Goal: Task Accomplishment & Management: Manage account settings

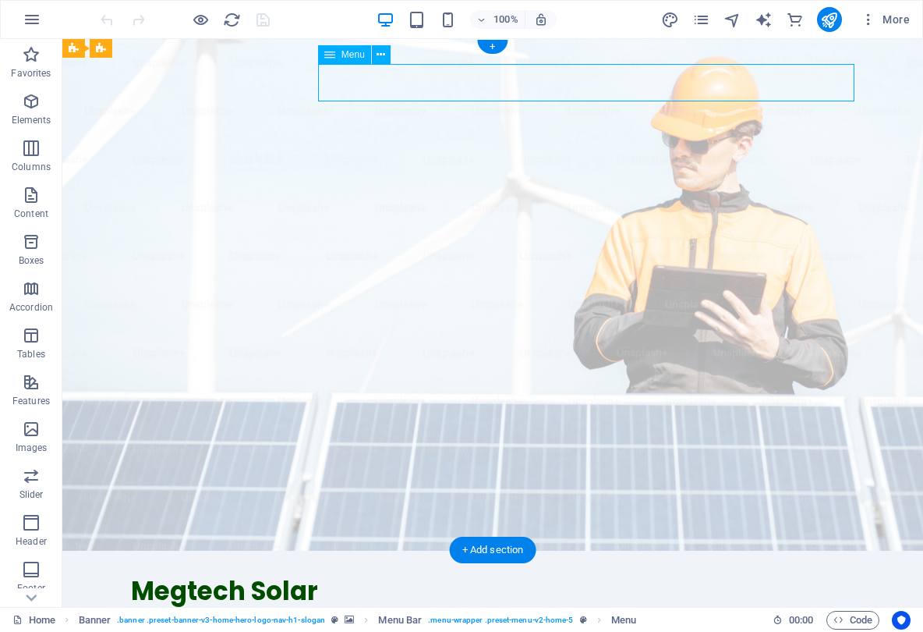
click at [767, 608] on nav "Home About Us Services Get Started Contact" at bounding box center [493, 626] width 724 height 37
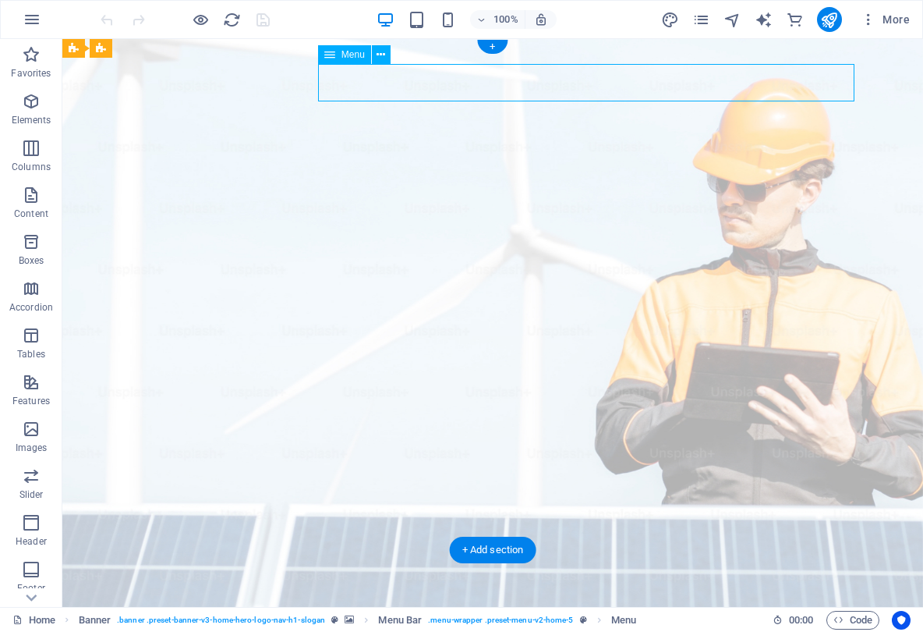
select select
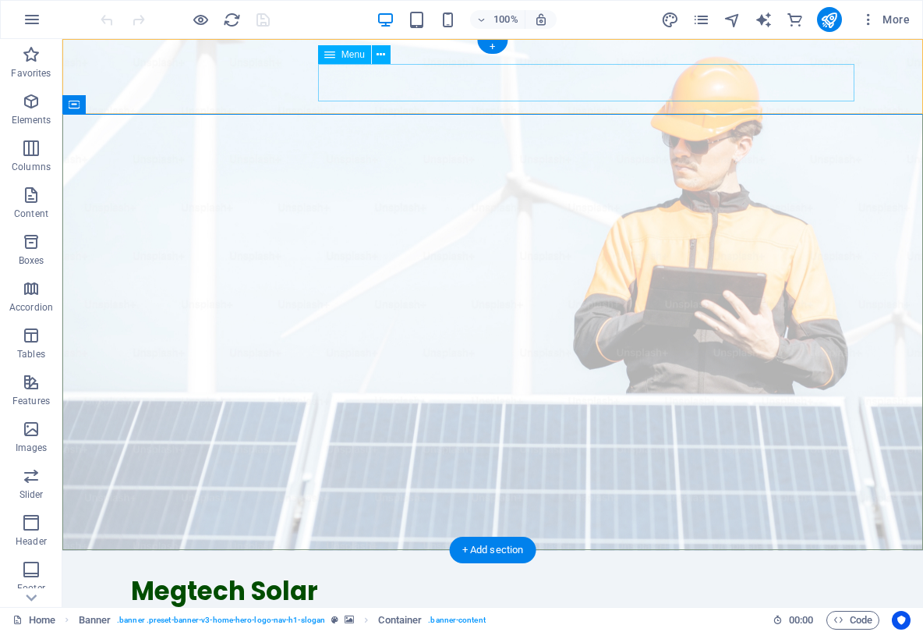
click at [560, 608] on nav "Home About Us Services Get Started Contact" at bounding box center [493, 626] width 724 height 37
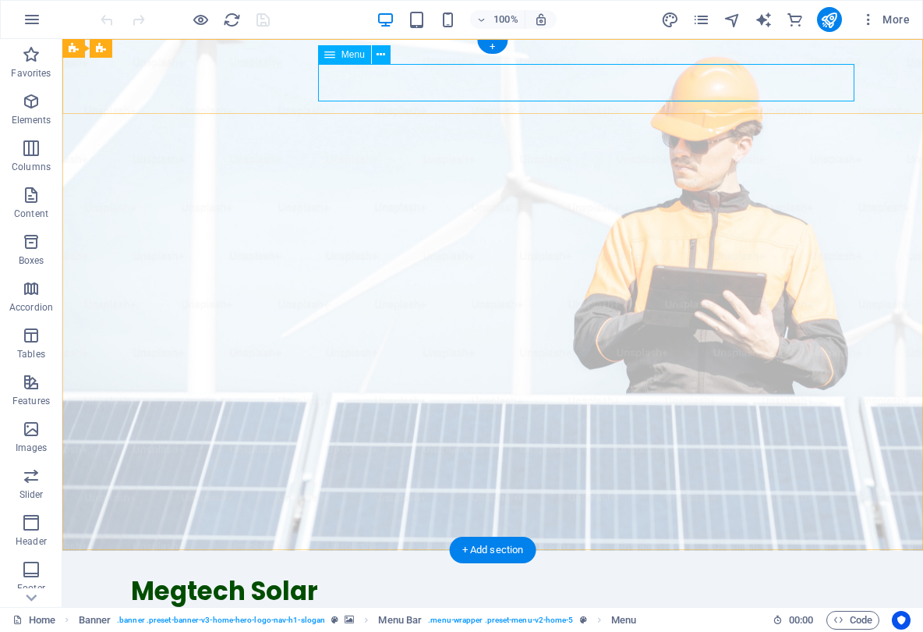
click at [654, 608] on nav "Home About Us Services Get Started Contact" at bounding box center [493, 626] width 724 height 37
click at [777, 608] on nav "Home About Us Services Get Started Contact" at bounding box center [493, 626] width 724 height 37
select select
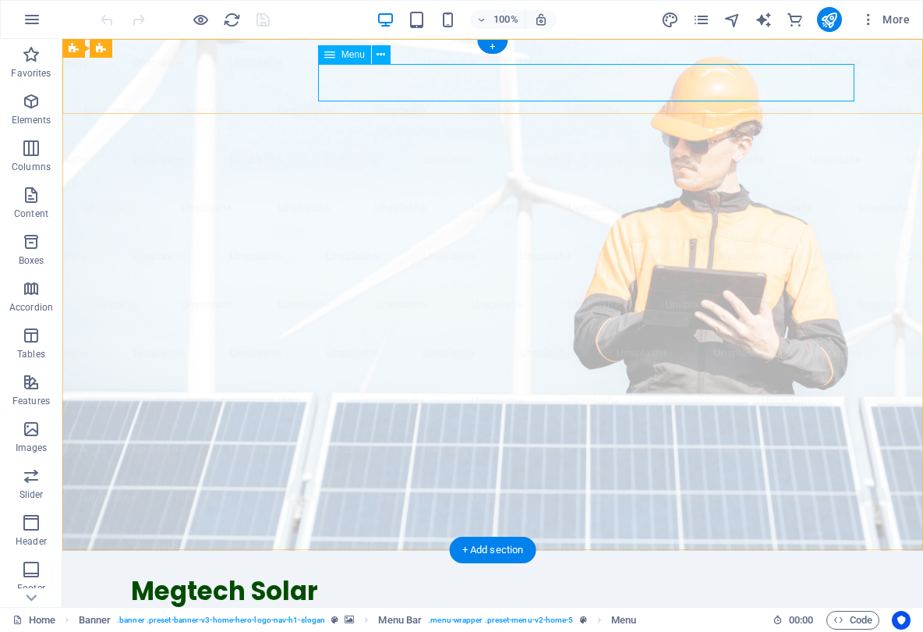
select select
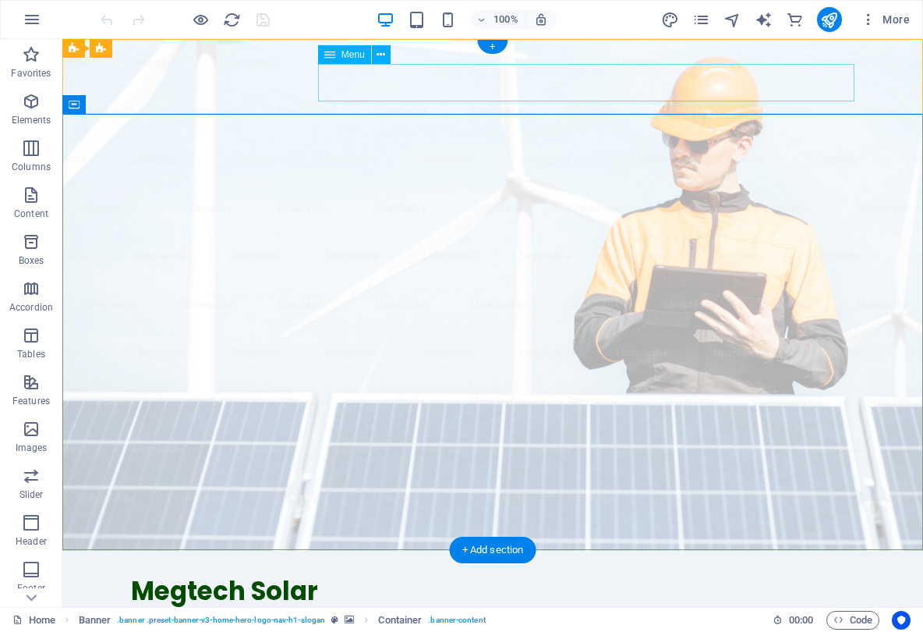
click at [749, 608] on nav "Home About Us Services Get Started Contact" at bounding box center [493, 626] width 724 height 37
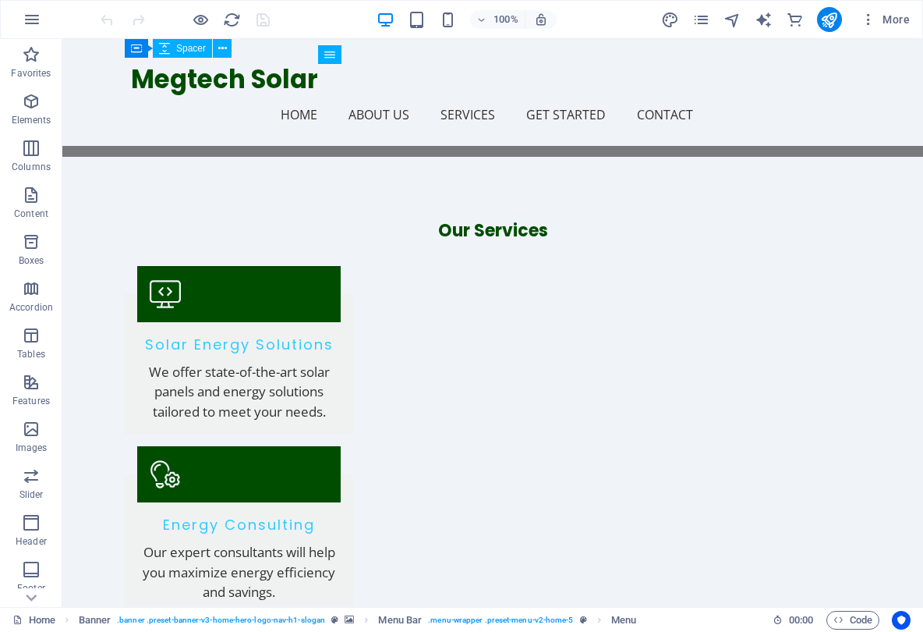
scroll to position [1395, 0]
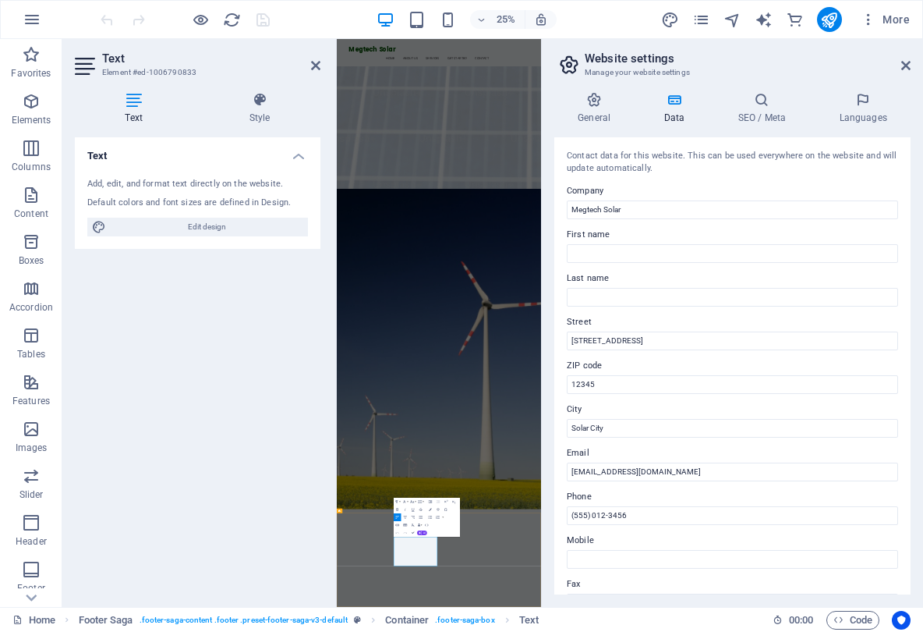
scroll to position [1225, 0]
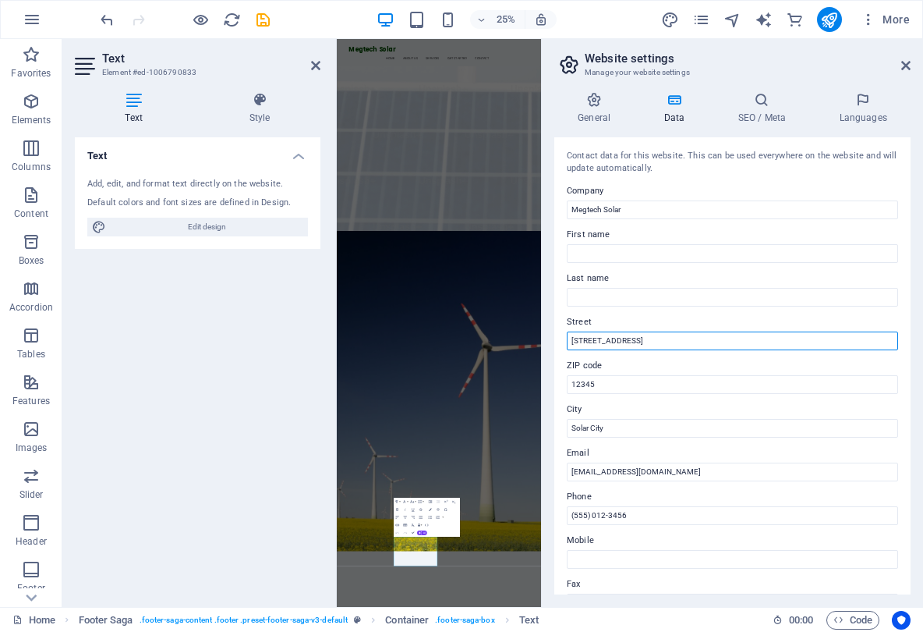
click at [700, 342] on input "12, Jalan Susurreenway Lane" at bounding box center [732, 340] width 331 height 19
type input "[STREET_ADDRESS][DATE] Muda Musa"
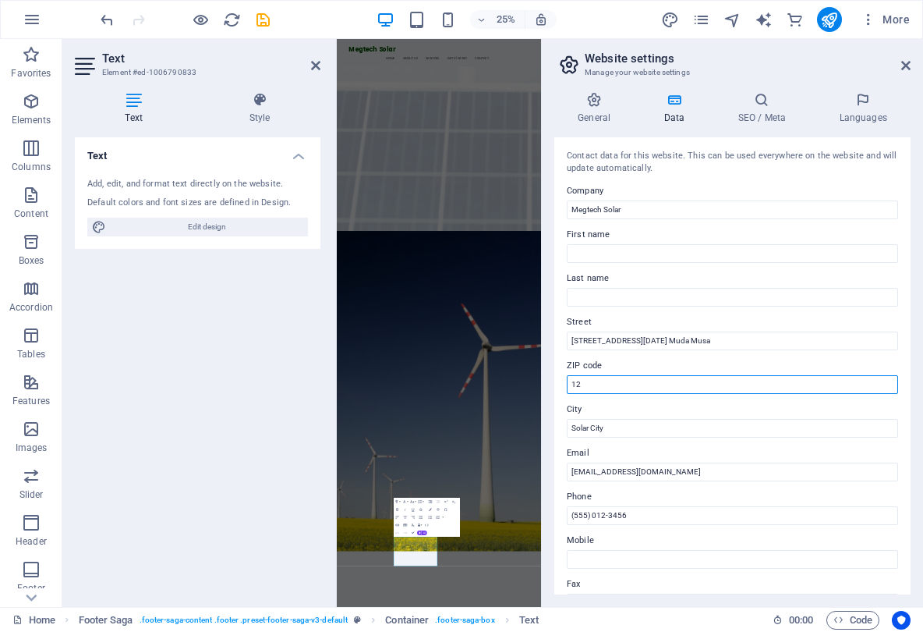
type input "1"
type input "41100"
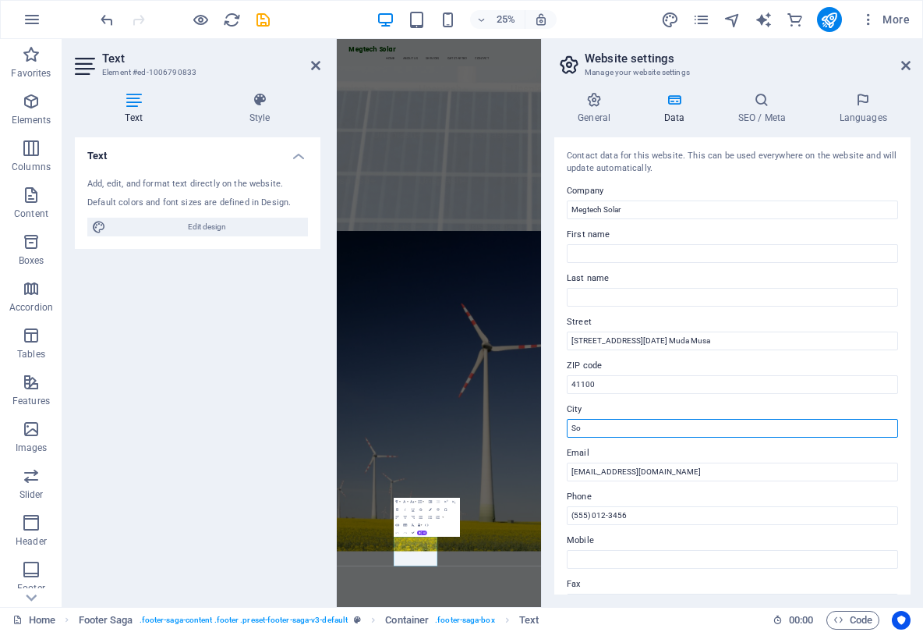
type input "S"
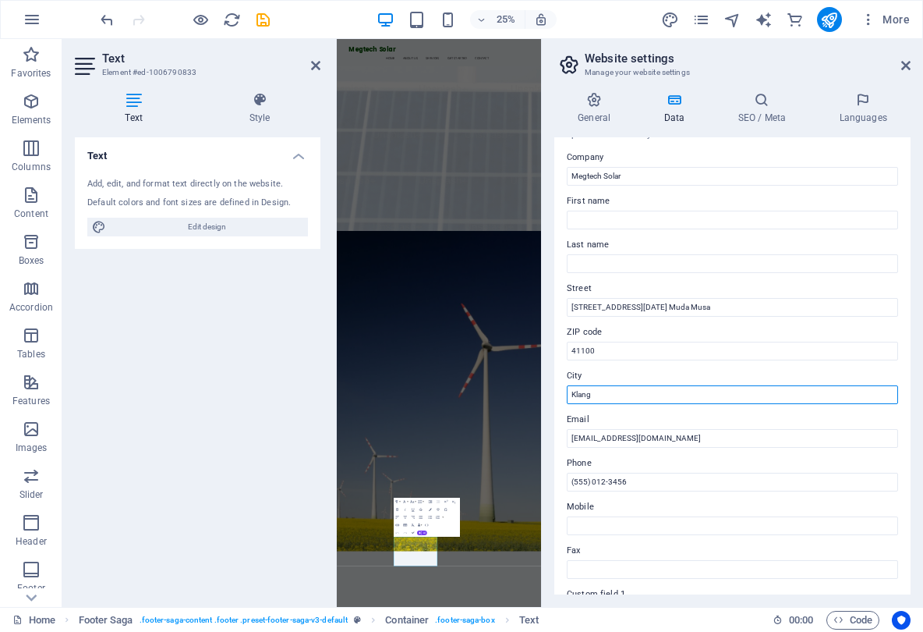
scroll to position [37, 0]
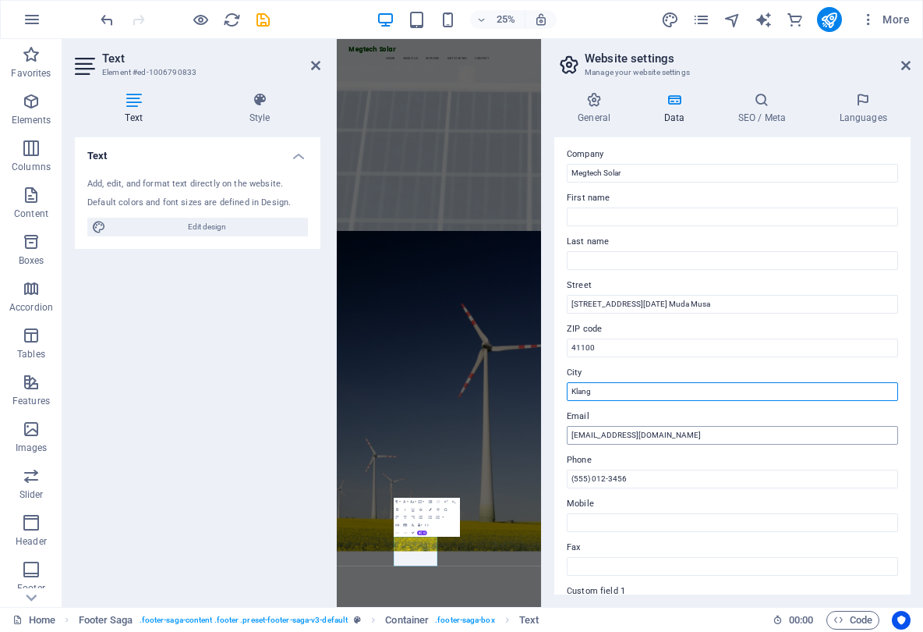
type input "Klang"
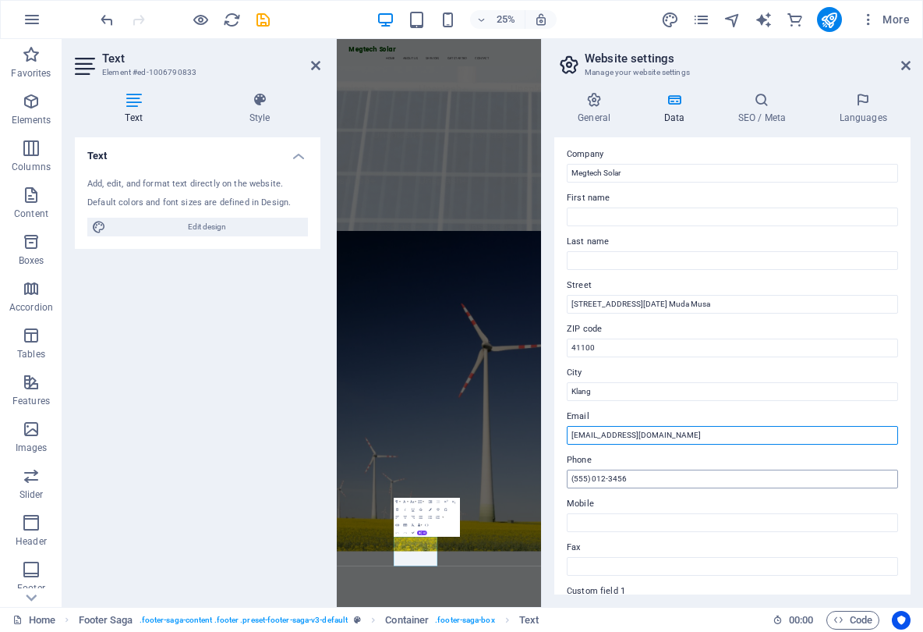
type input "[EMAIL_ADDRESS][DOMAIN_NAME]"
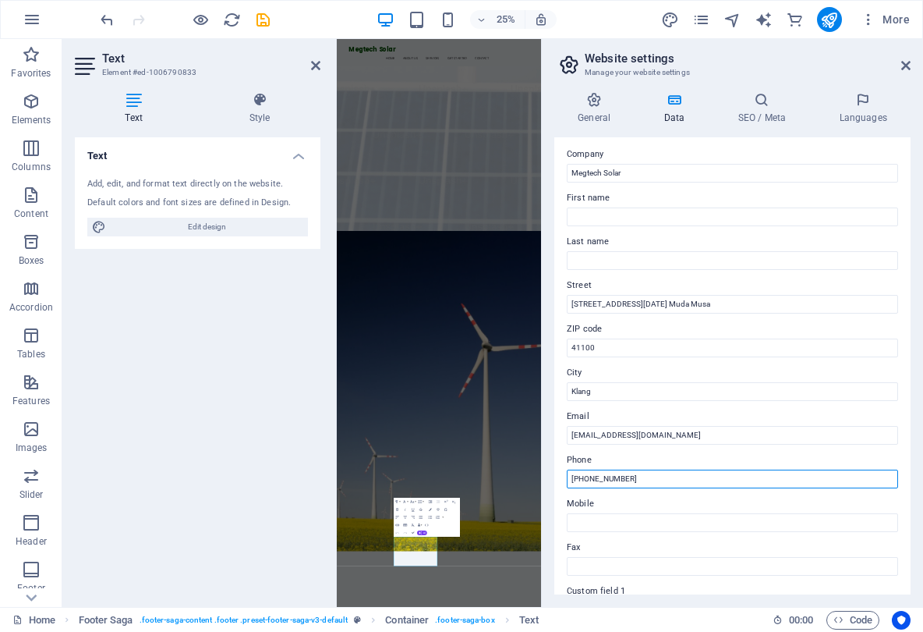
click at [675, 476] on input "(60) 18-37966883456" at bounding box center [732, 478] width 331 height 19
click at [645, 477] on input "(60) 18-3796688" at bounding box center [732, 478] width 331 height 19
type input "(60) 18-3796688"
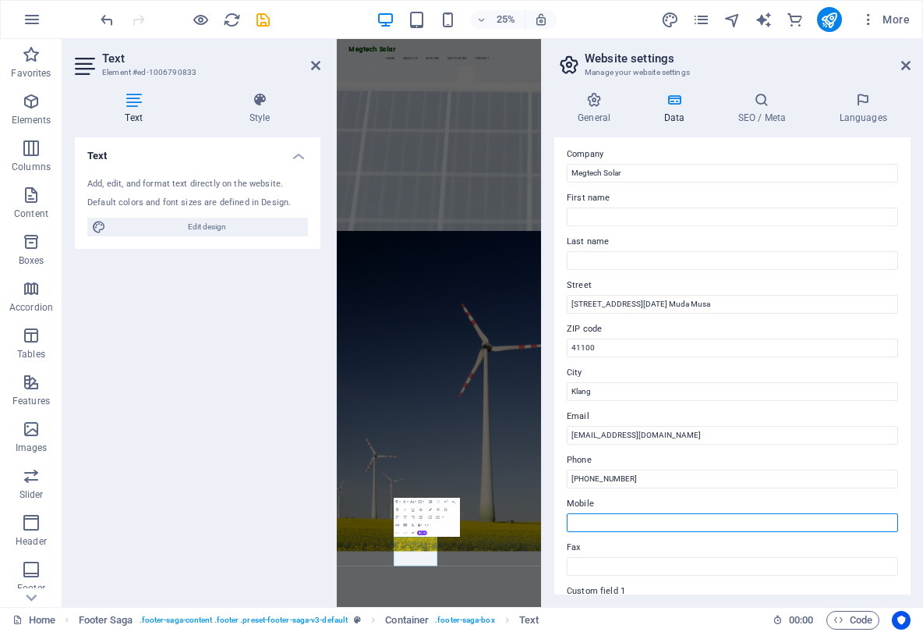
click at [593, 514] on input "Mobile" at bounding box center [732, 522] width 331 height 19
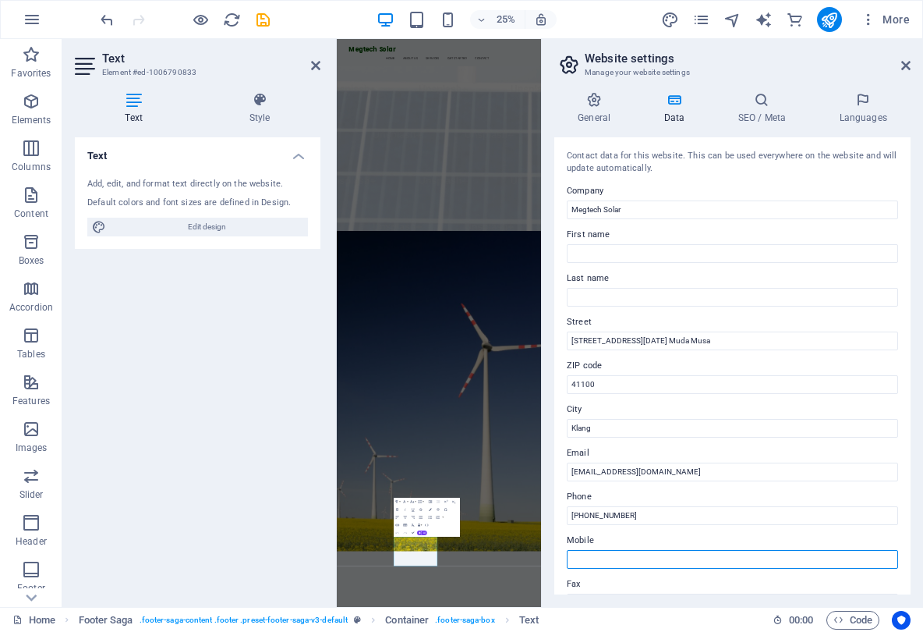
scroll to position [0, 0]
click at [243, 391] on div "Text Add, edit, and format text directly on the website. Default colors and fon…" at bounding box center [198, 365] width 246 height 457
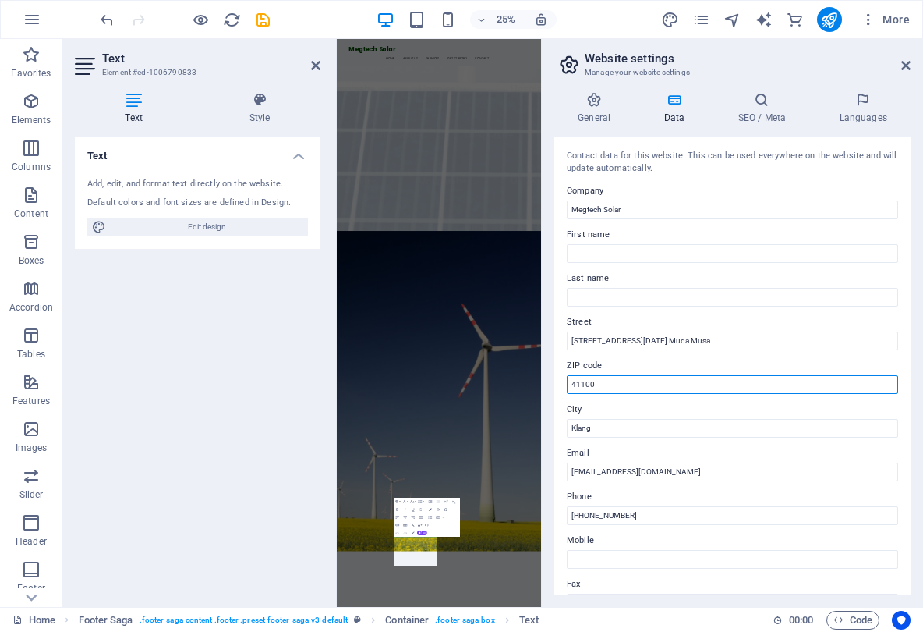
click at [654, 381] on input "41100" at bounding box center [732, 384] width 331 height 19
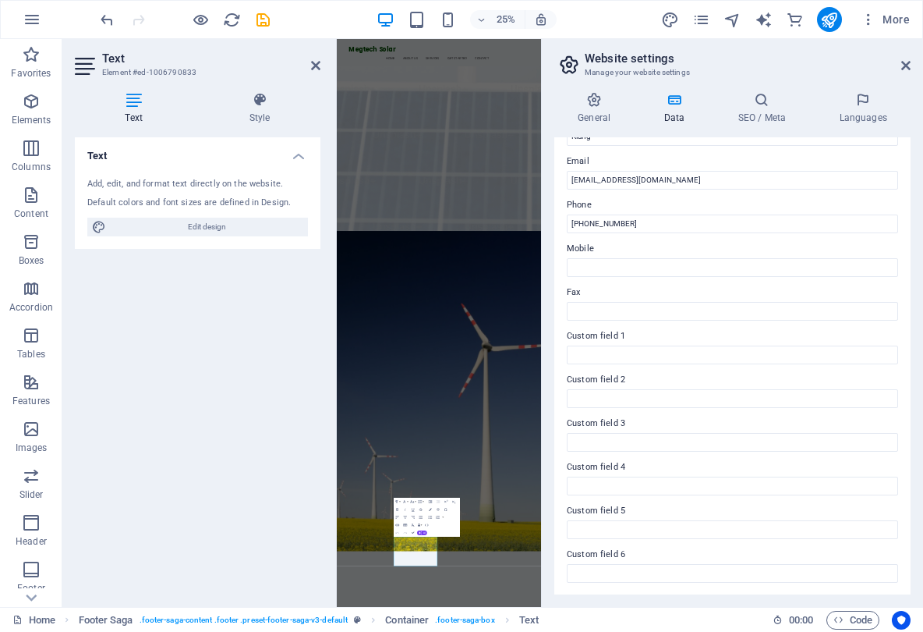
scroll to position [291, 0]
click at [899, 17] on span "More" at bounding box center [885, 20] width 49 height 16
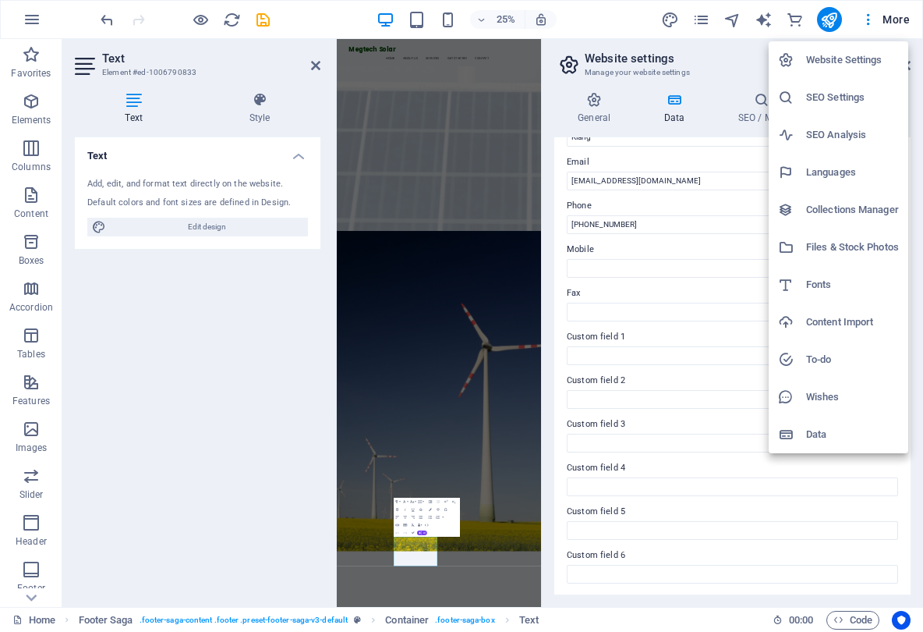
click at [630, 16] on div at bounding box center [461, 316] width 923 height 632
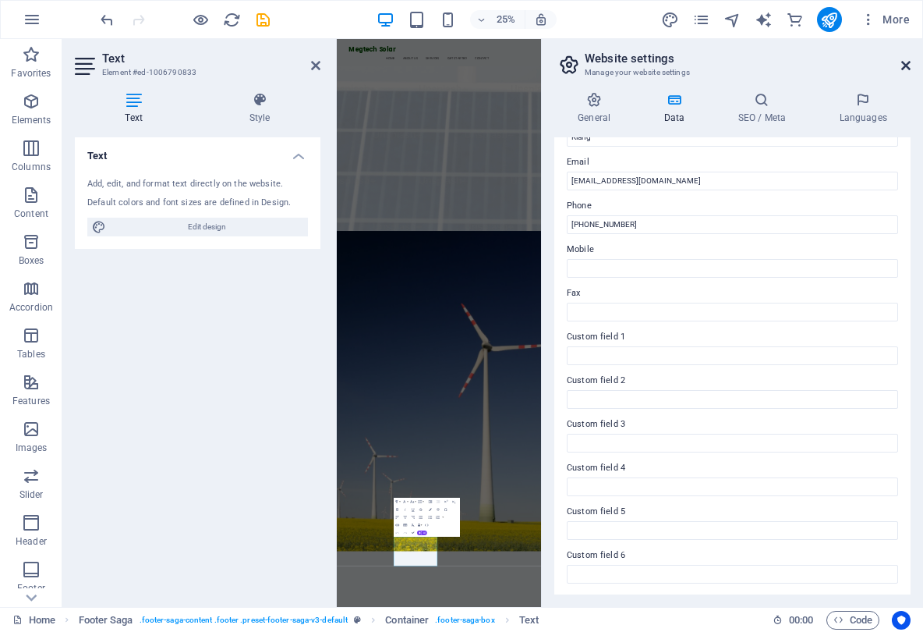
click at [908, 70] on icon at bounding box center [906, 65] width 9 height 12
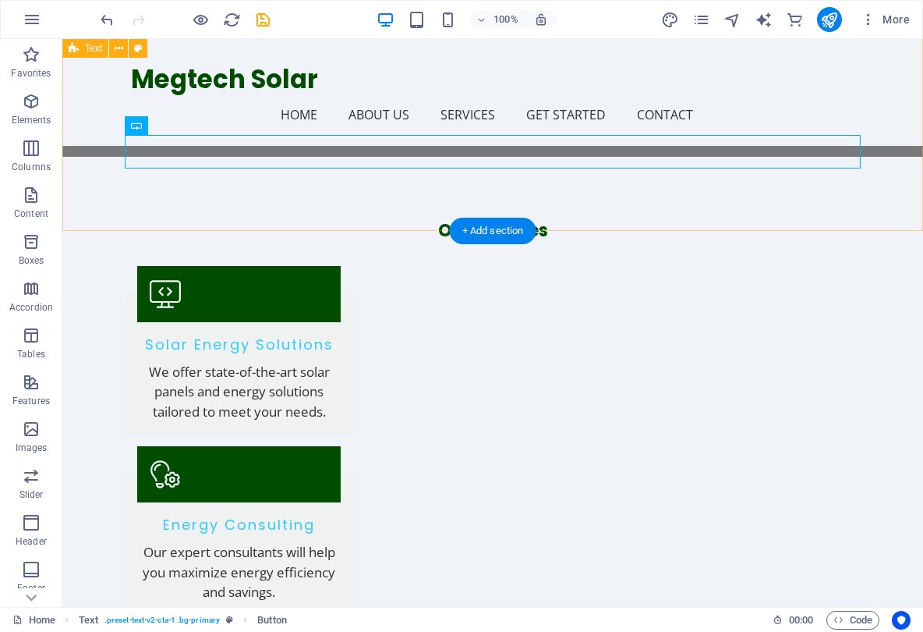
scroll to position [1395, 0]
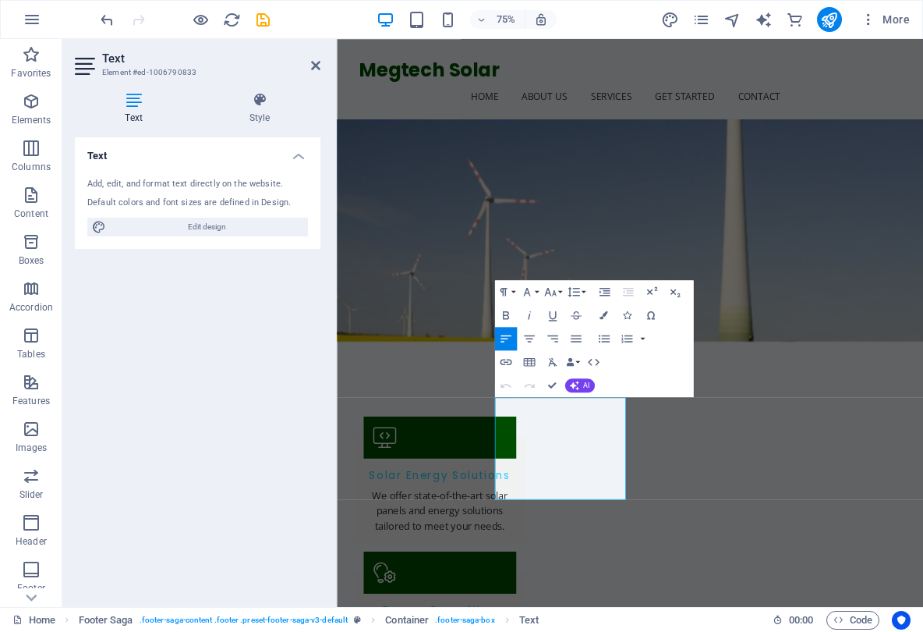
click at [625, 379] on div "Paragraph Format Normal Heading 1 Heading 2 Heading 3 Heading 4 Heading 5 Headi…" at bounding box center [593, 338] width 199 height 117
click at [579, 382] on button "AI" at bounding box center [580, 385] width 30 height 14
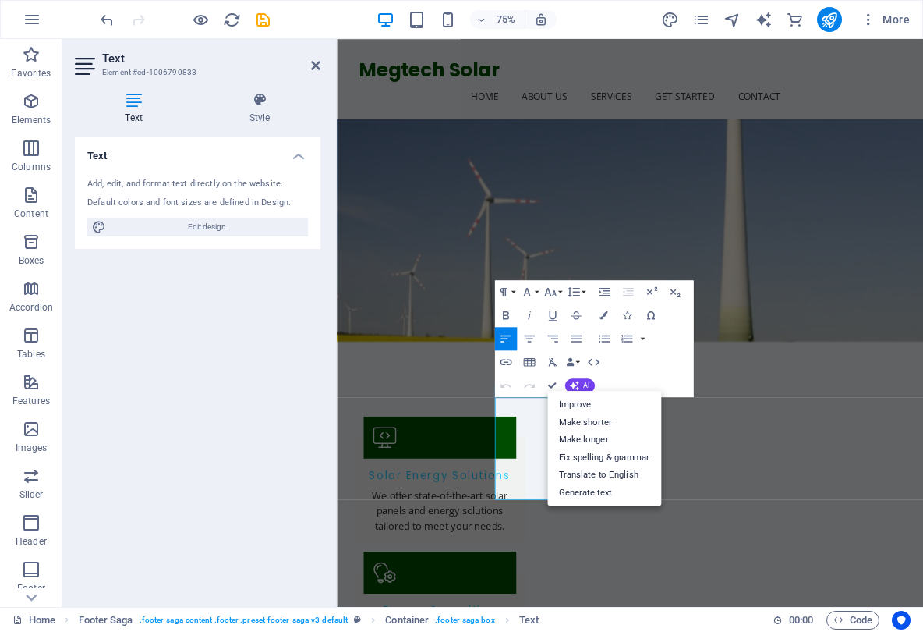
click at [640, 368] on div "Paragraph Format Normal Heading 1 Heading 2 Heading 3 Heading 4 Heading 5 Headi…" at bounding box center [593, 338] width 199 height 117
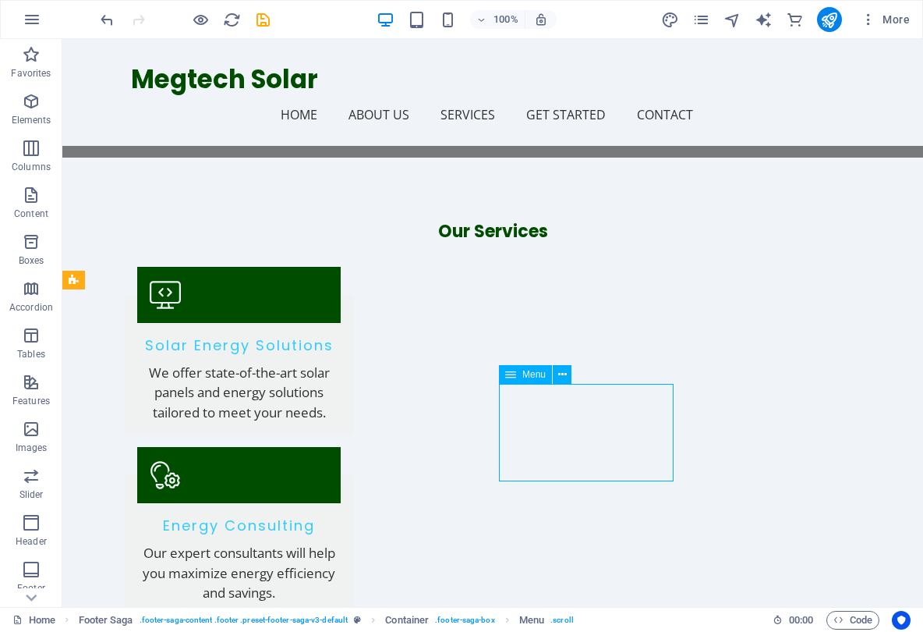
scroll to position [1338, 0]
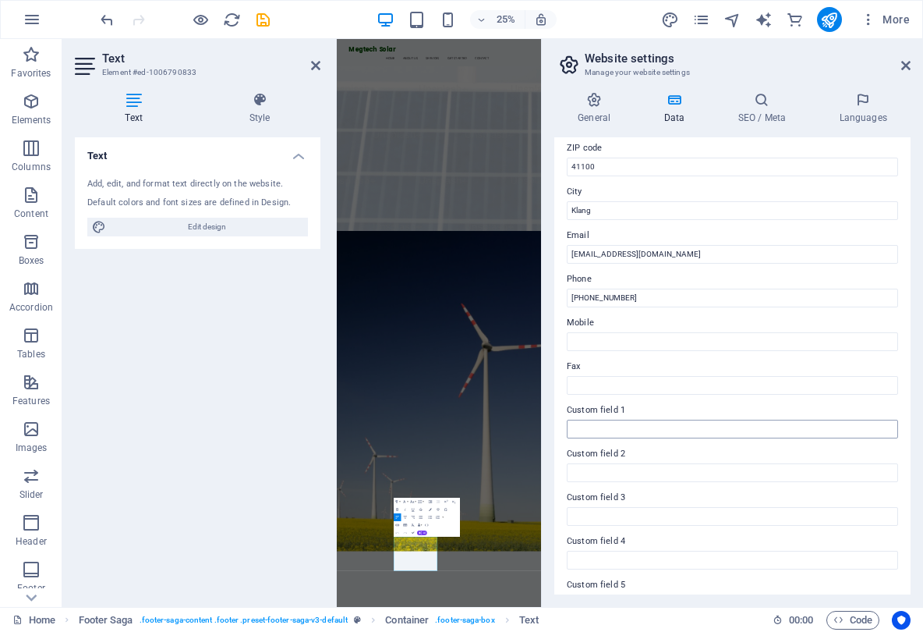
scroll to position [221, 0]
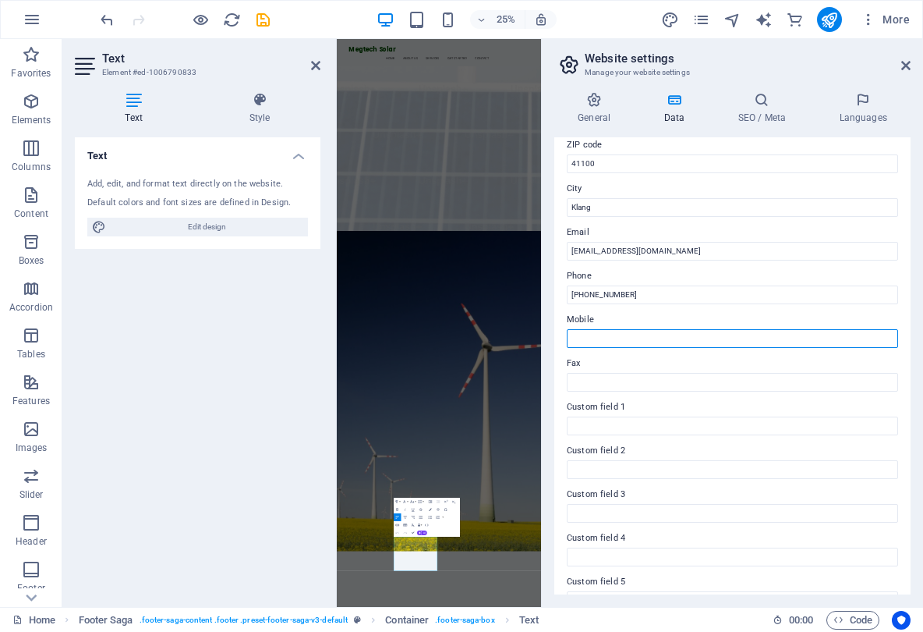
click at [596, 340] on input "Mobile" at bounding box center [732, 338] width 331 height 19
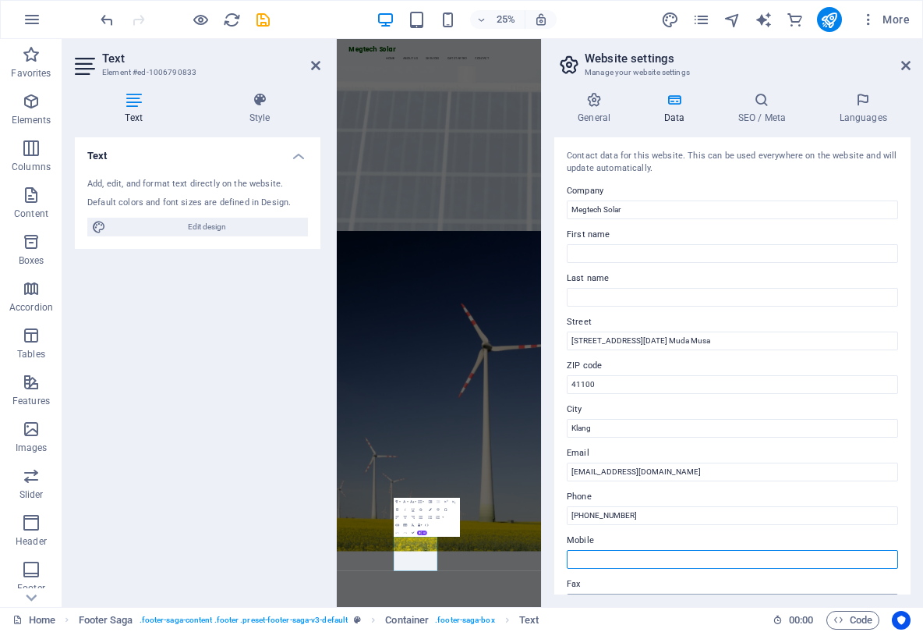
scroll to position [0, 0]
click at [904, 68] on icon at bounding box center [906, 65] width 9 height 12
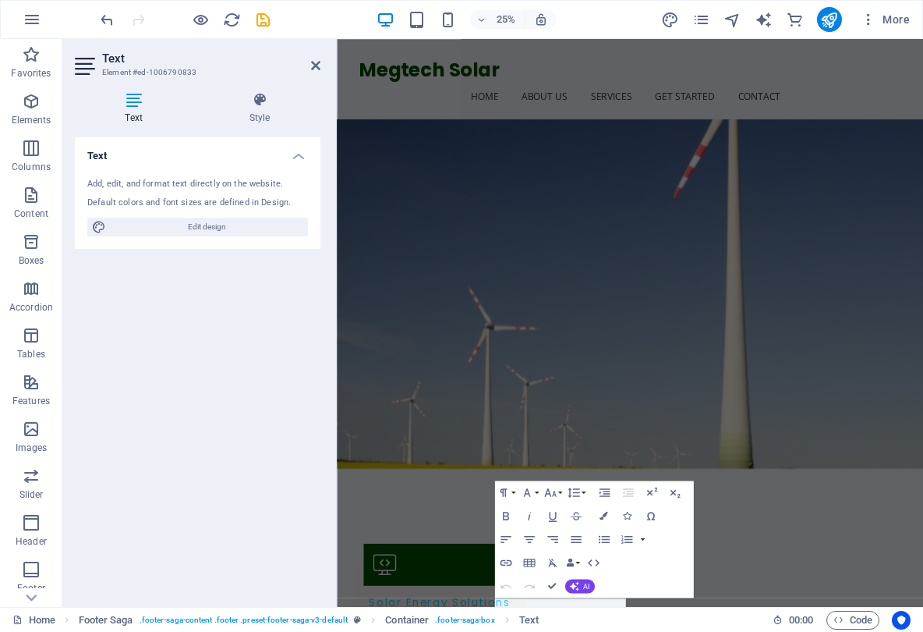
scroll to position [1128, 0]
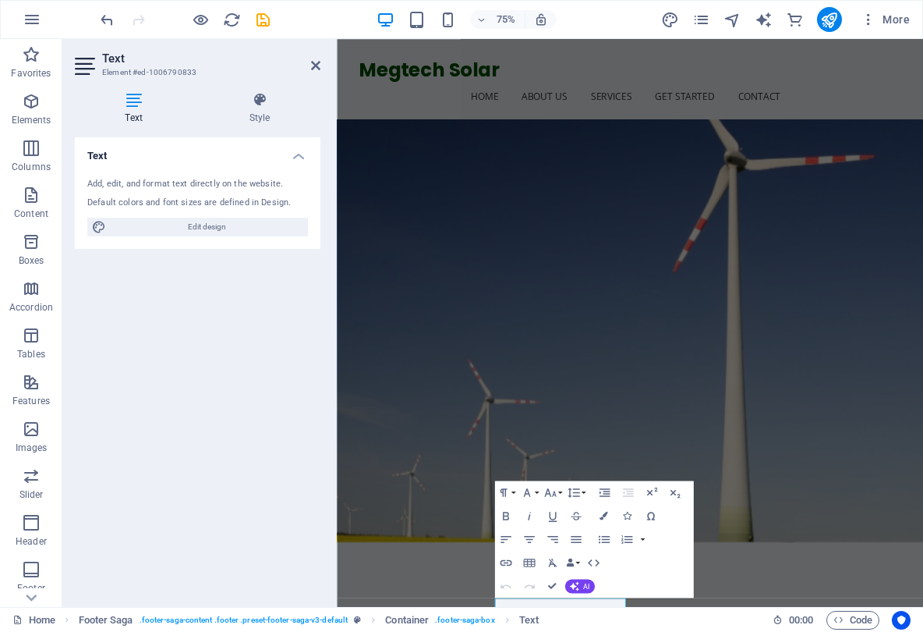
click at [228, 398] on div "Text Add, edit, and format text directly on the website. Default colors and fon…" at bounding box center [198, 365] width 246 height 457
click at [831, 18] on icon "publish" at bounding box center [829, 20] width 18 height 18
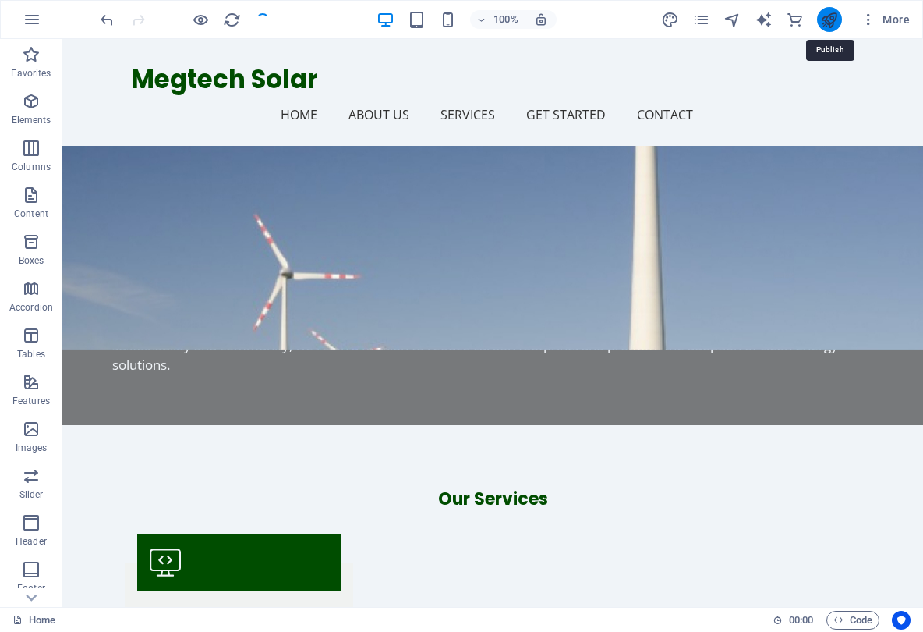
click at [828, 25] on icon "publish" at bounding box center [829, 20] width 18 height 18
click at [826, 16] on icon "publish" at bounding box center [829, 20] width 18 height 18
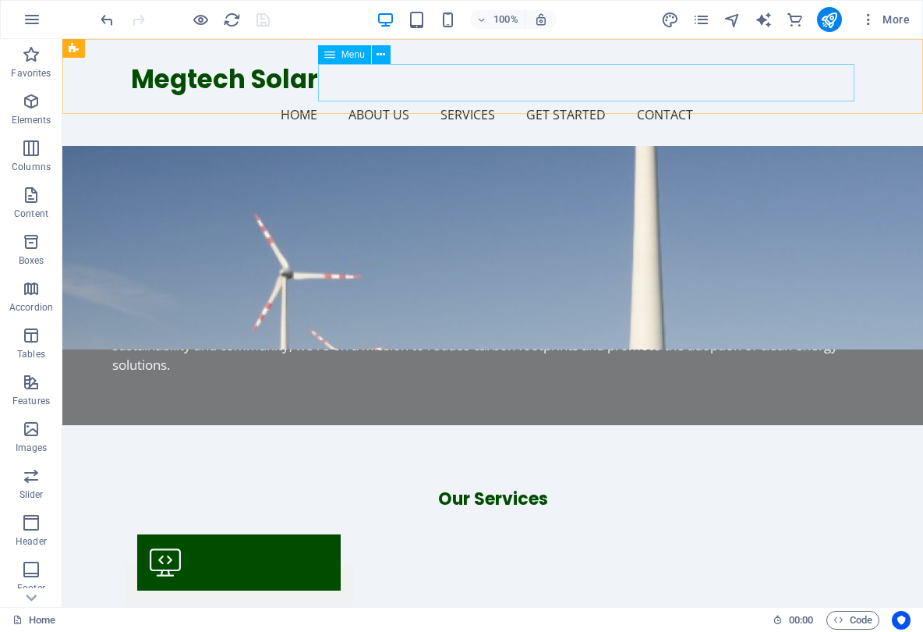
click at [756, 96] on nav "Home About Us Services Get Started Contact" at bounding box center [493, 114] width 724 height 37
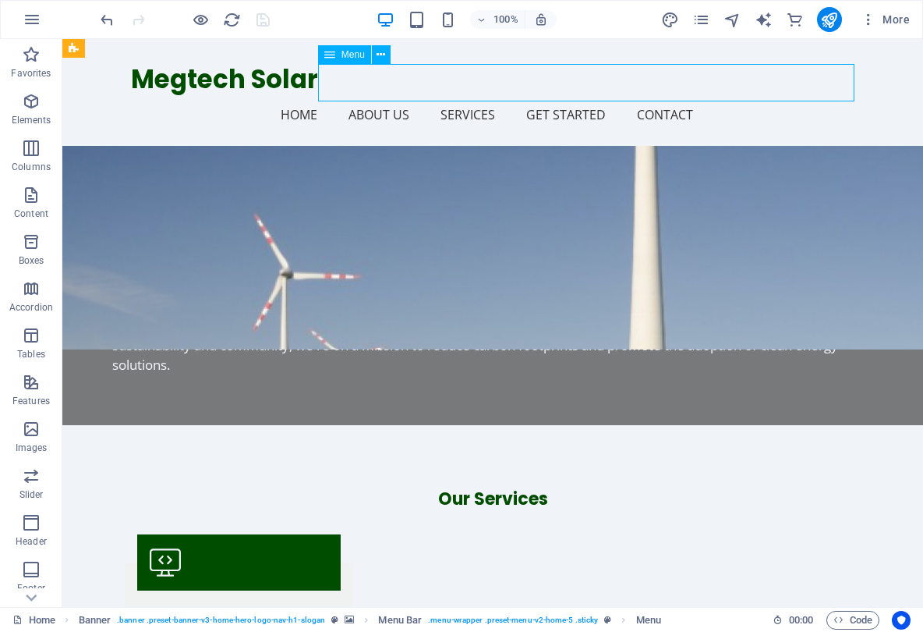
click at [756, 96] on nav "Home About Us Services Get Started Contact" at bounding box center [493, 114] width 724 height 37
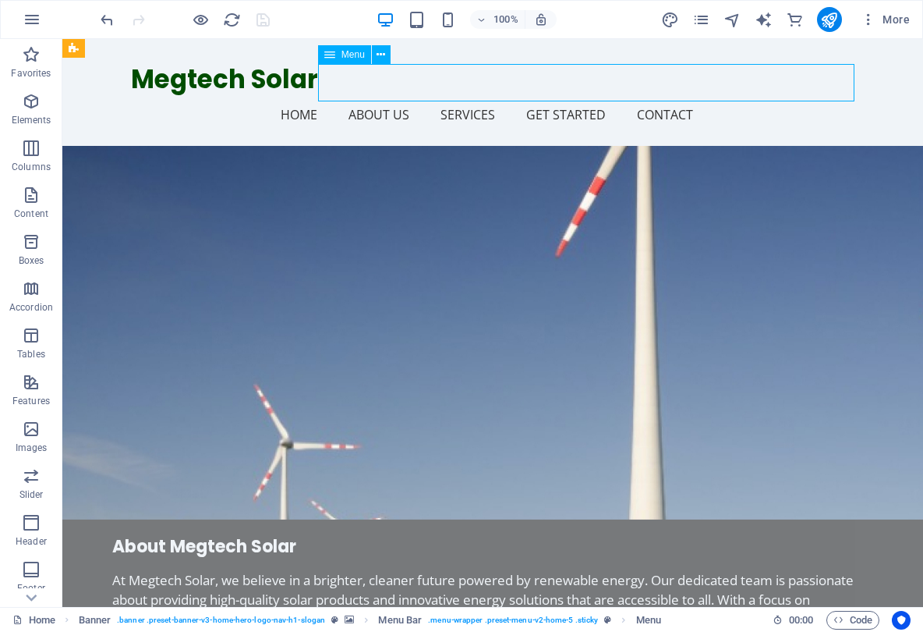
select select
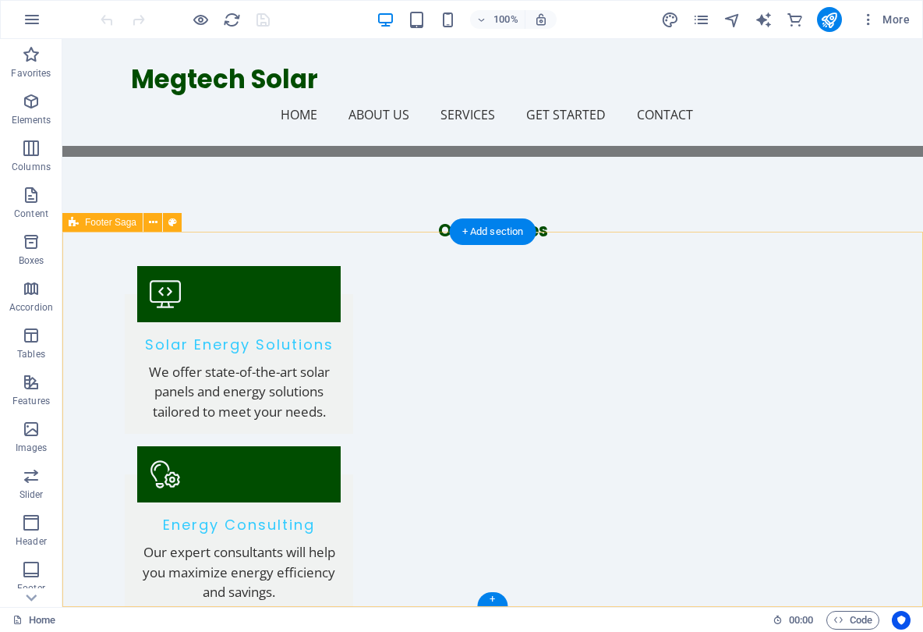
scroll to position [1395, 0]
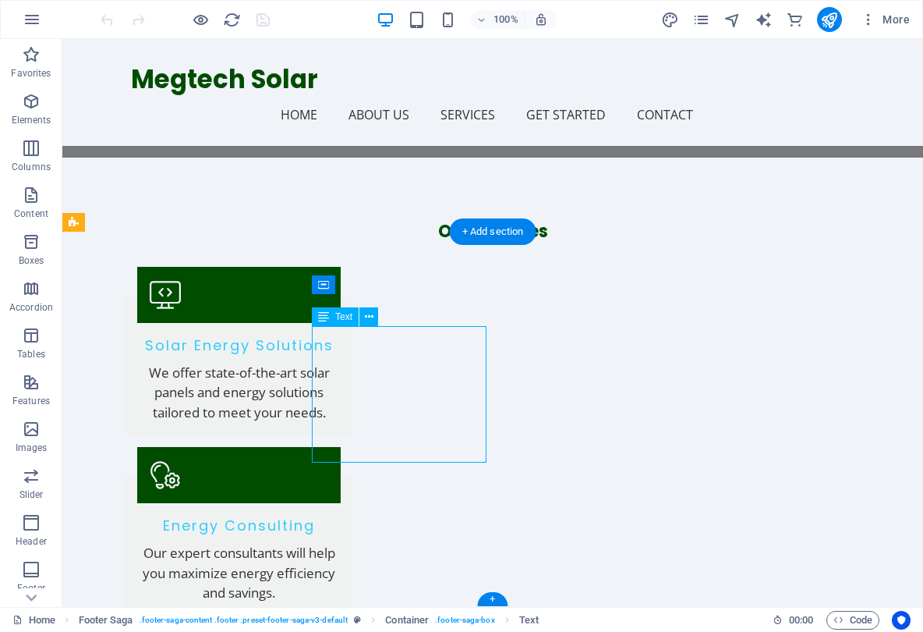
click at [344, 321] on span "Text" at bounding box center [343, 316] width 17 height 9
click at [344, 315] on span "Text" at bounding box center [343, 316] width 17 height 9
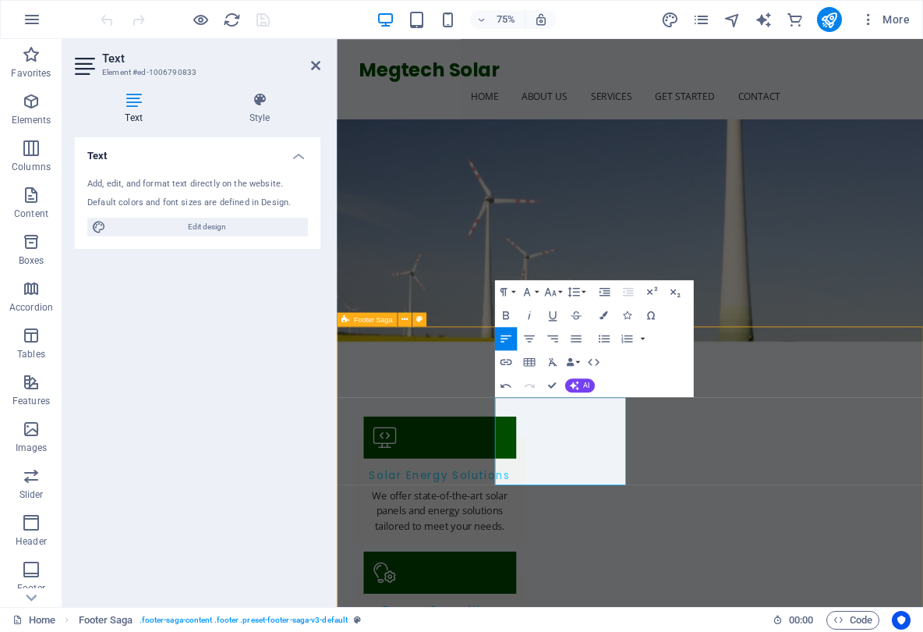
scroll to position [1338, 0]
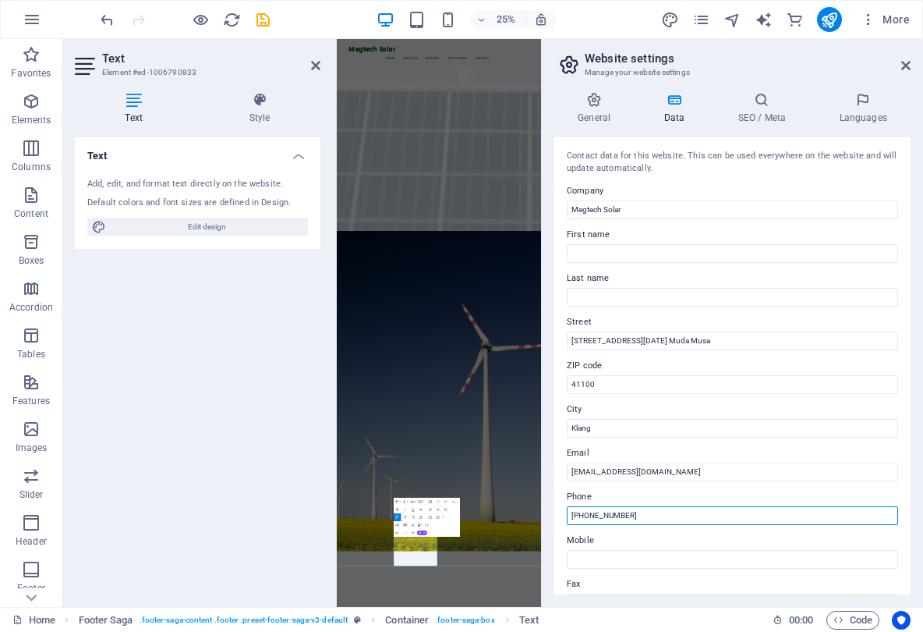
click at [575, 512] on input "(60) 18-3796688" at bounding box center [732, 515] width 331 height 19
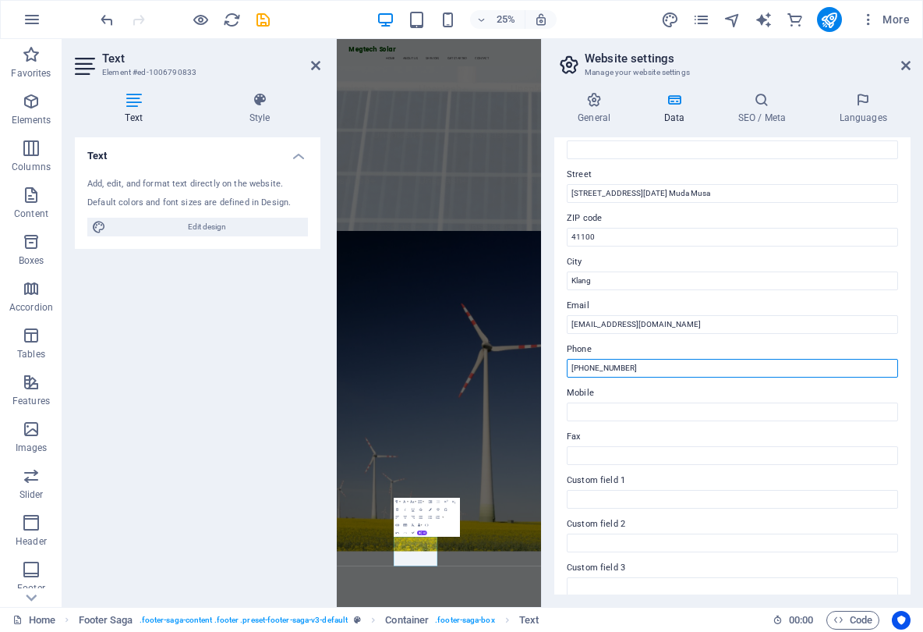
scroll to position [150, 0]
type input "[PHONE_NUMBER]"
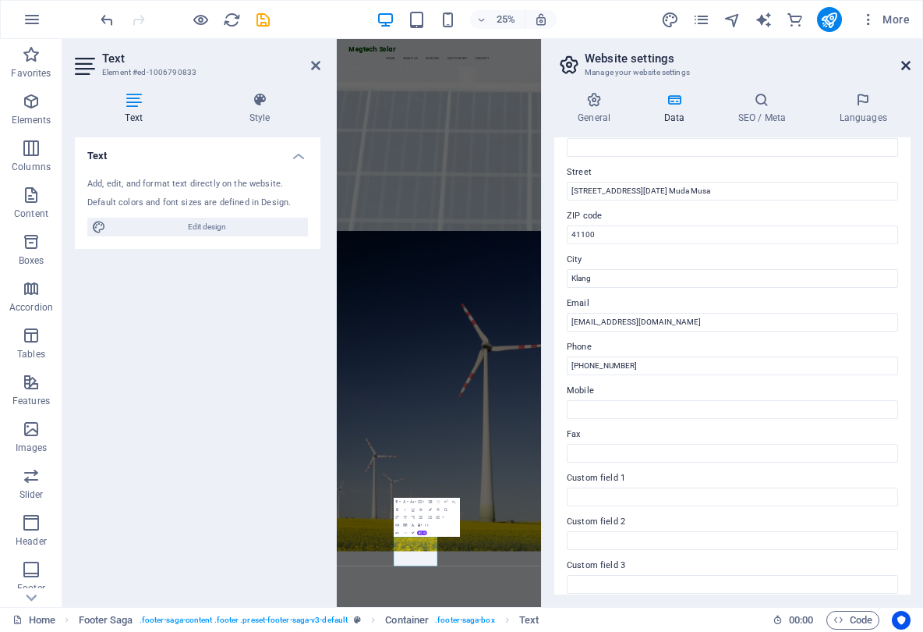
click at [905, 66] on icon at bounding box center [906, 65] width 9 height 12
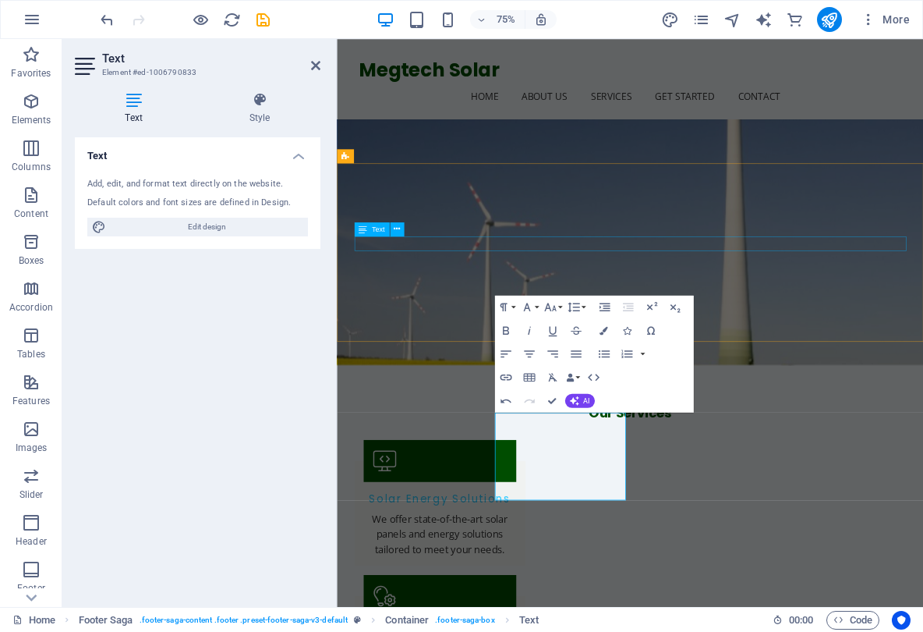
scroll to position [1378, 0]
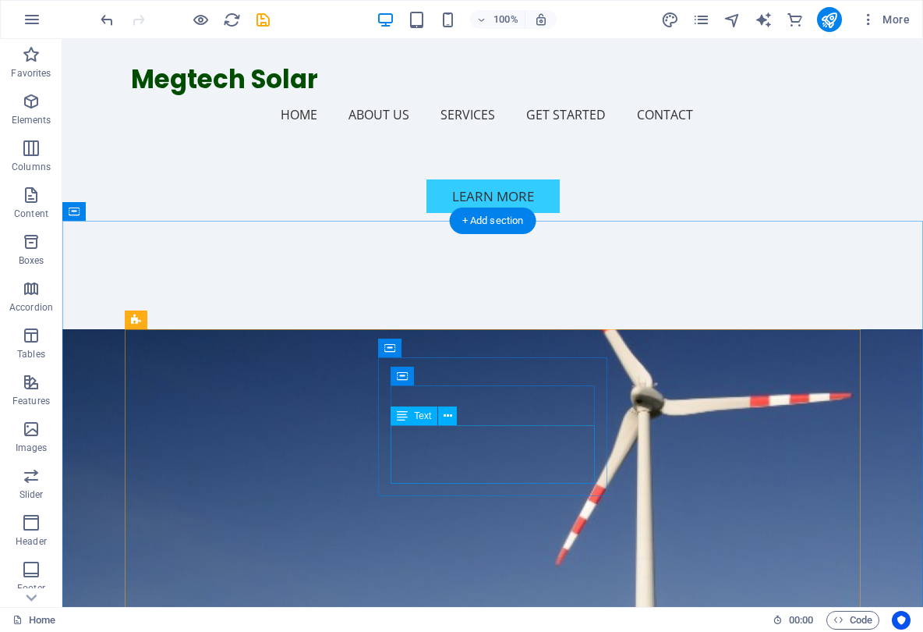
scroll to position [611, 0]
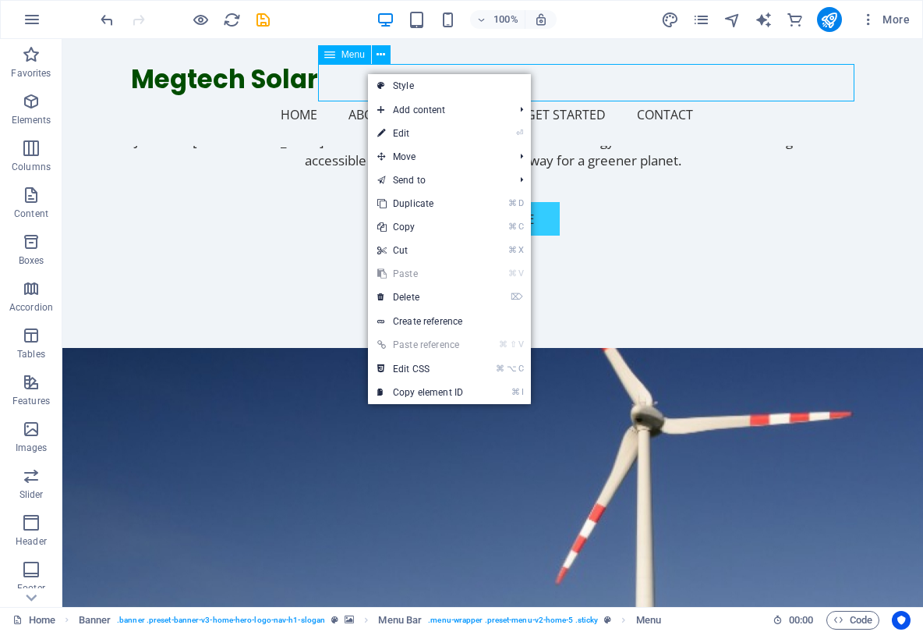
click at [367, 96] on nav "Home About Us Services Get Started Contact" at bounding box center [493, 114] width 724 height 37
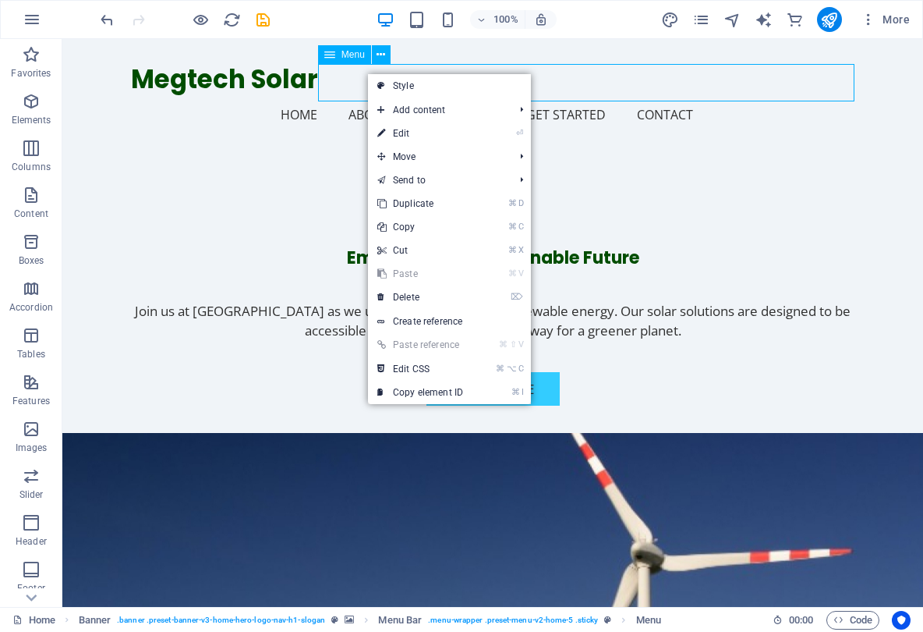
select select
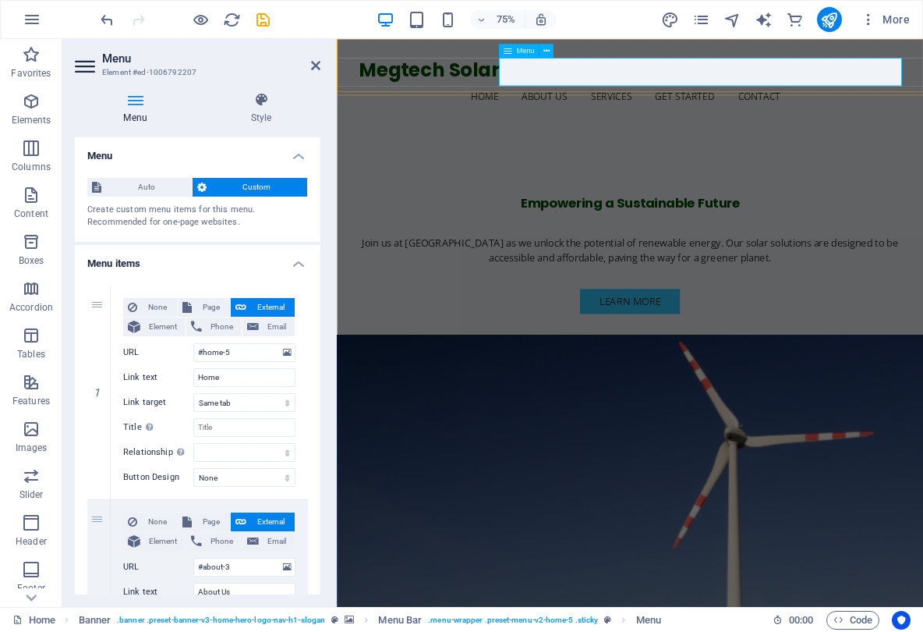
click at [714, 96] on nav "Home About Us Services Get Started Contact" at bounding box center [729, 114] width 724 height 37
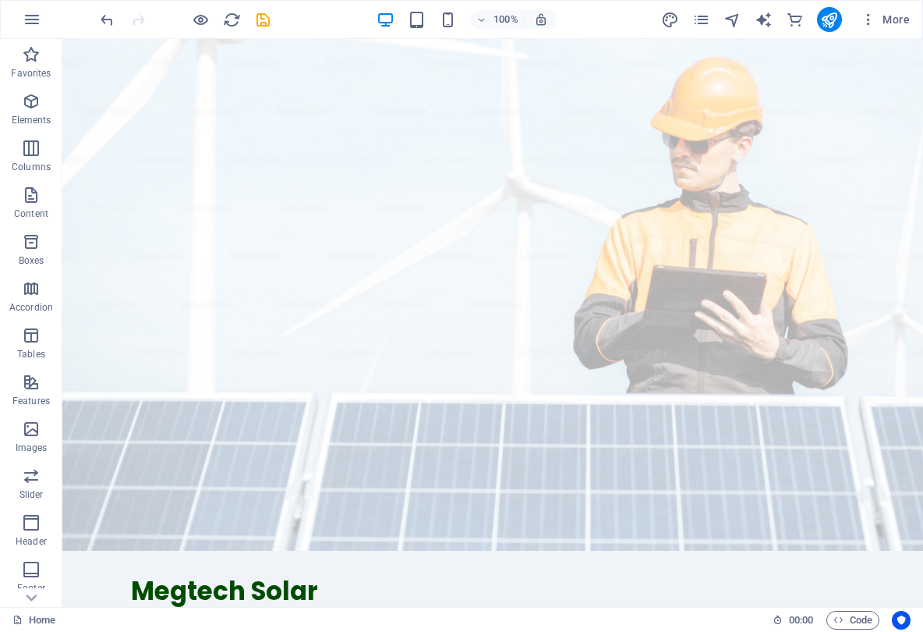
scroll to position [0, 0]
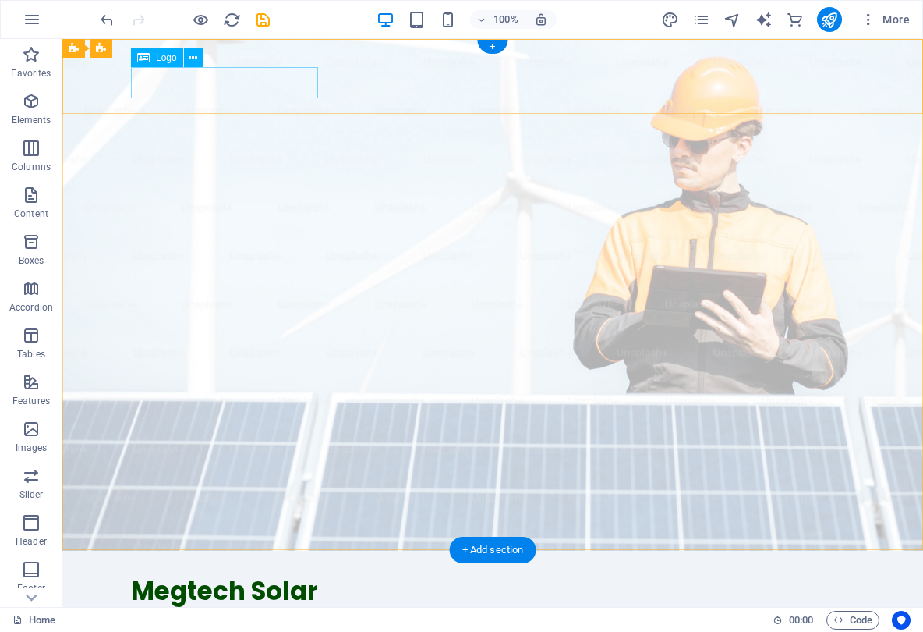
click at [223, 576] on div "Megtech Solar" at bounding box center [493, 592] width 724 height 32
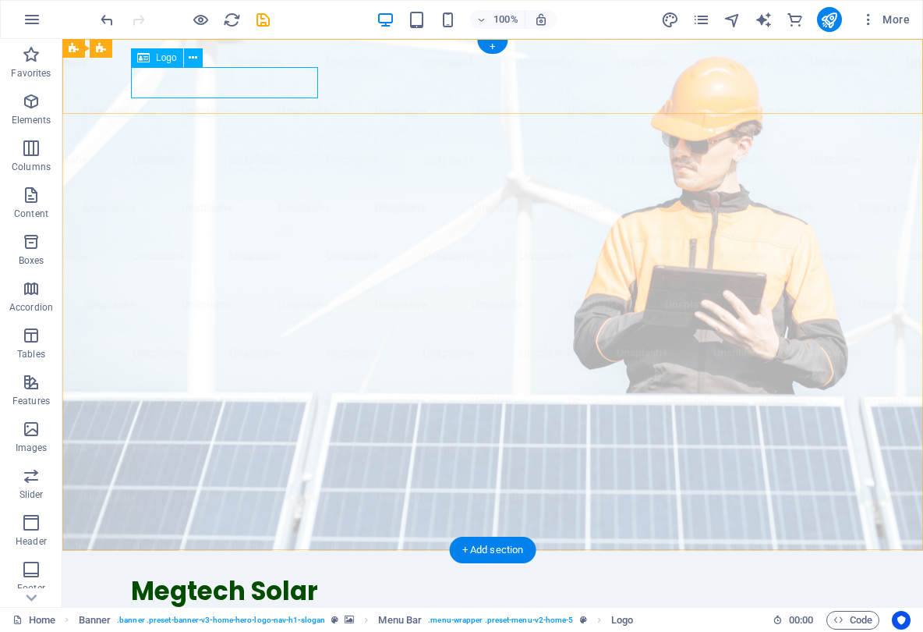
click at [208, 576] on div "Megtech Solar" at bounding box center [493, 592] width 724 height 32
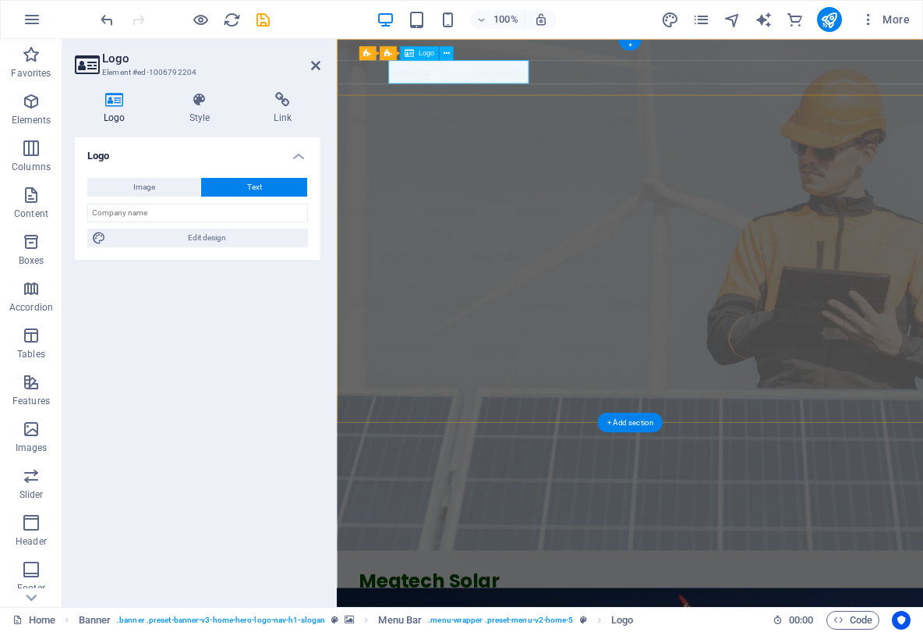
click at [208, 88] on div "Logo Style Link Logo Image Text Drag files here, click to choose files or selec…" at bounding box center [197, 343] width 271 height 527
click at [423, 55] on span "Logo" at bounding box center [427, 53] width 16 height 7
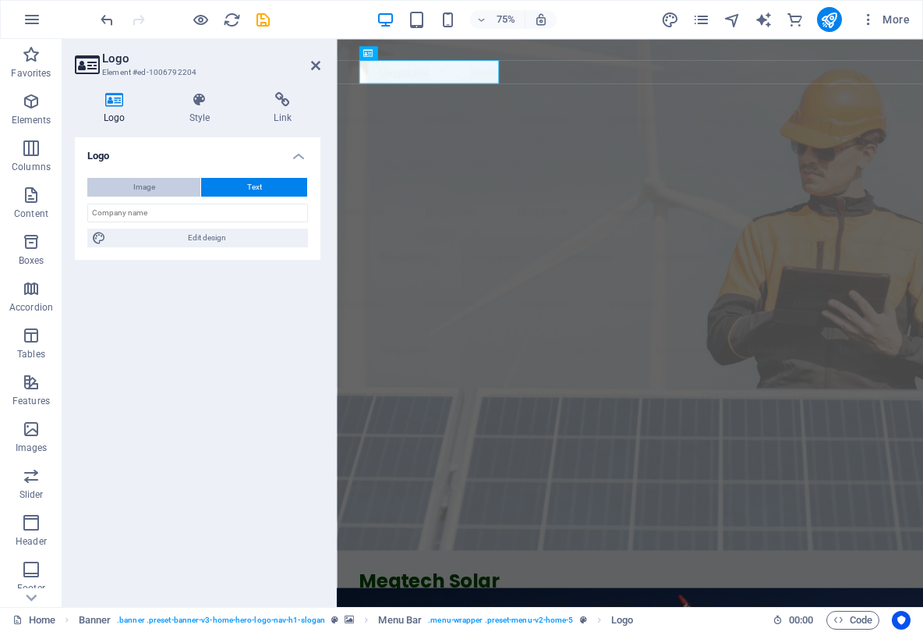
click at [141, 188] on span "Image" at bounding box center [144, 187] width 22 height 19
select select "DISABLED_OPTION_VALUE"
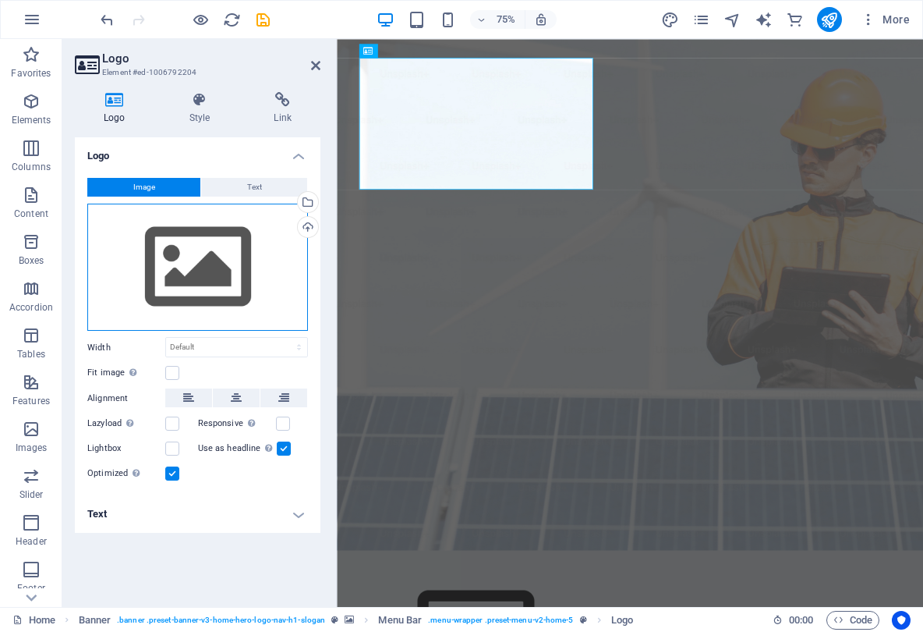
click at [193, 261] on div "Drag files here, click to choose files or select files from Files or our free s…" at bounding box center [197, 268] width 221 height 128
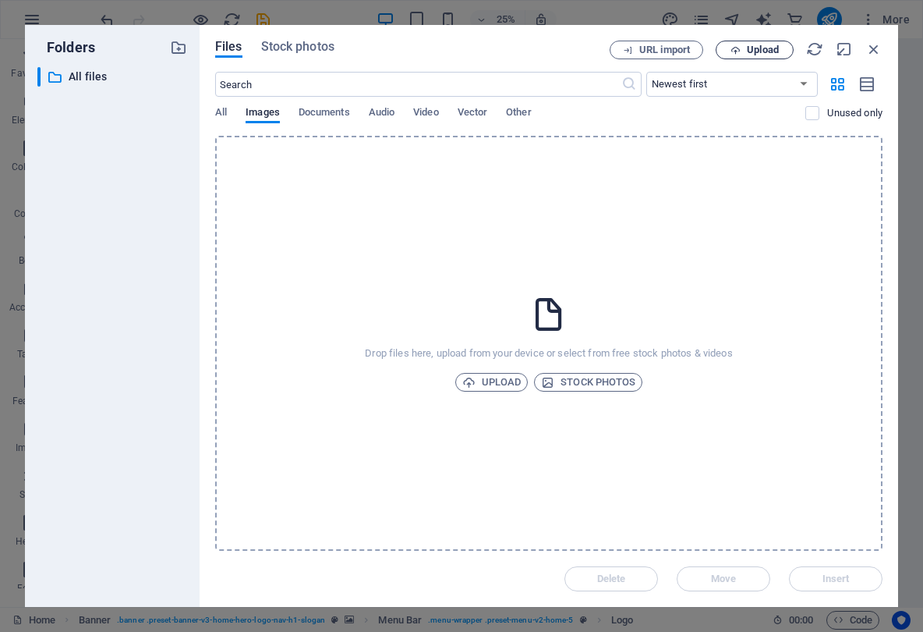
click at [764, 45] on span "Upload" at bounding box center [763, 49] width 32 height 9
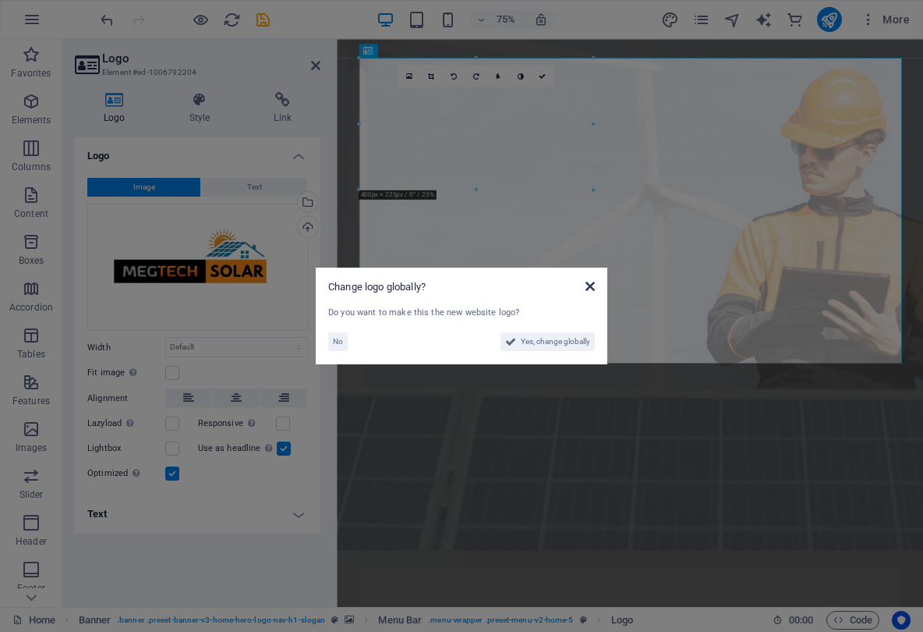
click at [590, 285] on icon at bounding box center [590, 286] width 9 height 12
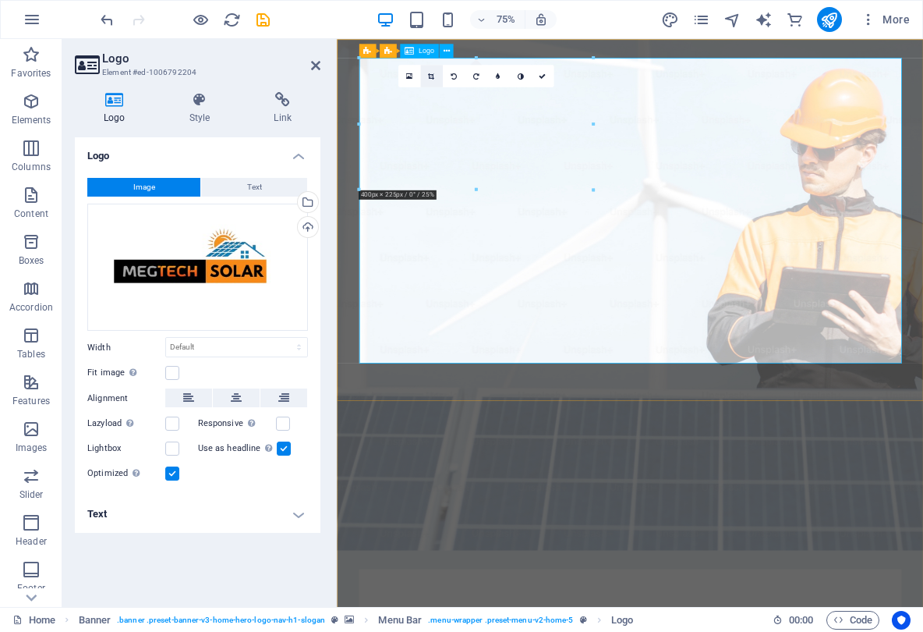
click at [430, 73] on icon at bounding box center [431, 76] width 6 height 7
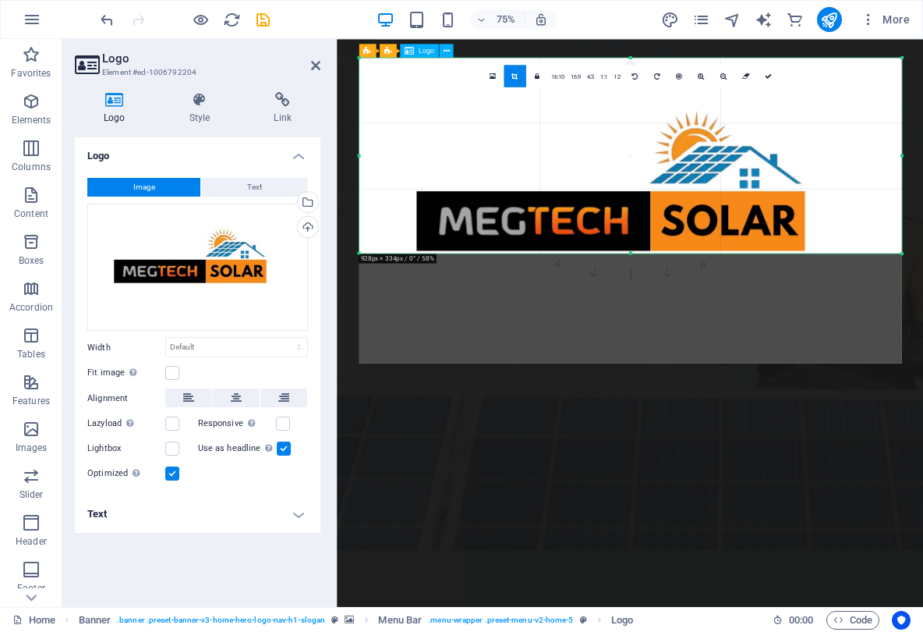
drag, startPoint x: 629, startPoint y: 363, endPoint x: 610, endPoint y: 217, distance: 147.9
click at [609, 217] on div "180 170 160 150 140 130 120 110 100 90 80 70 60 50 40 30 20 10 0 -10 -20 -30 -4…" at bounding box center [630, 156] width 543 height 196
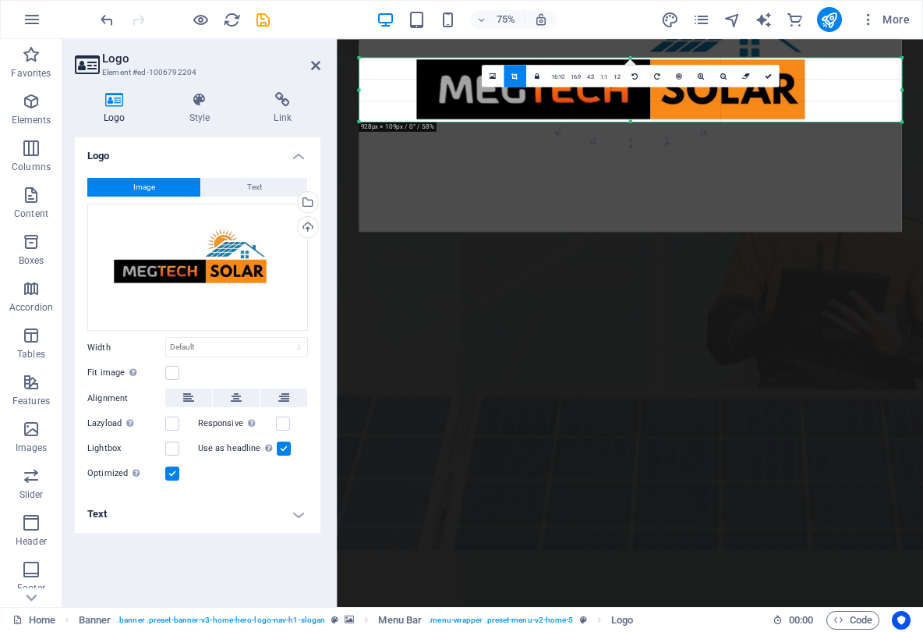
drag, startPoint x: 629, startPoint y: 59, endPoint x: 649, endPoint y: 235, distance: 176.6
click at [649, 122] on div "180 170 160 150 140 130 120 110 100 90 80 70 60 50 40 30 20 10 0 -10 -20 -30 -4…" at bounding box center [630, 90] width 543 height 64
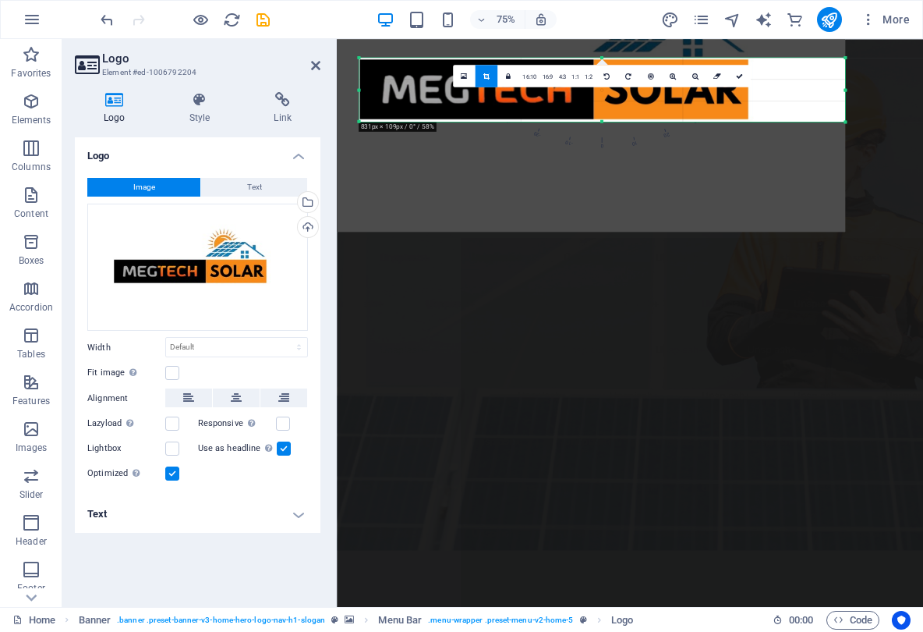
drag, startPoint x: 359, startPoint y: 90, endPoint x: 436, endPoint y: 82, distance: 77.6
click at [435, 82] on div "180 170 160 150 140 130 120 110 100 90 80 70 60 50 40 30 20 10 0 -10 -20 -30 -4…" at bounding box center [602, 90] width 486 height 64
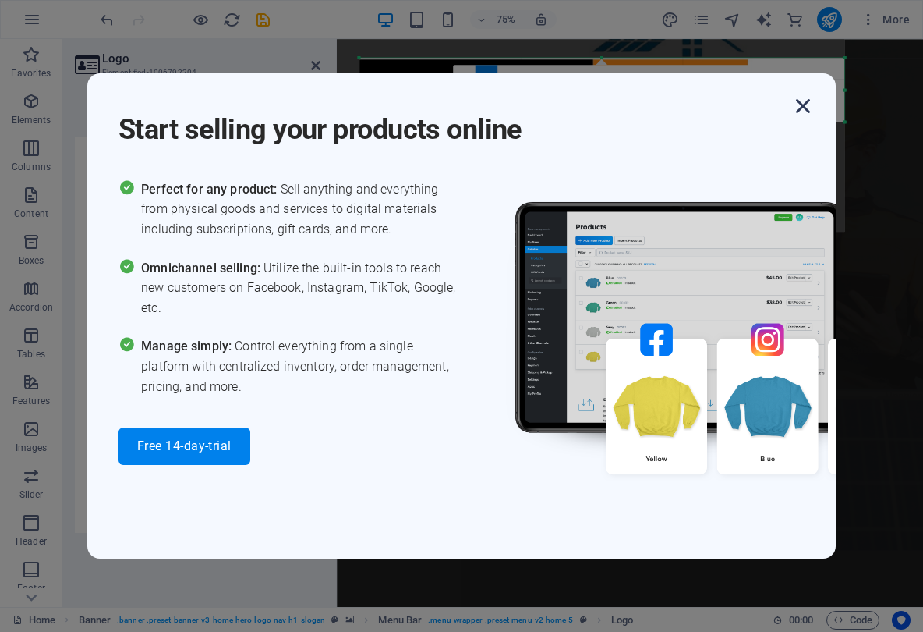
click at [805, 111] on icon "button" at bounding box center [803, 106] width 28 height 28
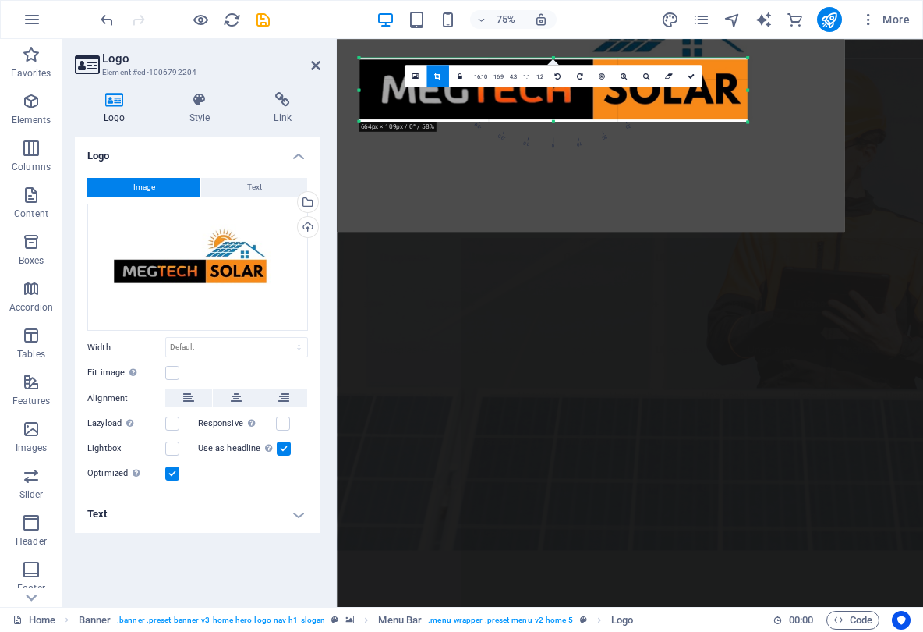
drag, startPoint x: 845, startPoint y: 90, endPoint x: 715, endPoint y: 97, distance: 129.7
click at [715, 97] on div "180 170 160 150 140 130 120 110 100 90 80 70 60 50 40 30 20 10 0 -10 -20 -30 -4…" at bounding box center [553, 90] width 388 height 64
click at [552, 119] on div at bounding box center [553, 118] width 388 height 4
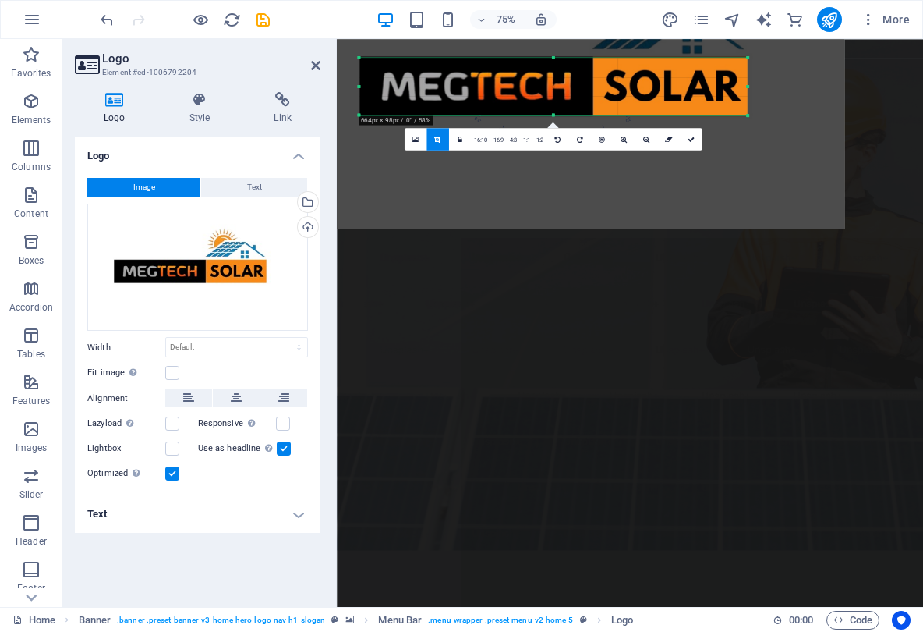
click at [551, 63] on div "180 170 160 150 140 130 120 110 100 90 80 70 60 50 40 30 20 10 0 -10 -20 -30 -4…" at bounding box center [553, 87] width 388 height 58
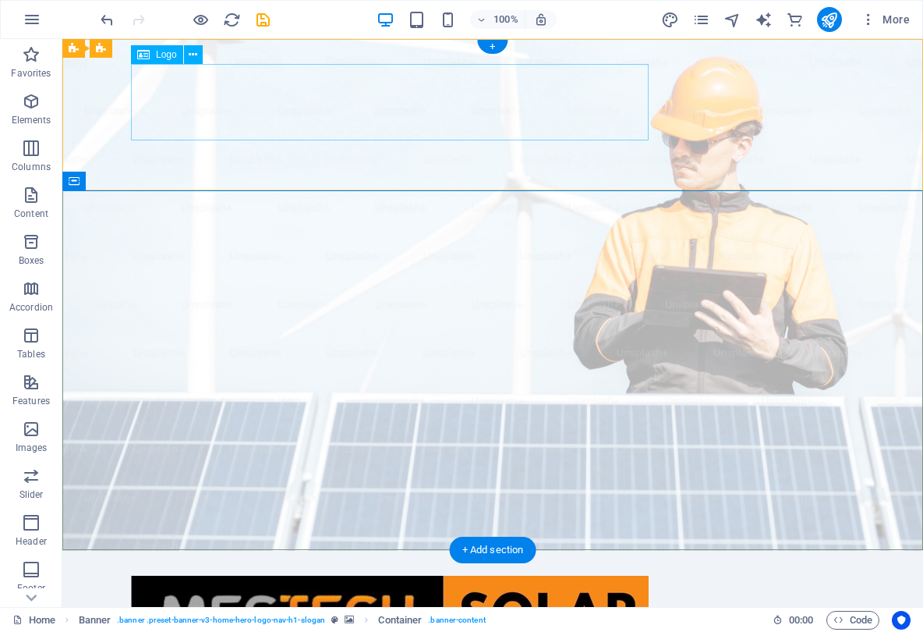
click at [455, 576] on div at bounding box center [493, 614] width 724 height 76
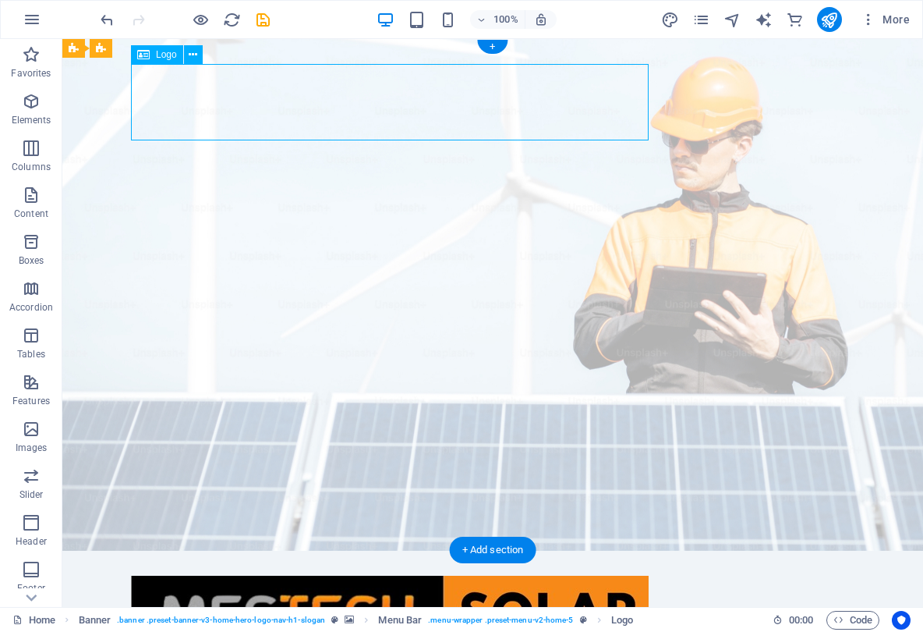
click at [336, 576] on div at bounding box center [493, 614] width 724 height 76
select select "px"
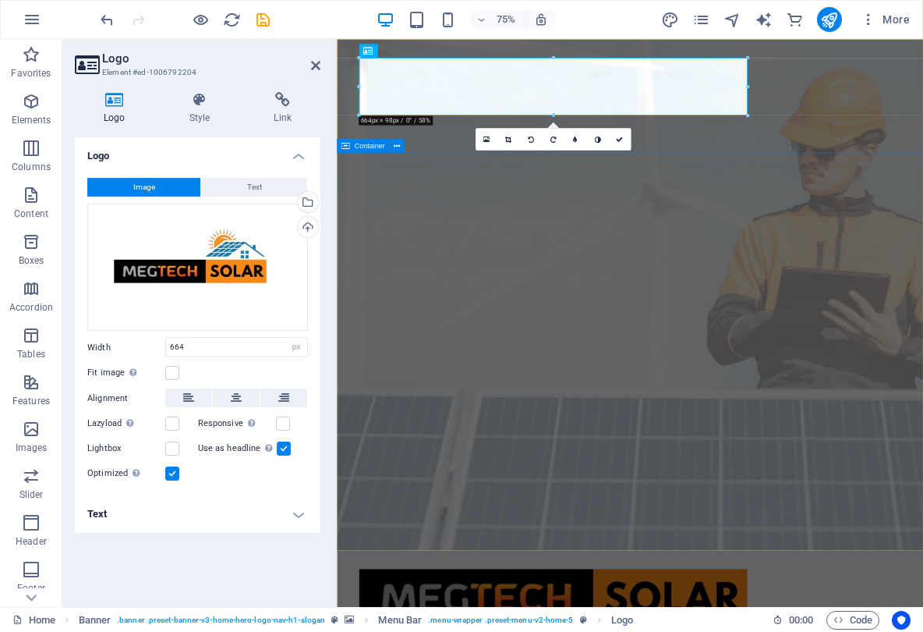
drag, startPoint x: 877, startPoint y: 199, endPoint x: 1015, endPoint y: 156, distance: 144.6
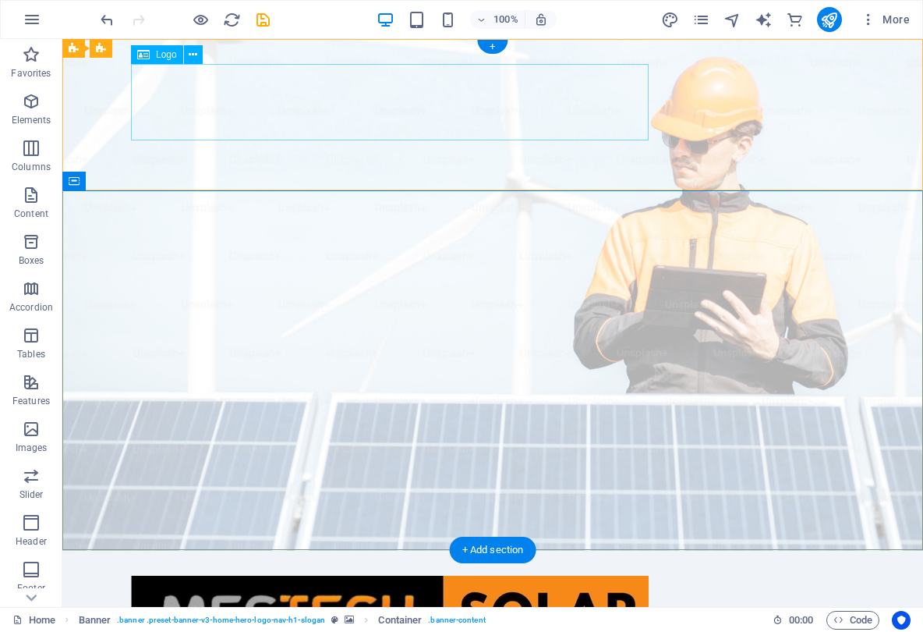
click at [620, 576] on div at bounding box center [493, 614] width 724 height 76
select select "px"
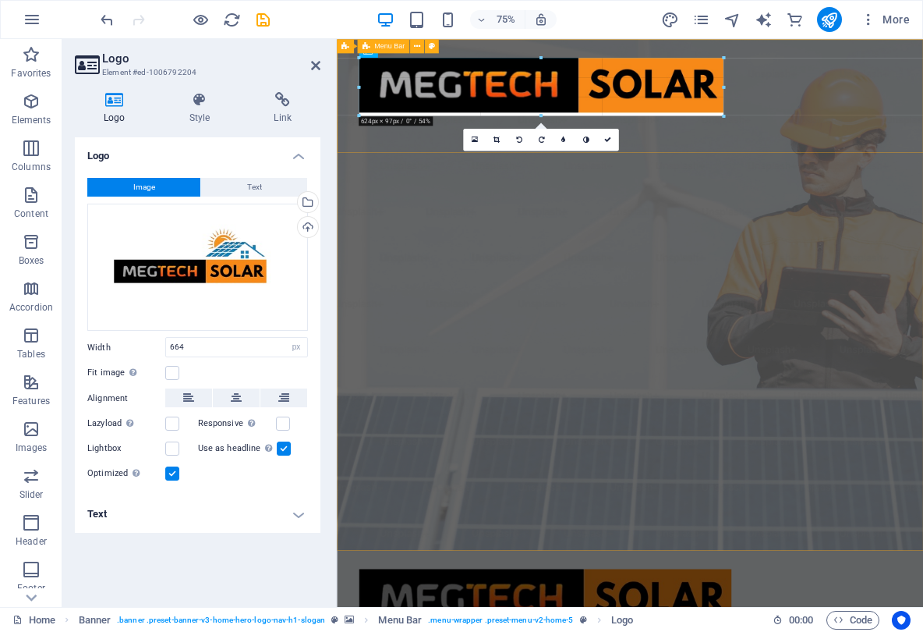
drag, startPoint x: 747, startPoint y: 115, endPoint x: 726, endPoint y: 97, distance: 27.2
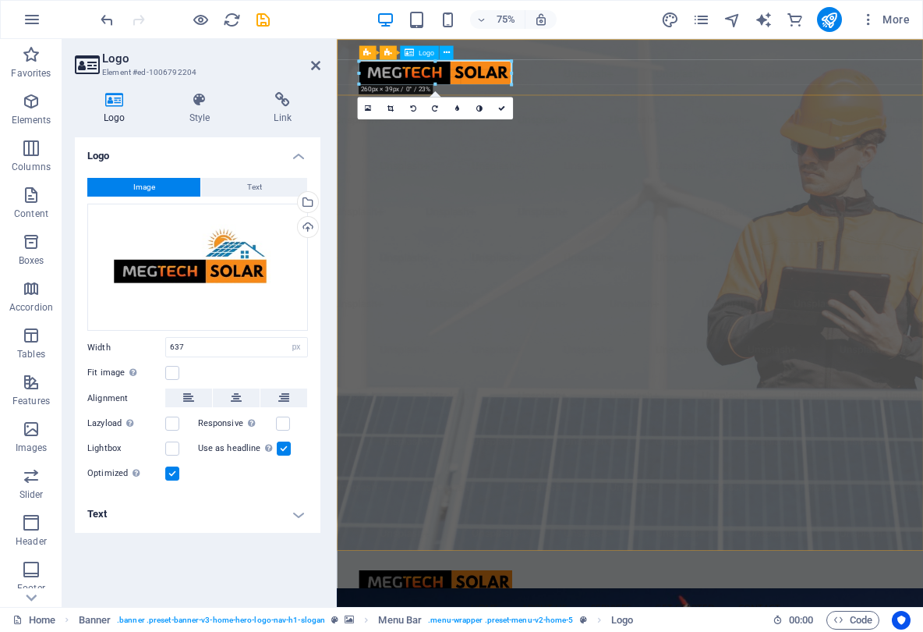
drag, startPoint x: 732, startPoint y: 86, endPoint x: 439, endPoint y: 88, distance: 292.5
type input "262"
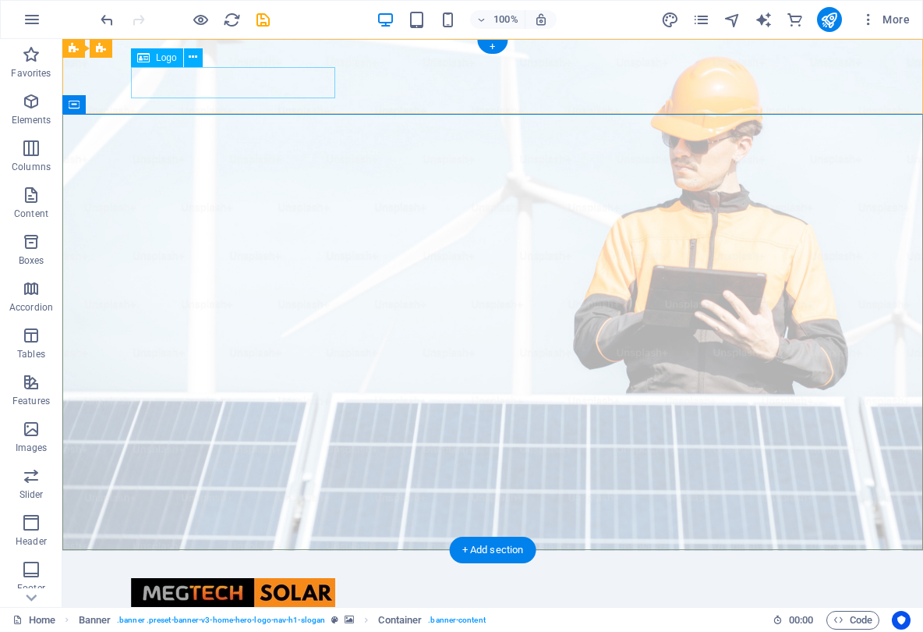
click at [308, 576] on div at bounding box center [493, 592] width 724 height 32
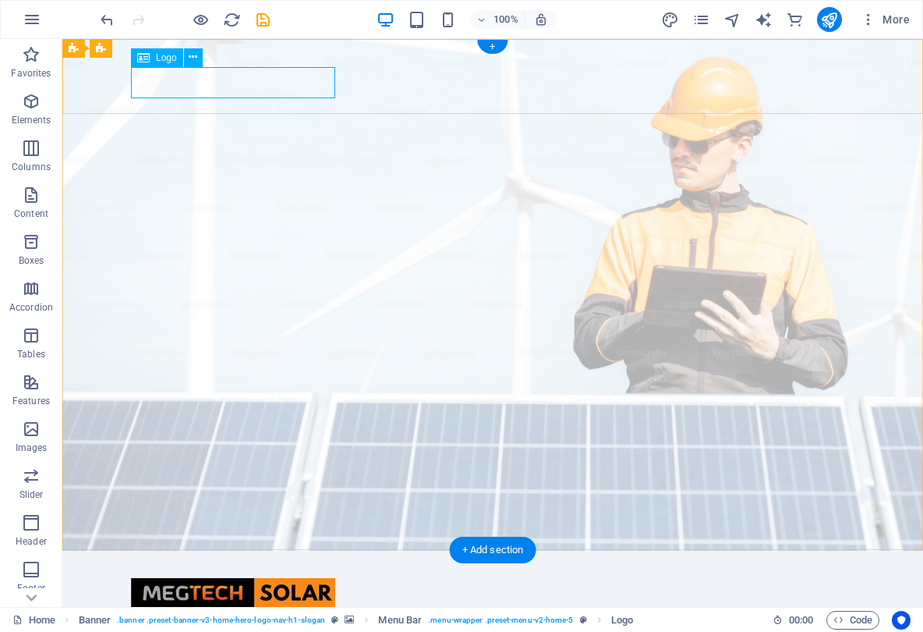
click at [284, 576] on div at bounding box center [493, 592] width 724 height 32
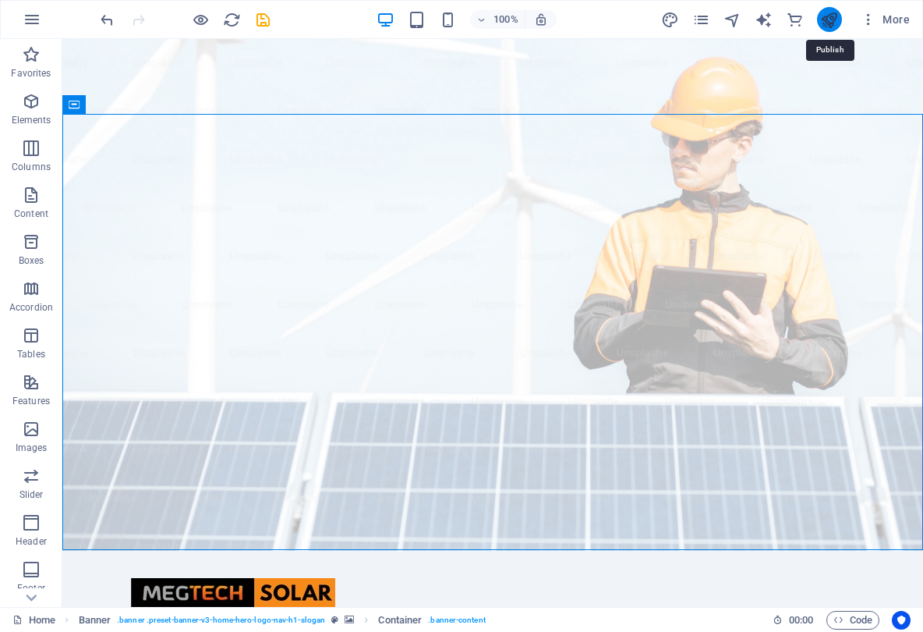
click at [828, 24] on icon "publish" at bounding box center [829, 20] width 18 height 18
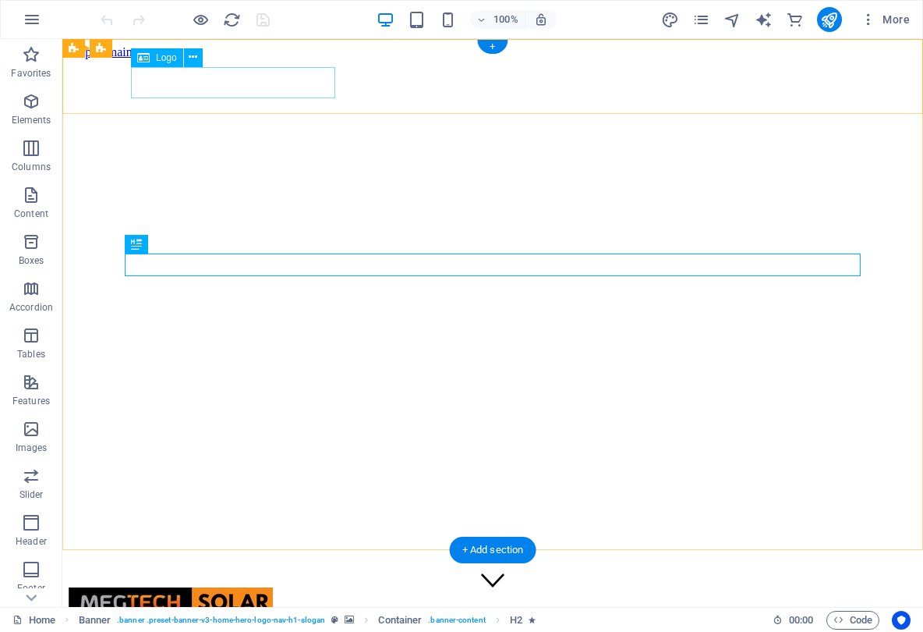
click at [278, 587] on div at bounding box center [493, 605] width 849 height 36
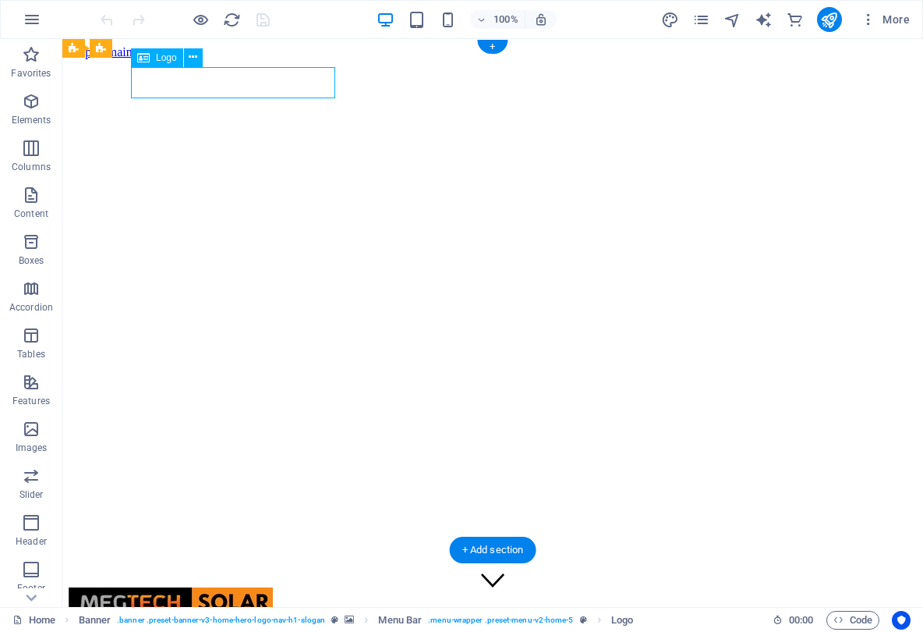
click at [278, 587] on div at bounding box center [493, 605] width 849 height 36
select select "px"
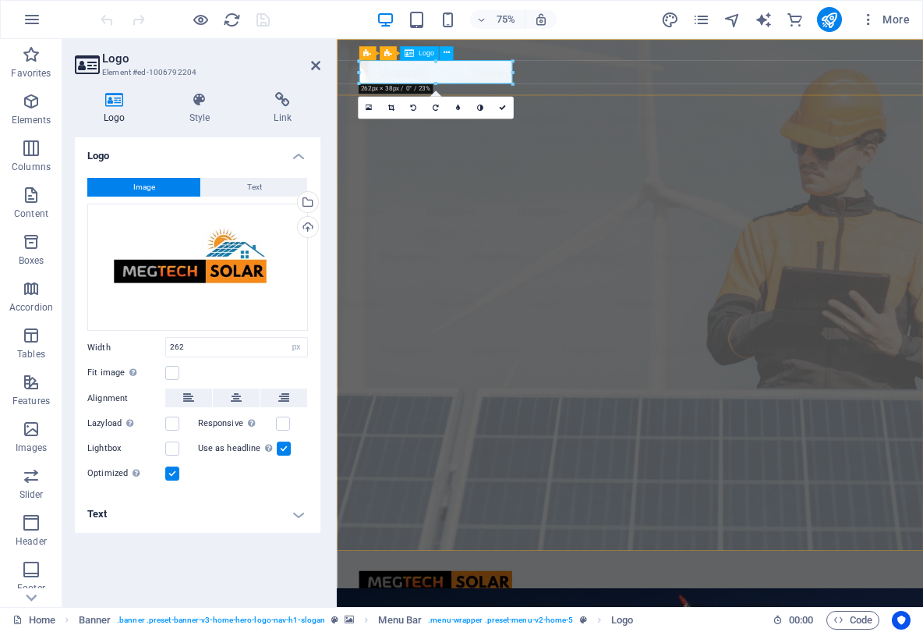
drag, startPoint x: 225, startPoint y: 345, endPoint x: 96, endPoint y: 367, distance: 130.5
click at [96, 367] on div "Image Text Drag files here, click to choose files or select files from Files or…" at bounding box center [198, 330] width 246 height 331
type input "2"
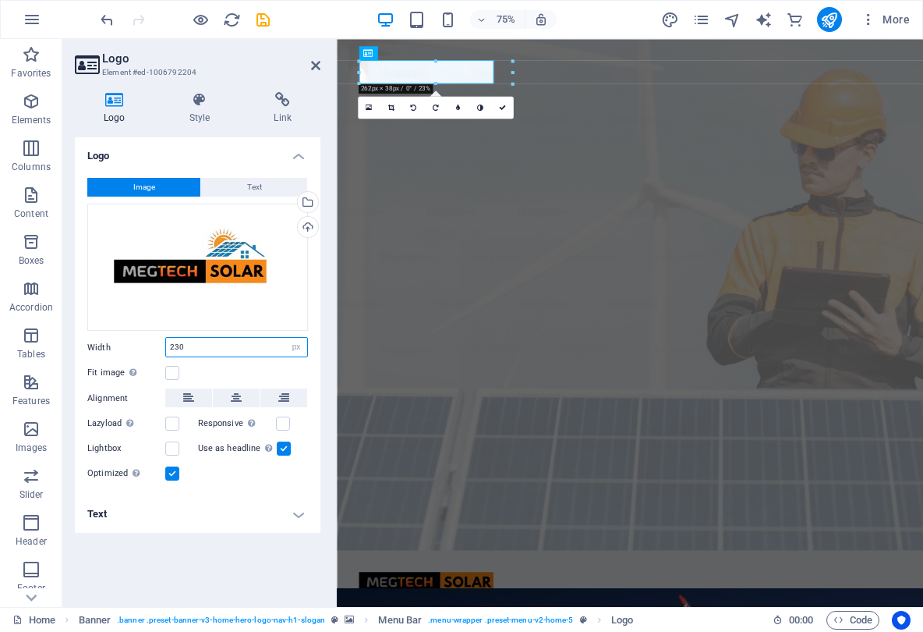
type input "230"
click at [218, 376] on div "Fit image Automatically fit image to a fixed width and height" at bounding box center [197, 372] width 221 height 19
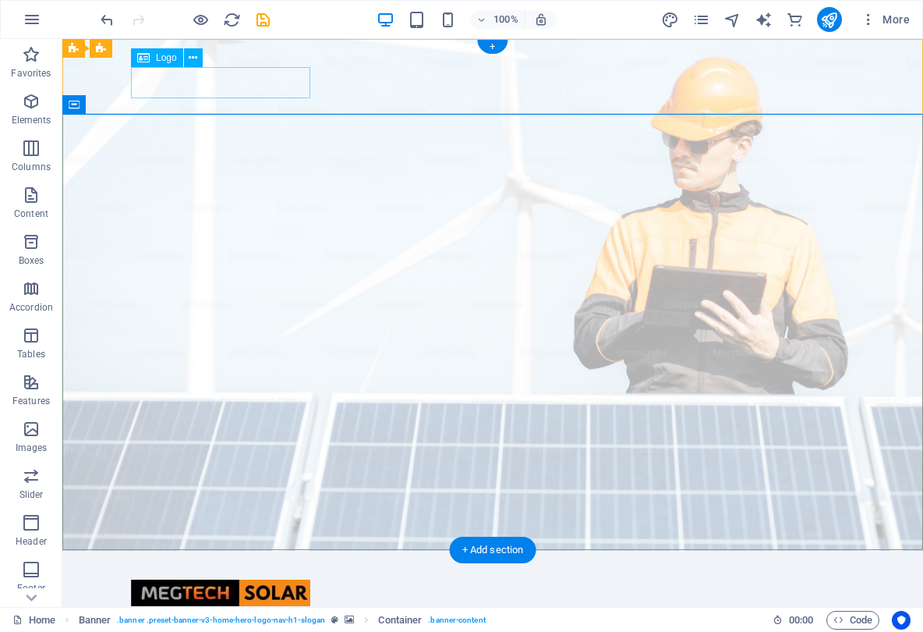
click at [248, 576] on div at bounding box center [493, 592] width 724 height 32
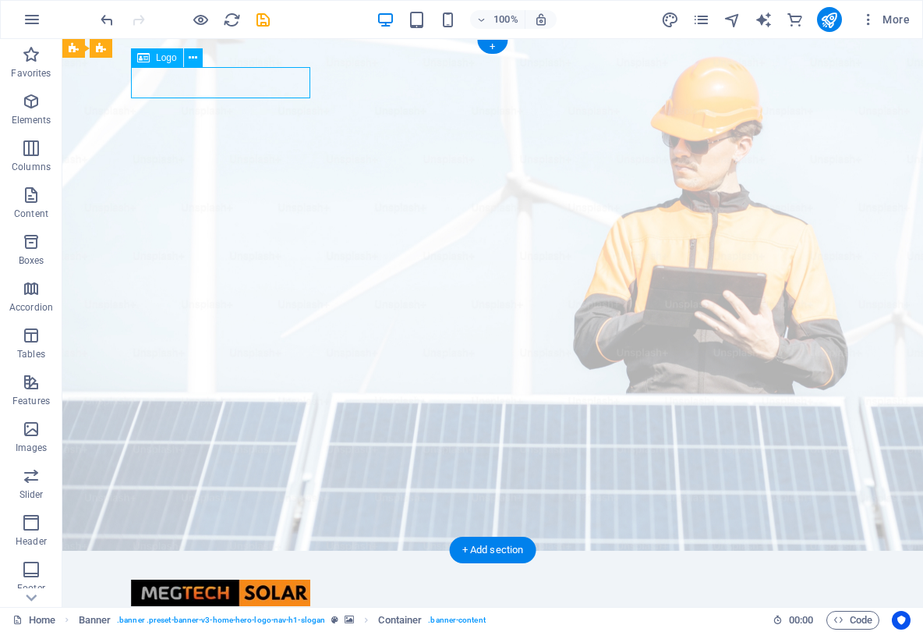
click at [248, 576] on div at bounding box center [493, 592] width 724 height 32
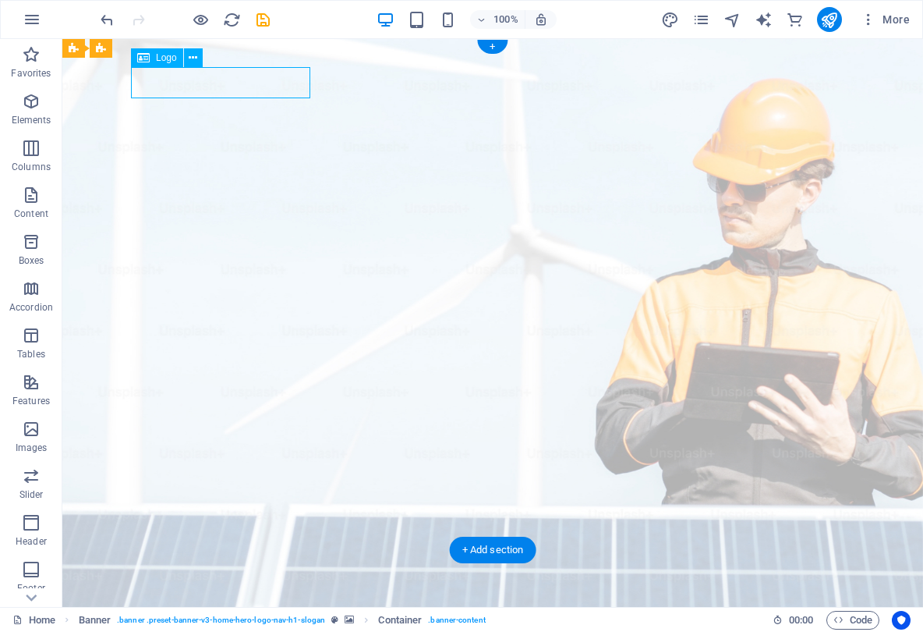
select select "px"
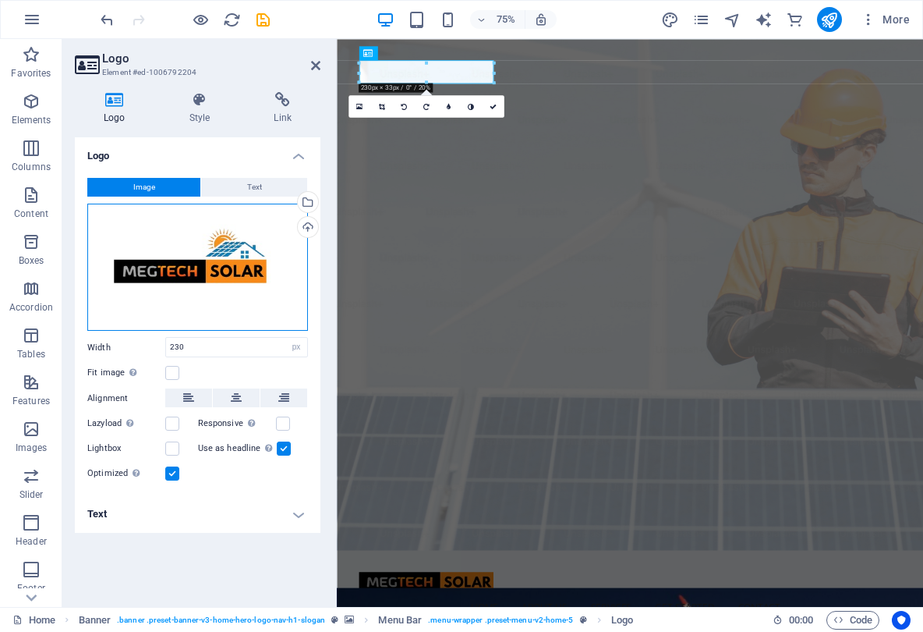
click at [231, 226] on div "Drag files here, click to choose files or select files from Files or our free s…" at bounding box center [197, 268] width 221 height 128
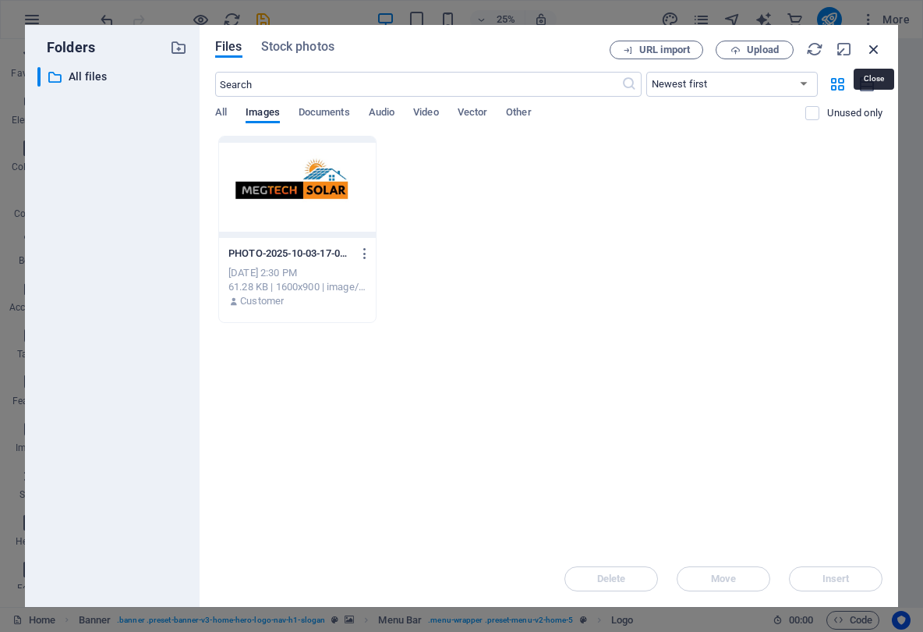
click at [870, 48] on icon "button" at bounding box center [874, 49] width 17 height 17
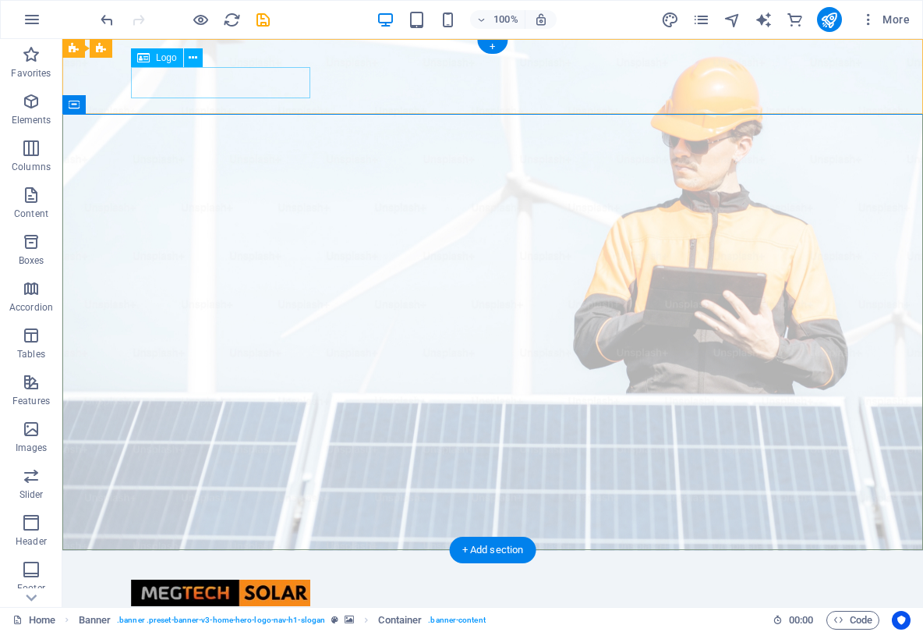
click at [228, 576] on div at bounding box center [493, 592] width 724 height 32
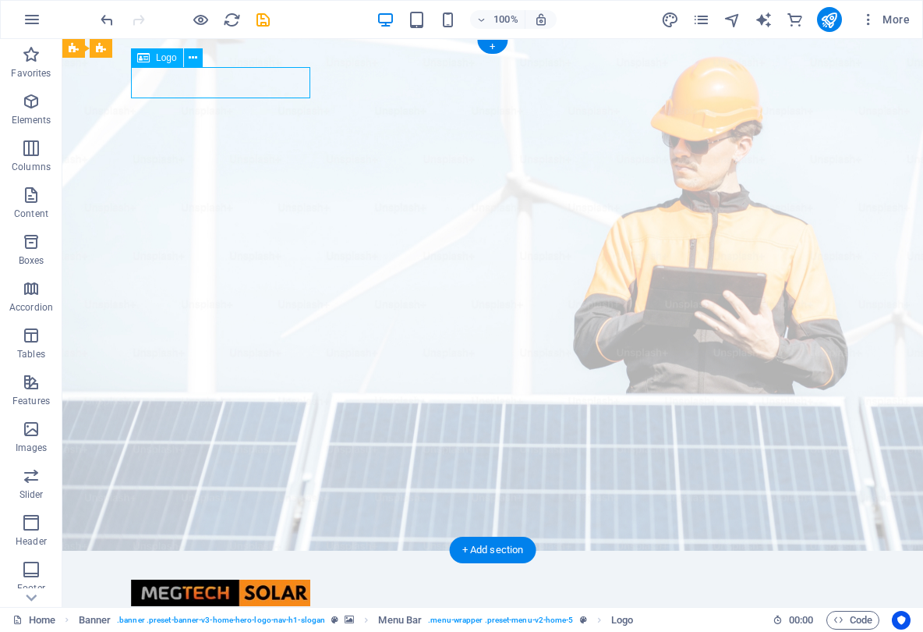
click at [228, 576] on div at bounding box center [493, 592] width 724 height 32
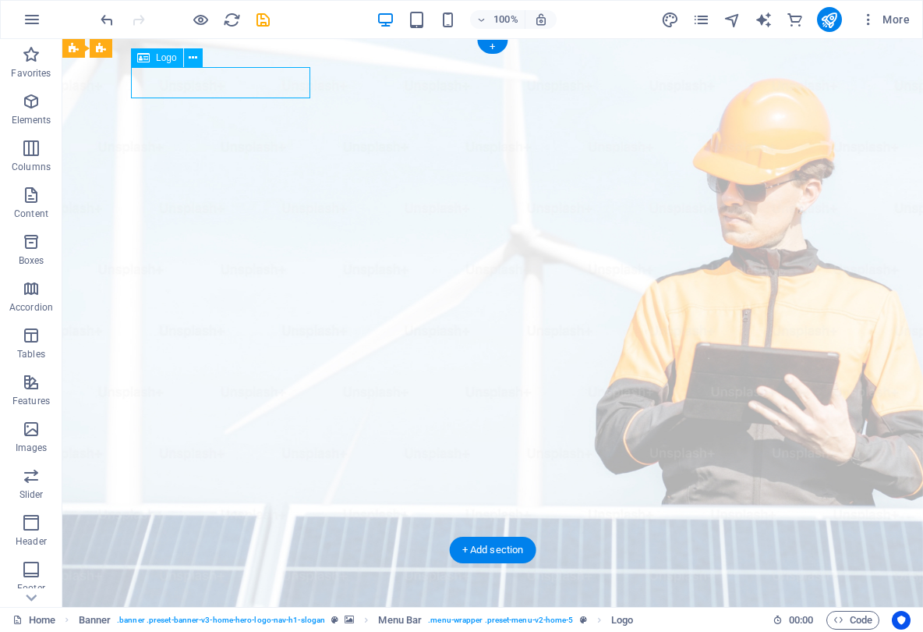
select select "px"
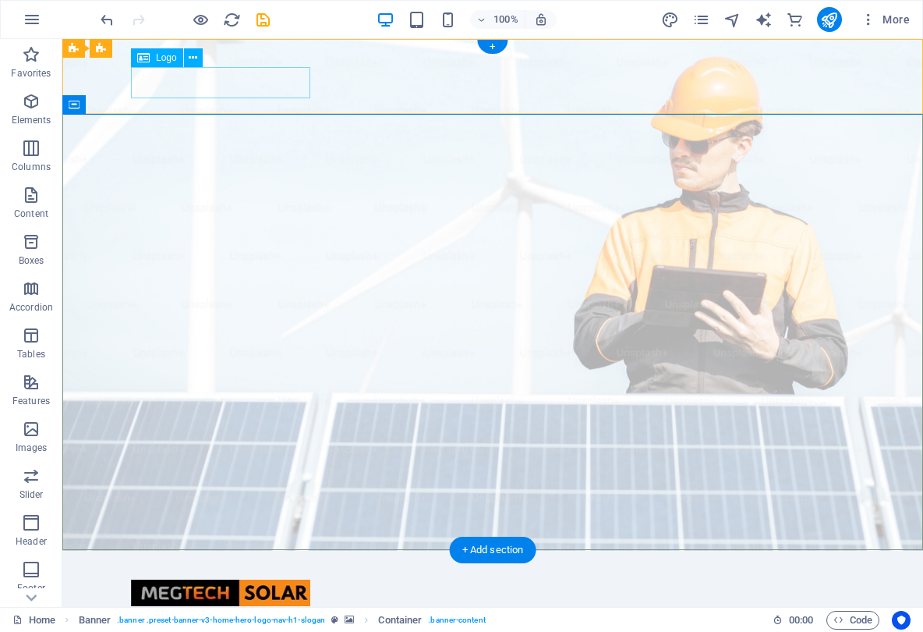
click at [245, 576] on div at bounding box center [493, 592] width 724 height 32
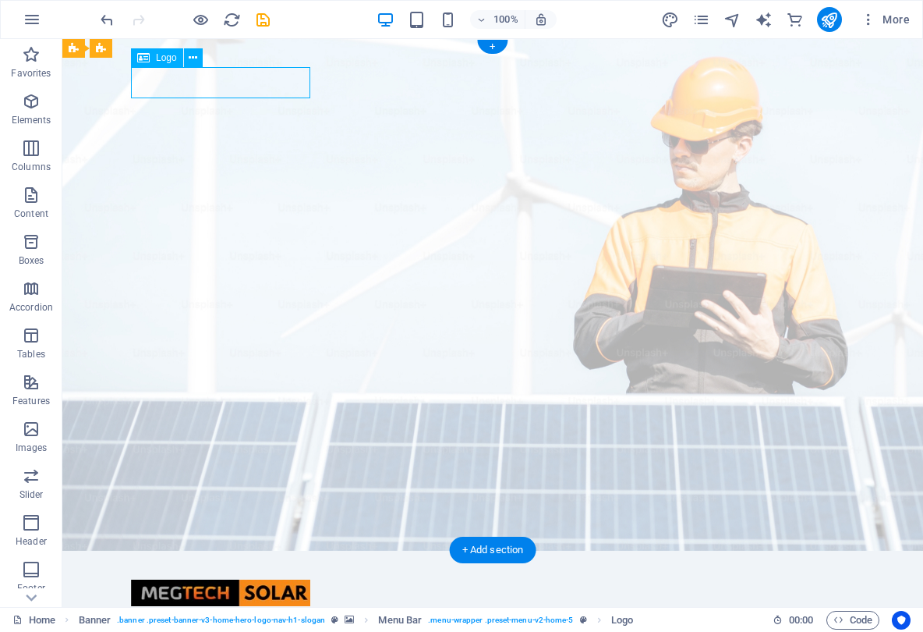
click at [245, 576] on div at bounding box center [493, 592] width 724 height 32
select select "px"
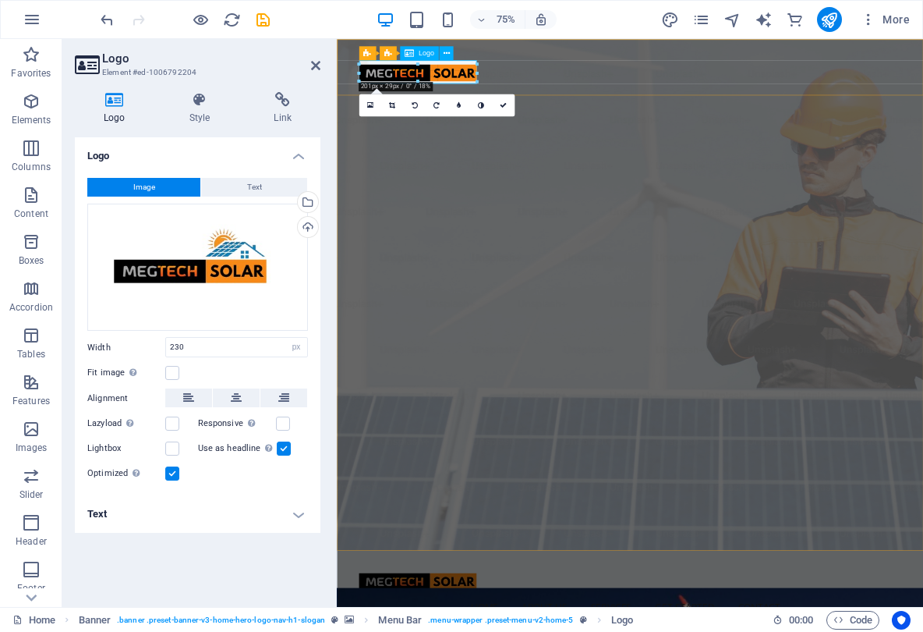
drag, startPoint x: 492, startPoint y: 85, endPoint x: 458, endPoint y: 82, distance: 34.5
type input "201"
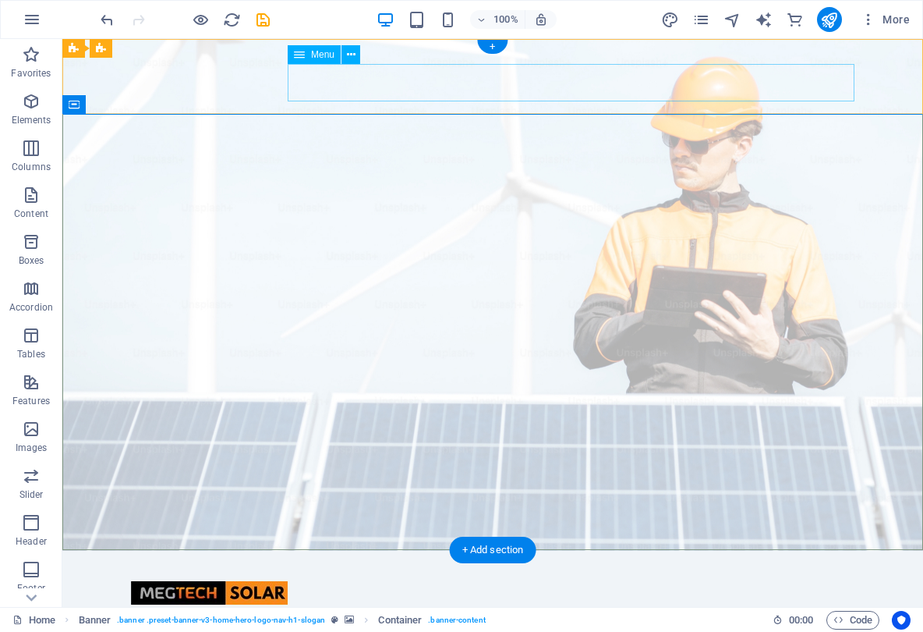
click at [731, 608] on nav "Home About Us Services Get Started Contact" at bounding box center [493, 626] width 724 height 37
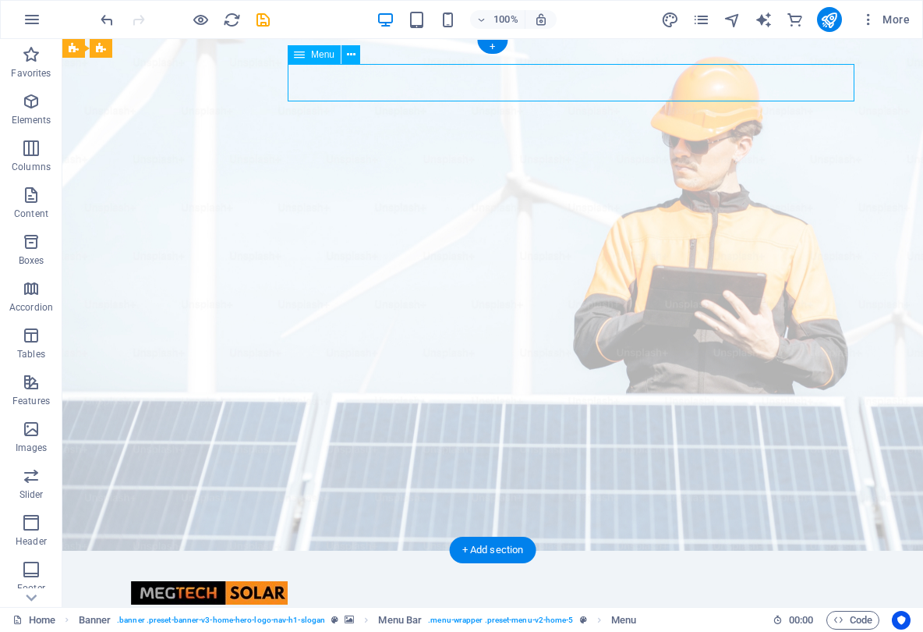
click at [731, 608] on nav "Home About Us Services Get Started Contact" at bounding box center [493, 626] width 724 height 37
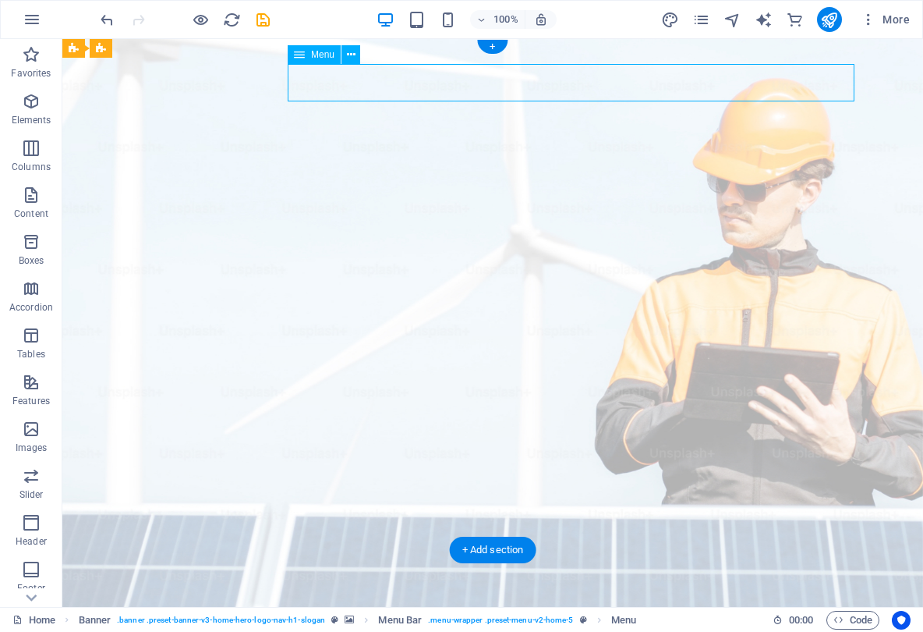
select select
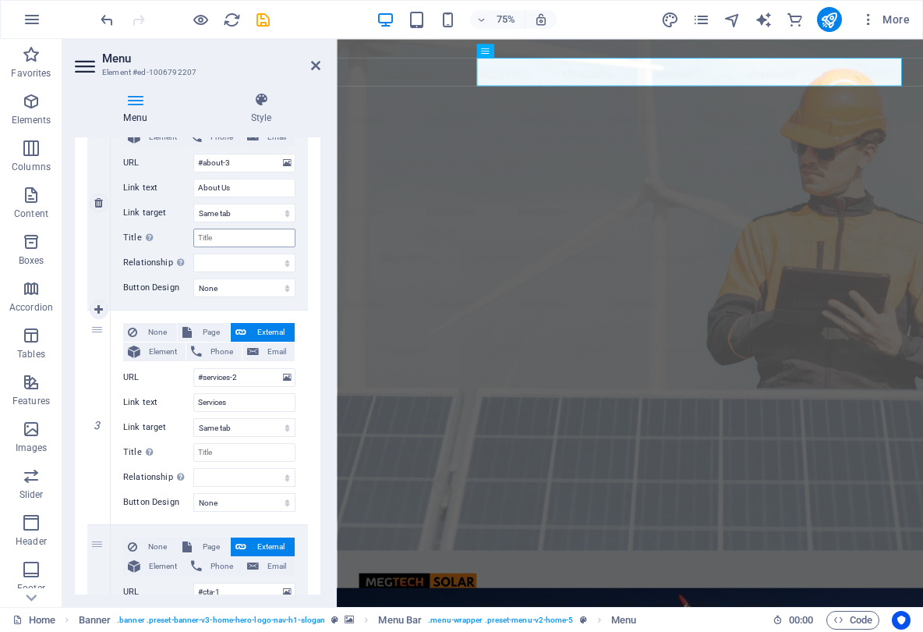
scroll to position [408, 0]
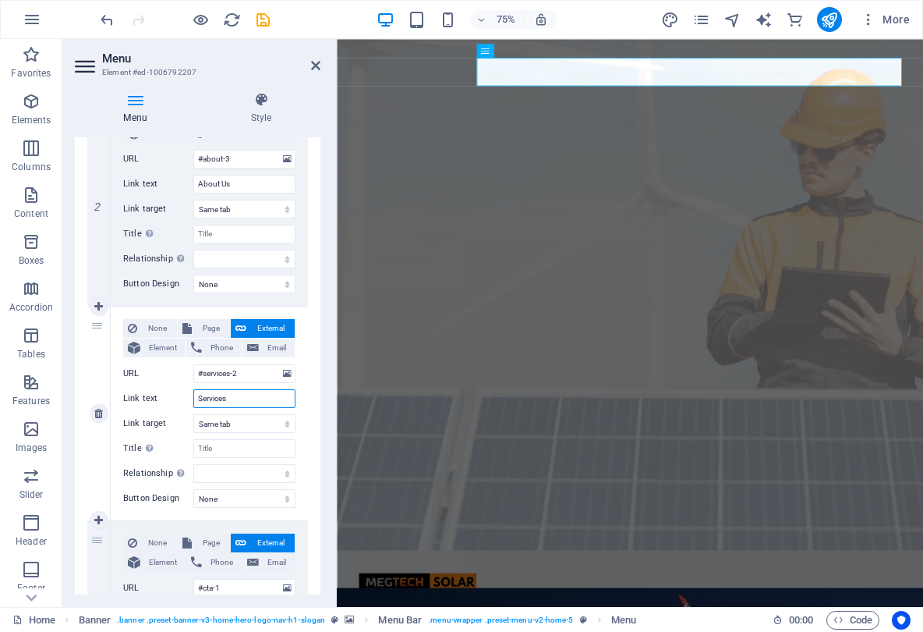
click at [240, 404] on input "Services" at bounding box center [244, 398] width 102 height 19
type input "ProductServices"
select select
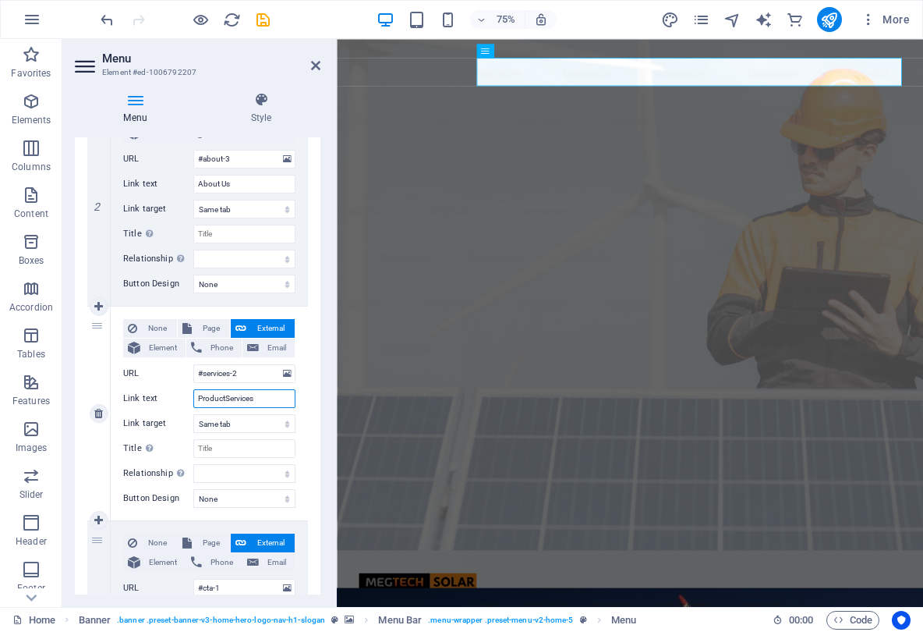
select select
type input "ProductsServices"
select select
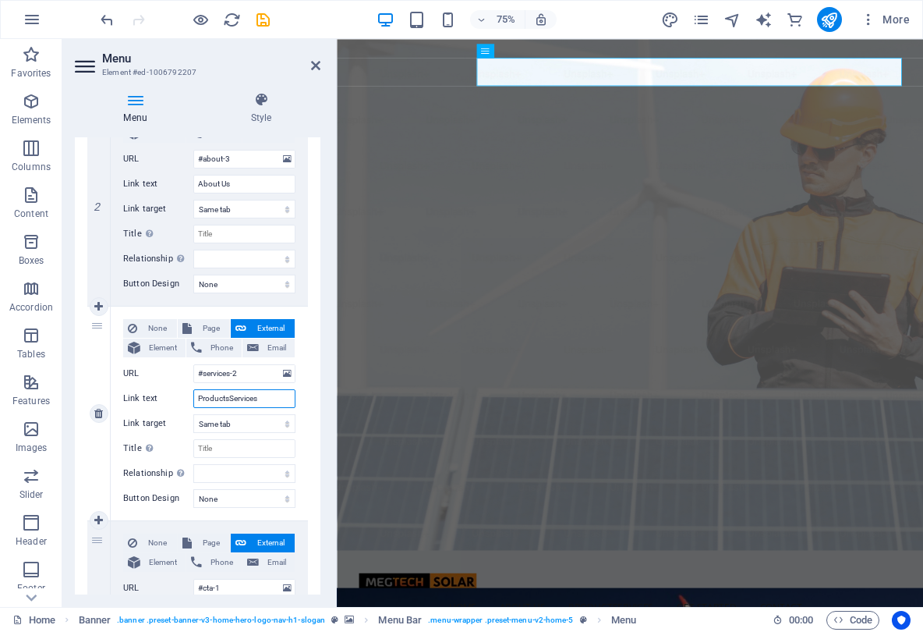
select select
type input "Products"
select select
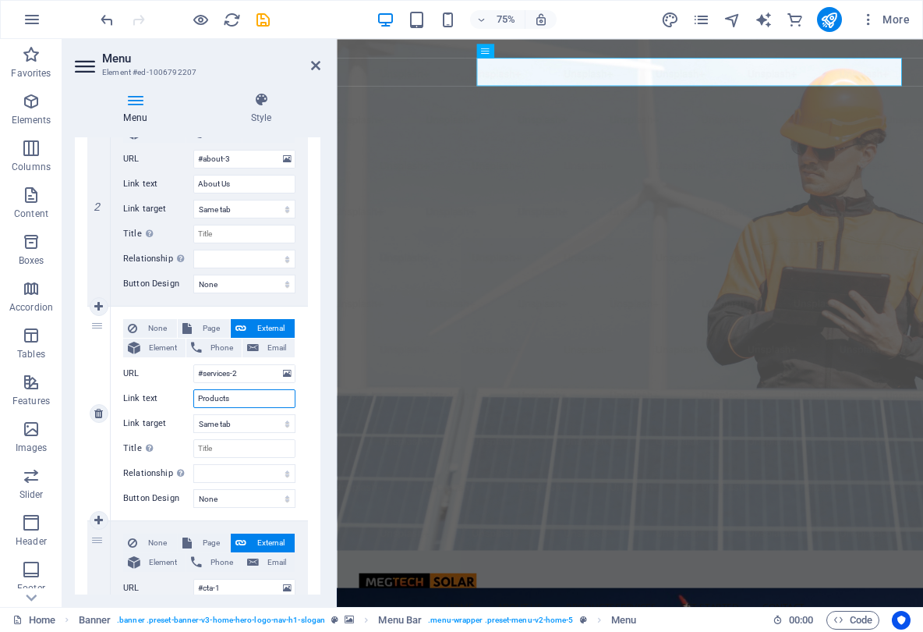
select select
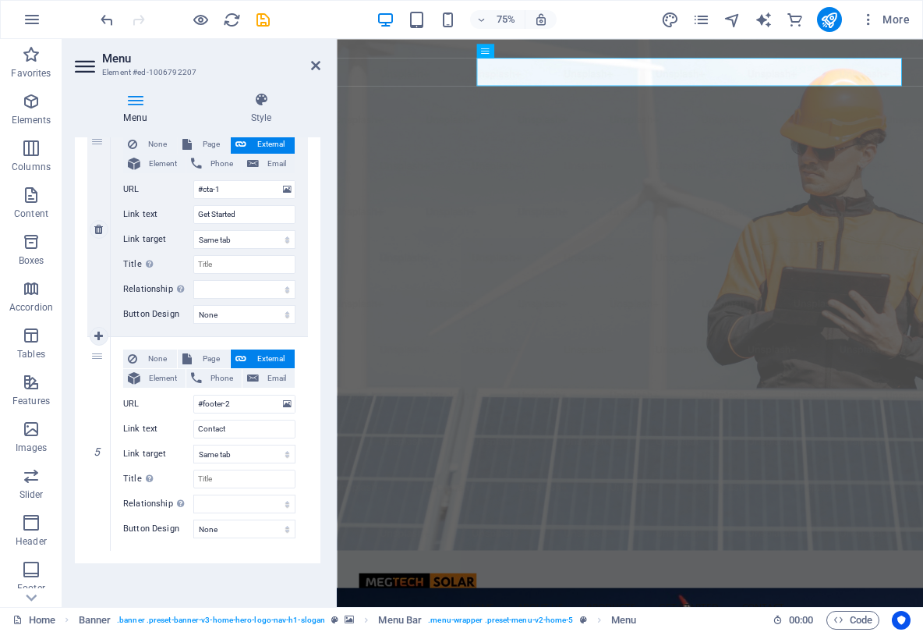
scroll to position [806, 0]
type input "Products"
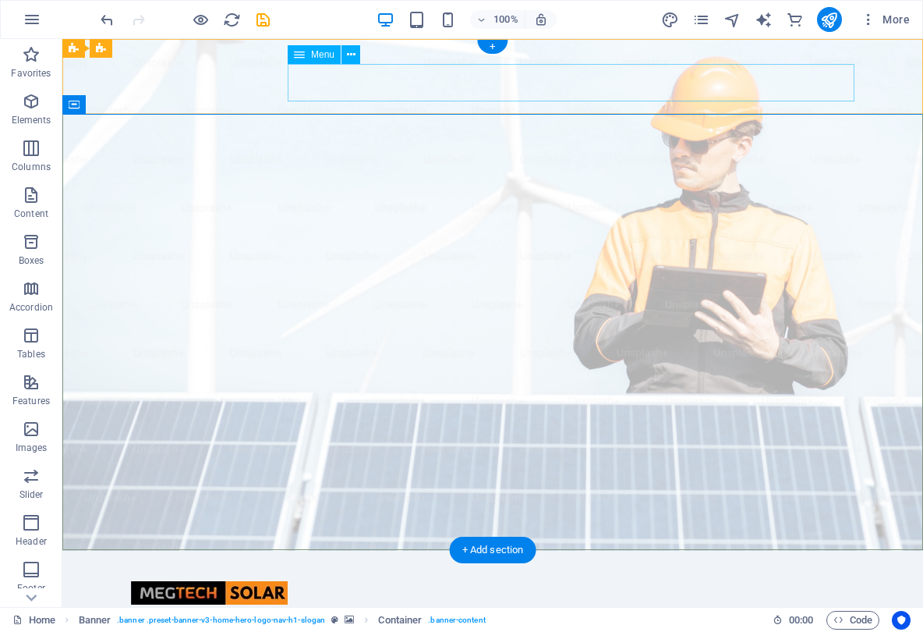
click at [551, 608] on nav "Home About Us Products Get Started Contact" at bounding box center [493, 626] width 724 height 37
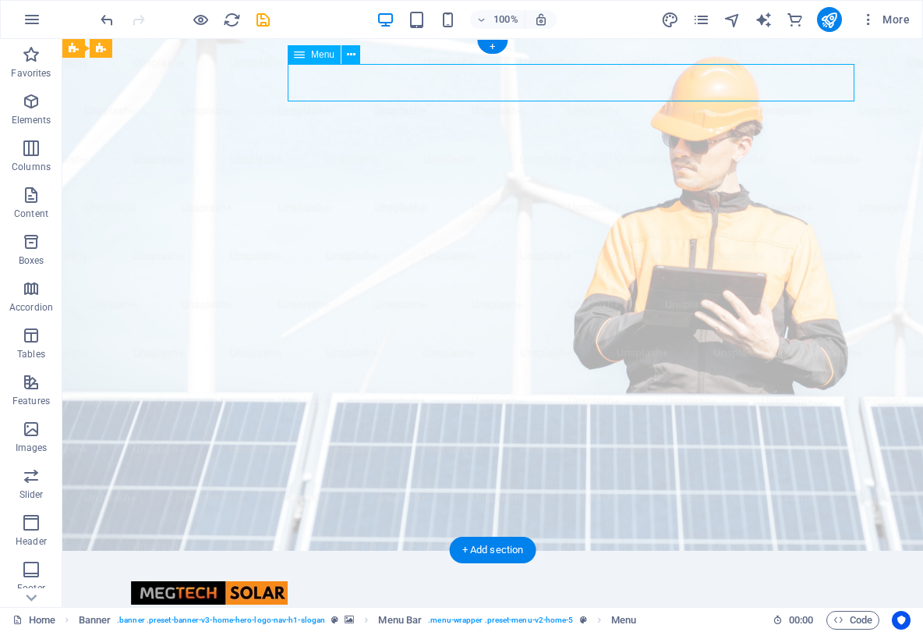
click at [551, 608] on nav "Home About Us Products Get Started Contact" at bounding box center [493, 626] width 724 height 37
select select
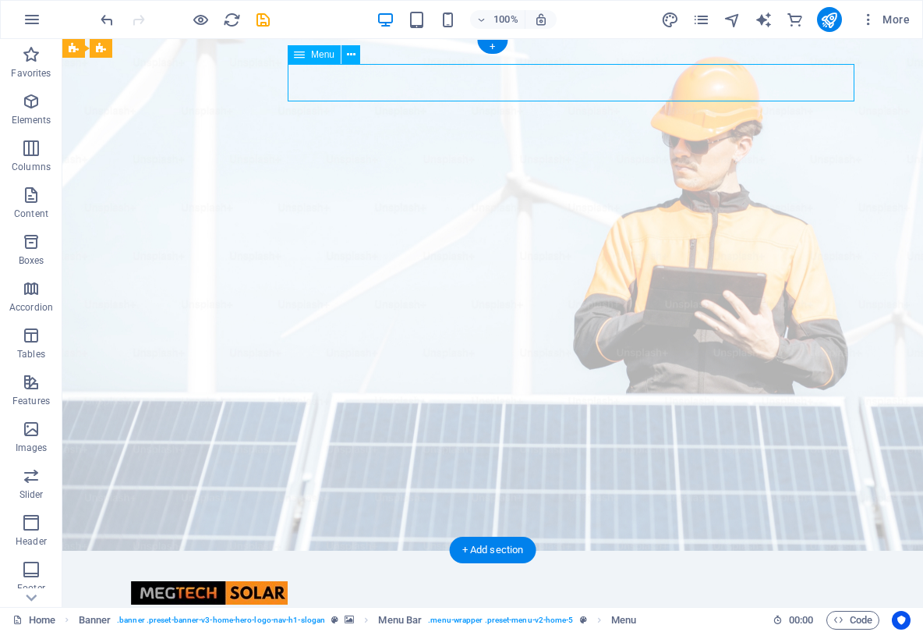
select select
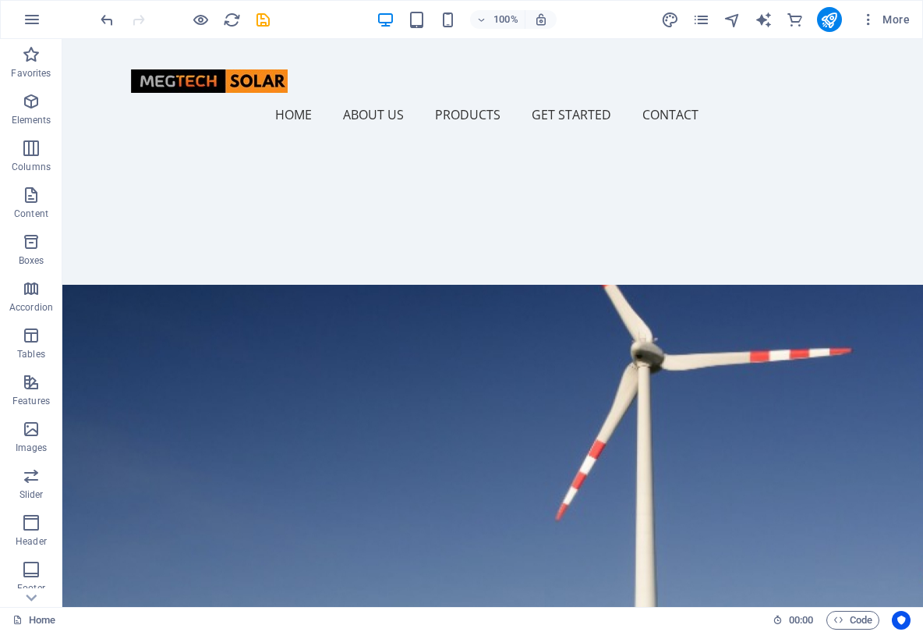
scroll to position [736, 0]
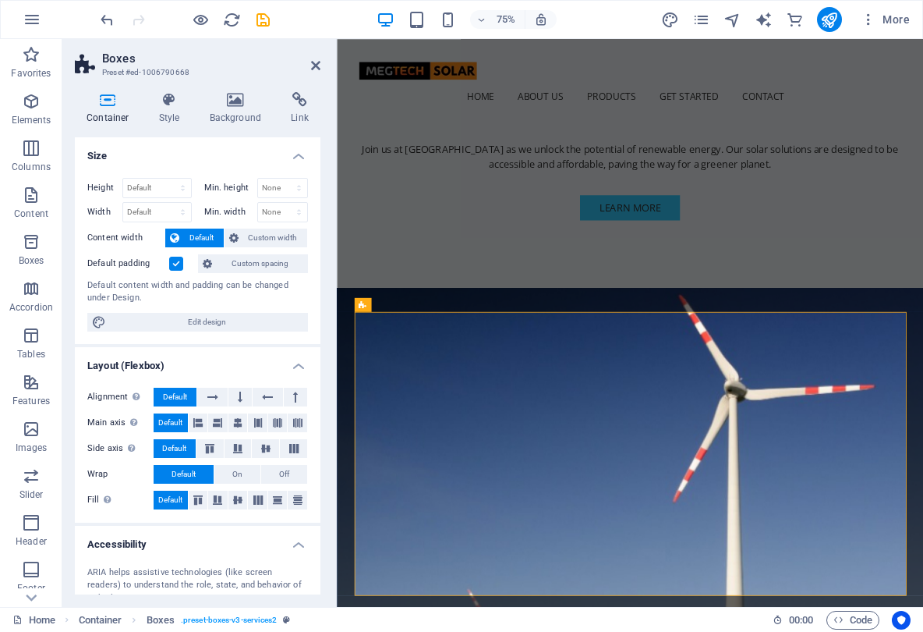
scroll to position [0, 0]
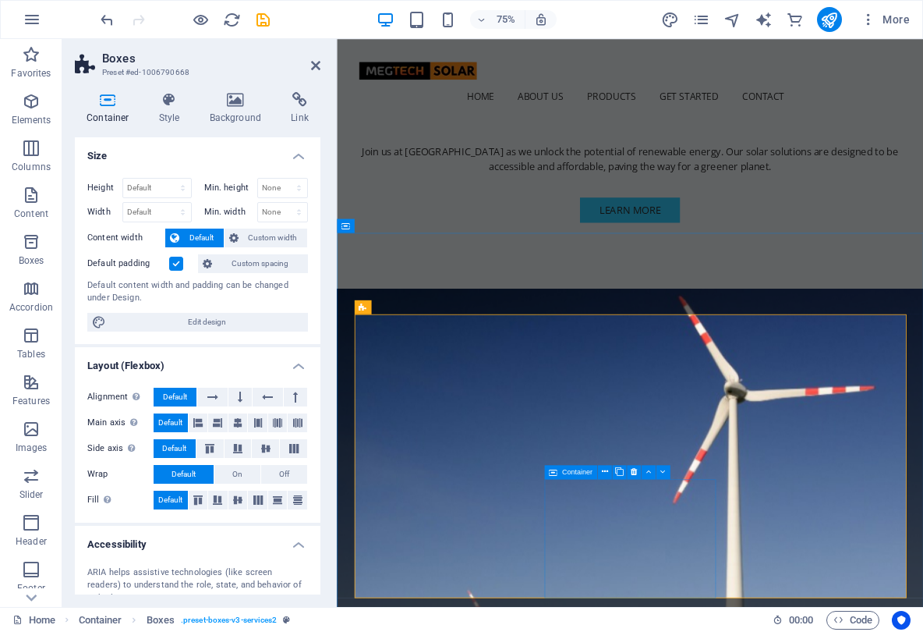
scroll to position [735, 0]
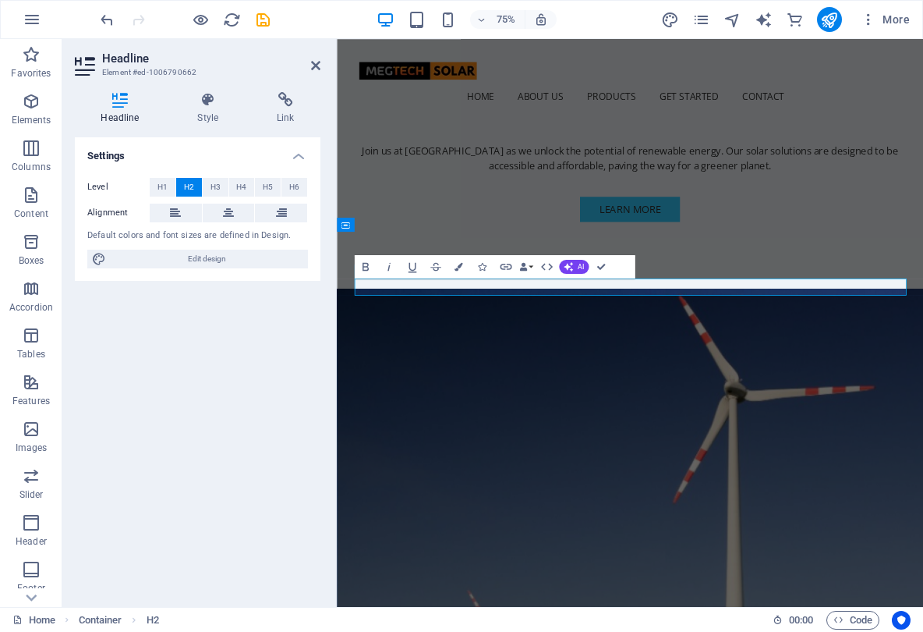
click at [272, 383] on div "Settings Level H1 H2 H3 H4 H5 H6 Alignment Default colors and font sizes are de…" at bounding box center [198, 365] width 246 height 457
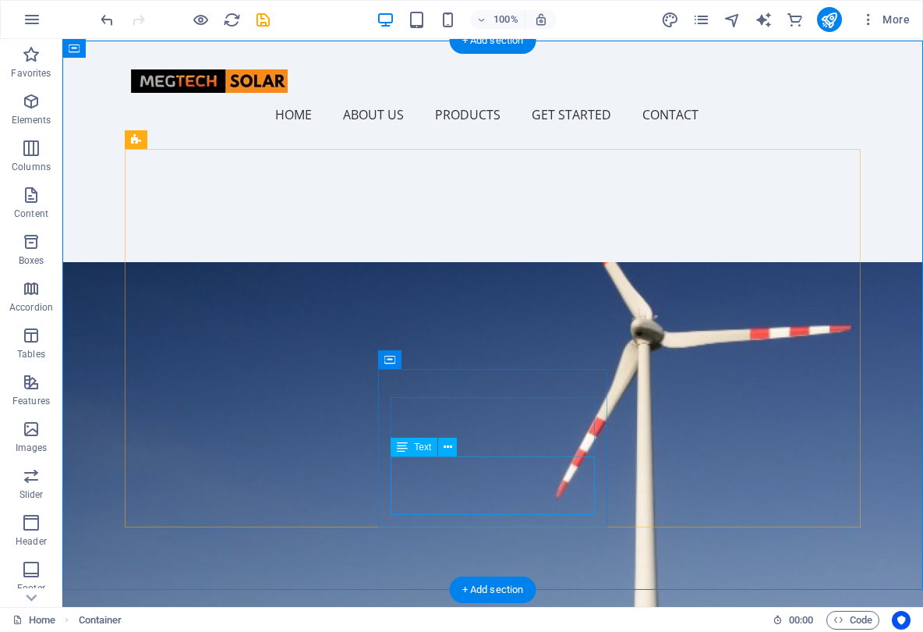
scroll to position [790, 0]
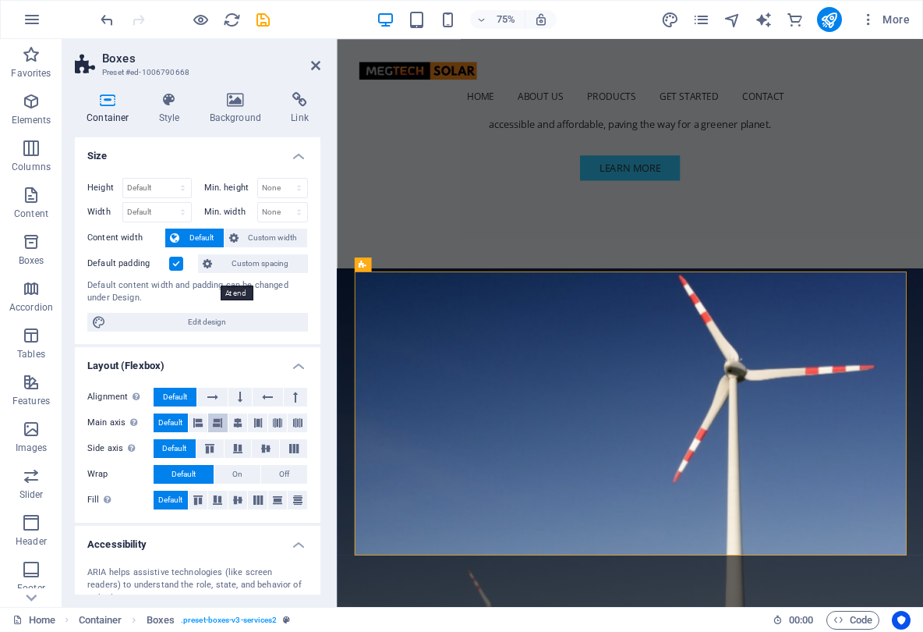
scroll to position [0, 0]
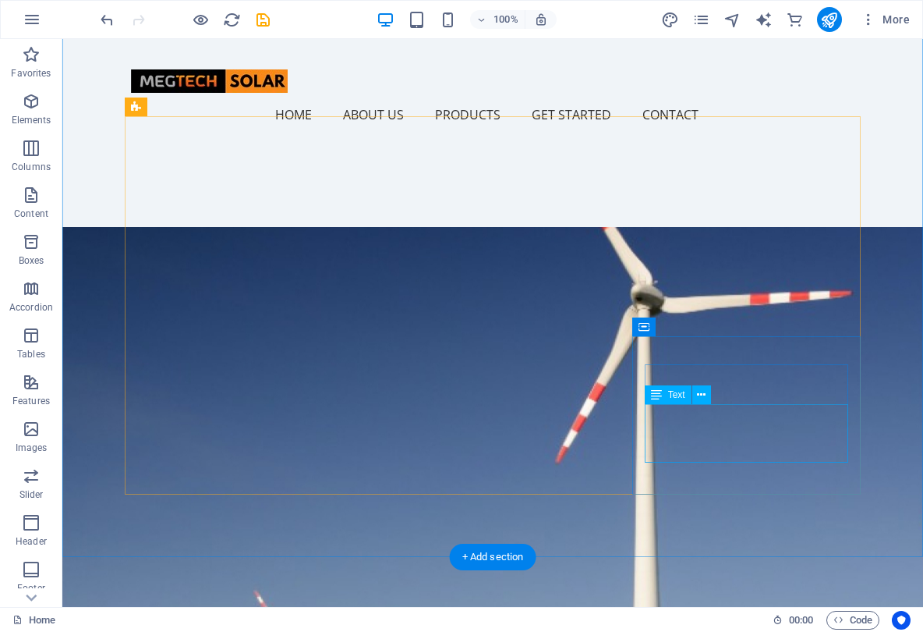
scroll to position [832, 0]
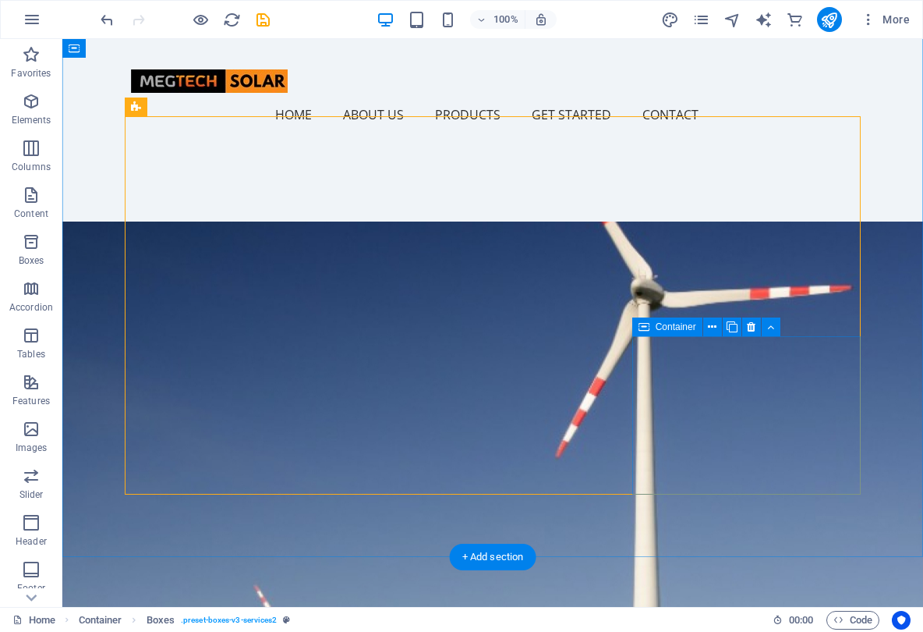
click at [752, 322] on icon at bounding box center [751, 327] width 9 height 16
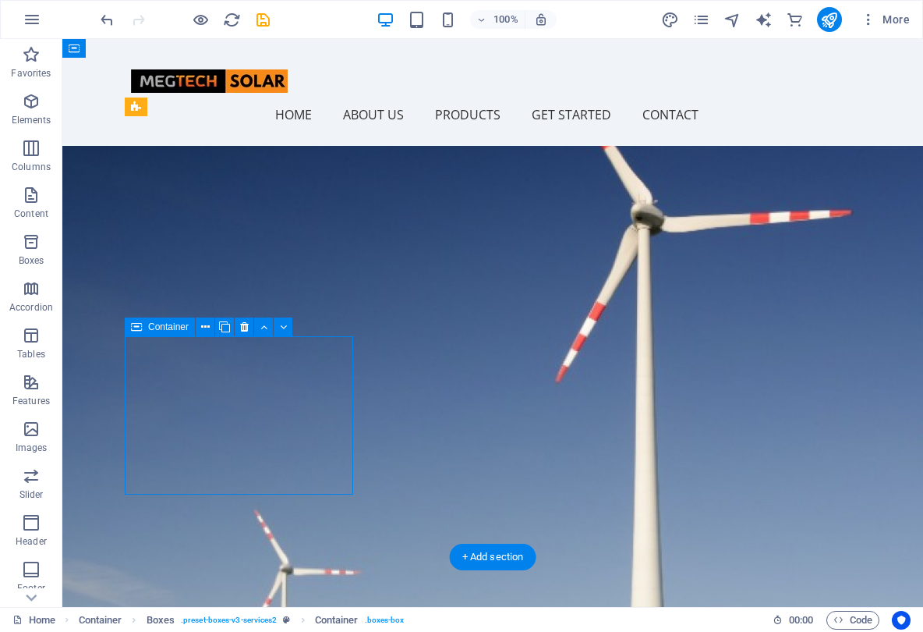
drag, startPoint x: 278, startPoint y: 344, endPoint x: 243, endPoint y: 329, distance: 38.8
click at [246, 328] on icon at bounding box center [244, 327] width 9 height 16
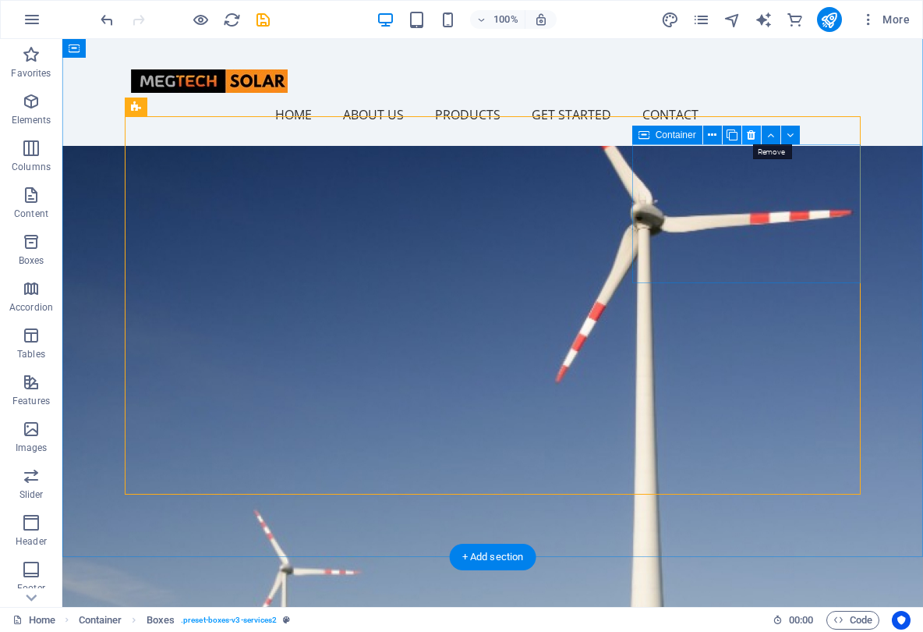
click at [749, 133] on icon at bounding box center [751, 135] width 9 height 16
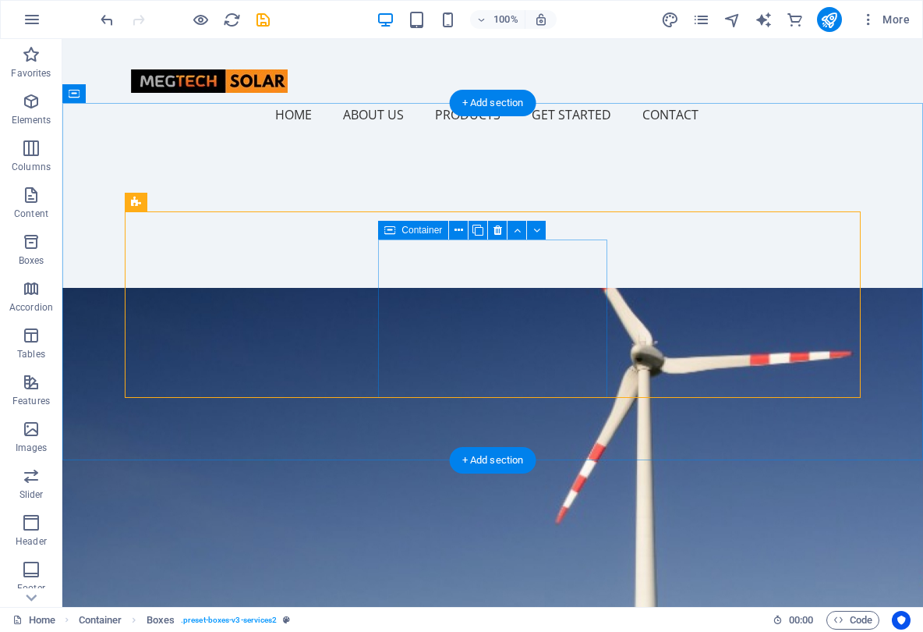
scroll to position [731, 0]
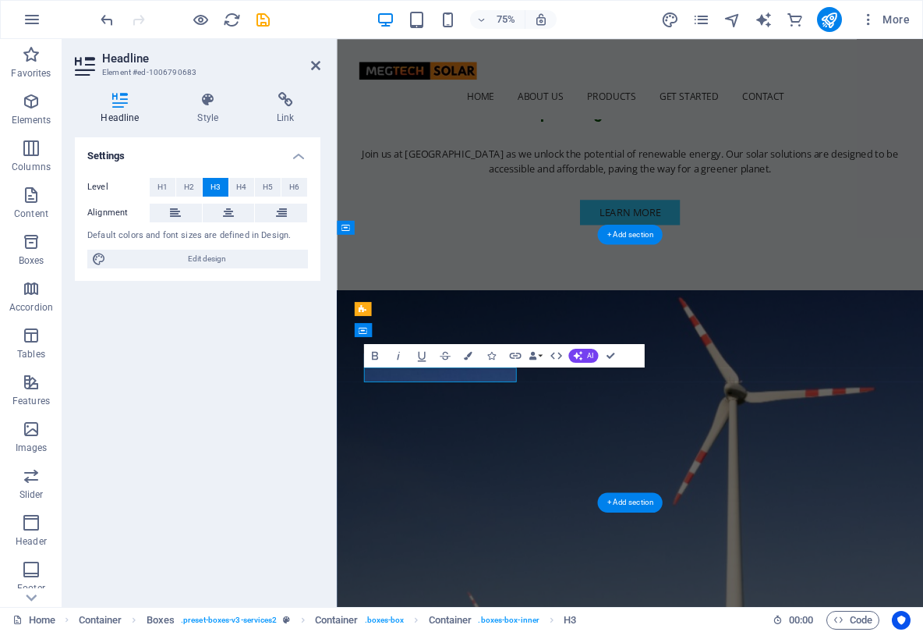
click at [237, 300] on div "Settings Level H1 H2 H3 H4 H5 H6 Alignment Default colors and font sizes are de…" at bounding box center [198, 365] width 246 height 457
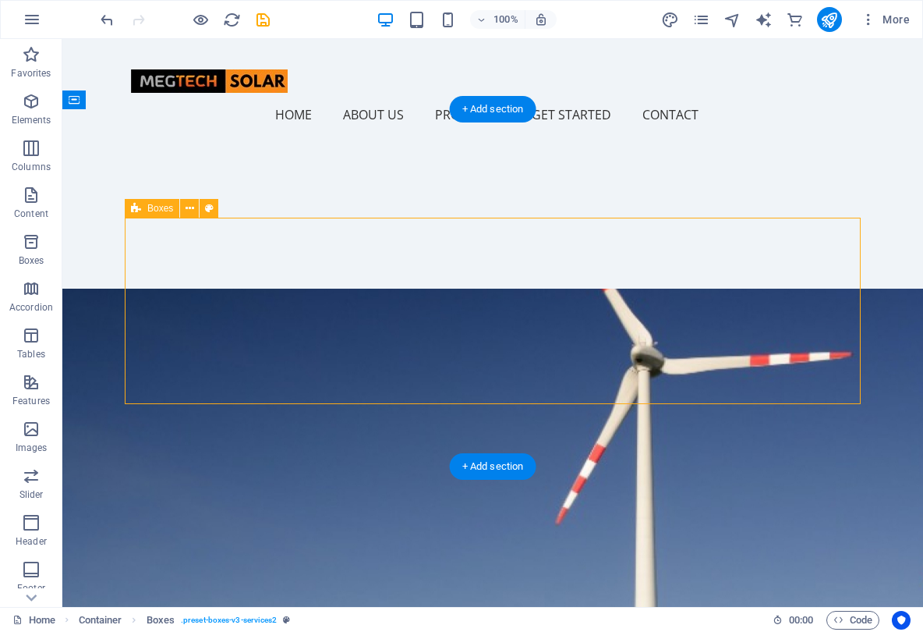
drag, startPoint x: 685, startPoint y: 232, endPoint x: 650, endPoint y: 245, distance: 37.5
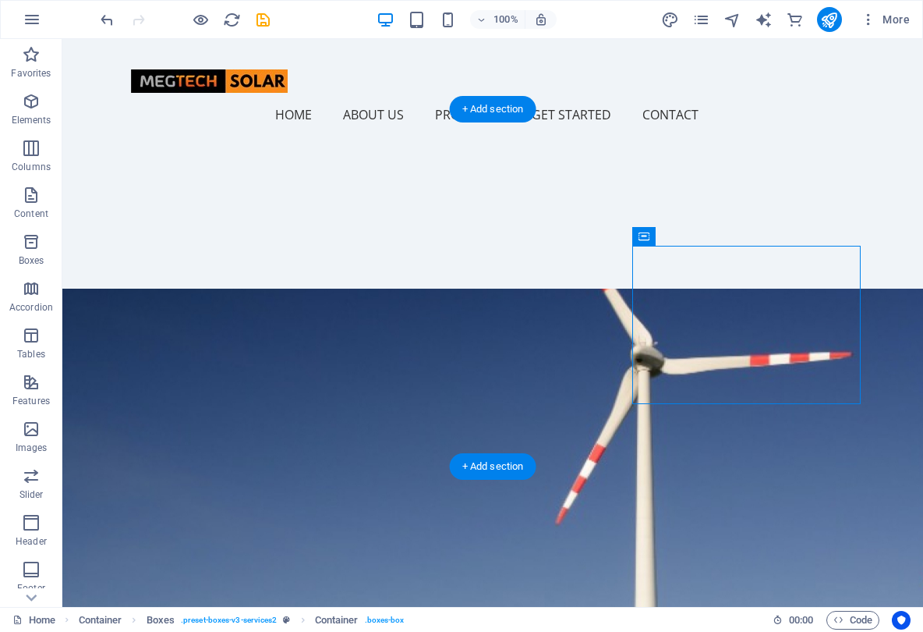
drag, startPoint x: 665, startPoint y: 250, endPoint x: 445, endPoint y: 253, distance: 220.7
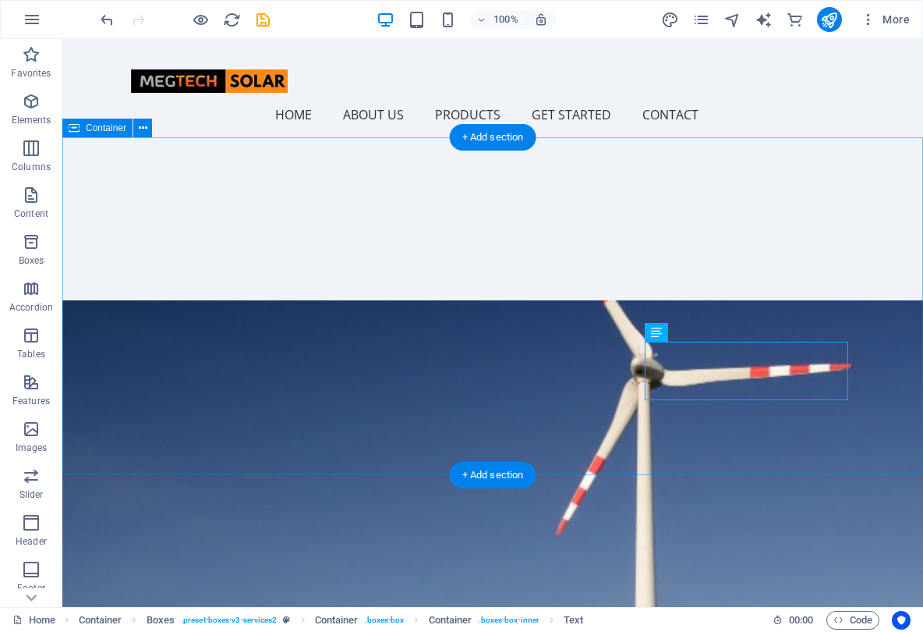
scroll to position [706, 0]
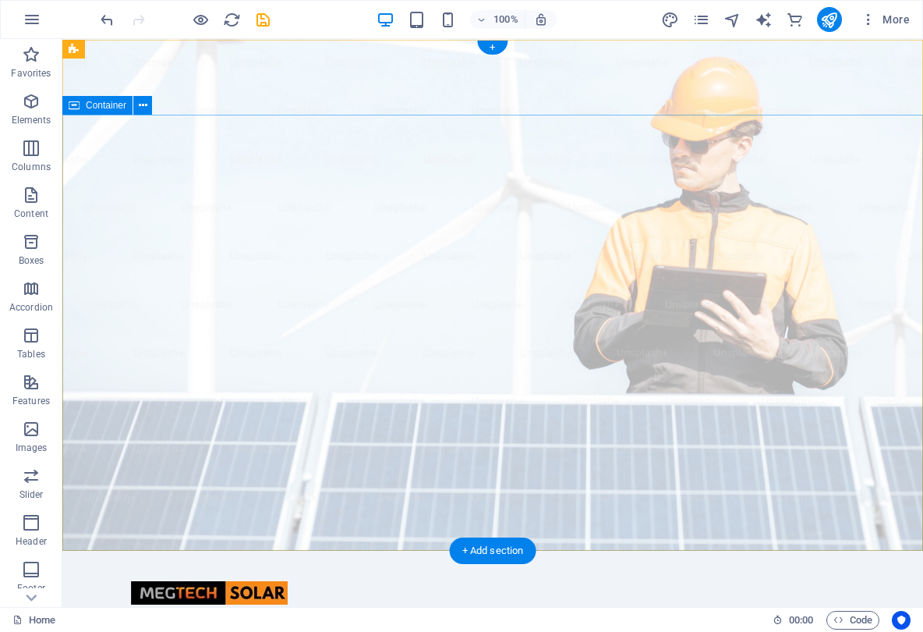
scroll to position [0, 0]
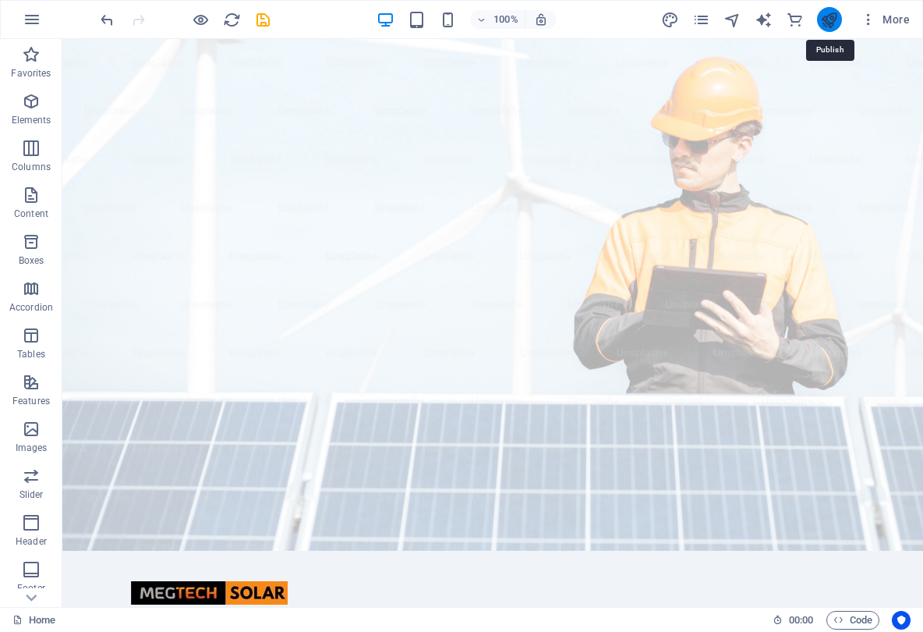
click at [829, 19] on icon "publish" at bounding box center [829, 20] width 18 height 18
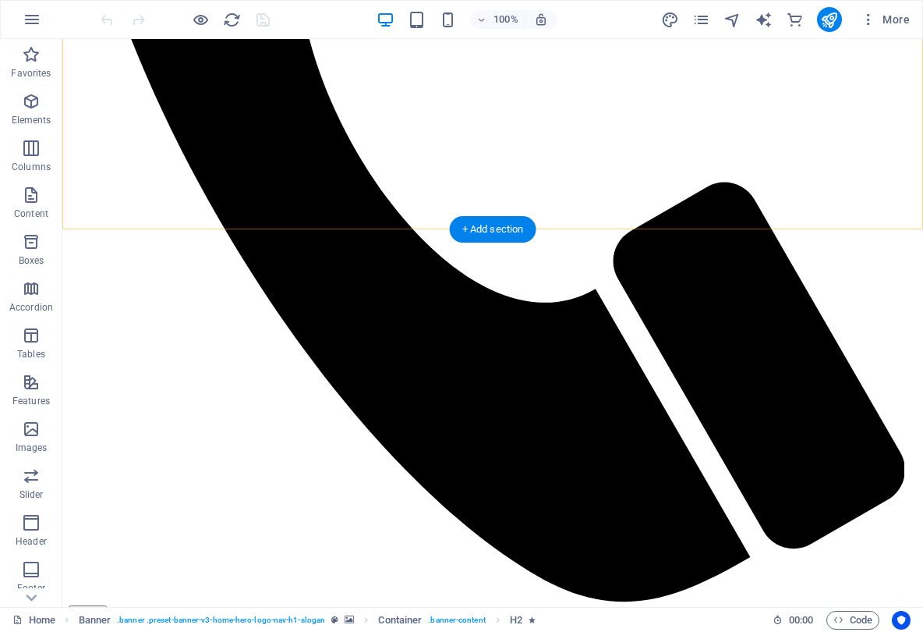
scroll to position [1223, 0]
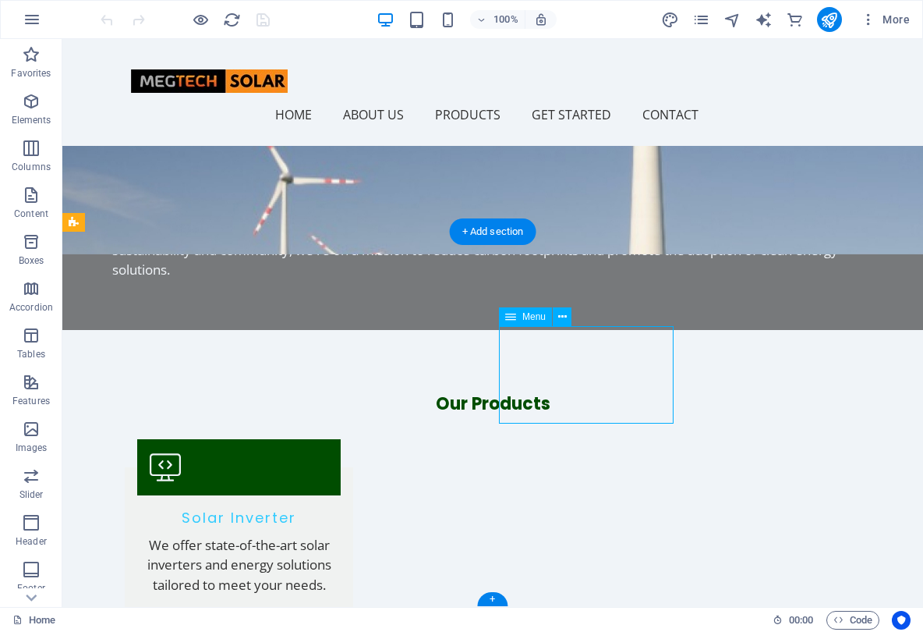
select select
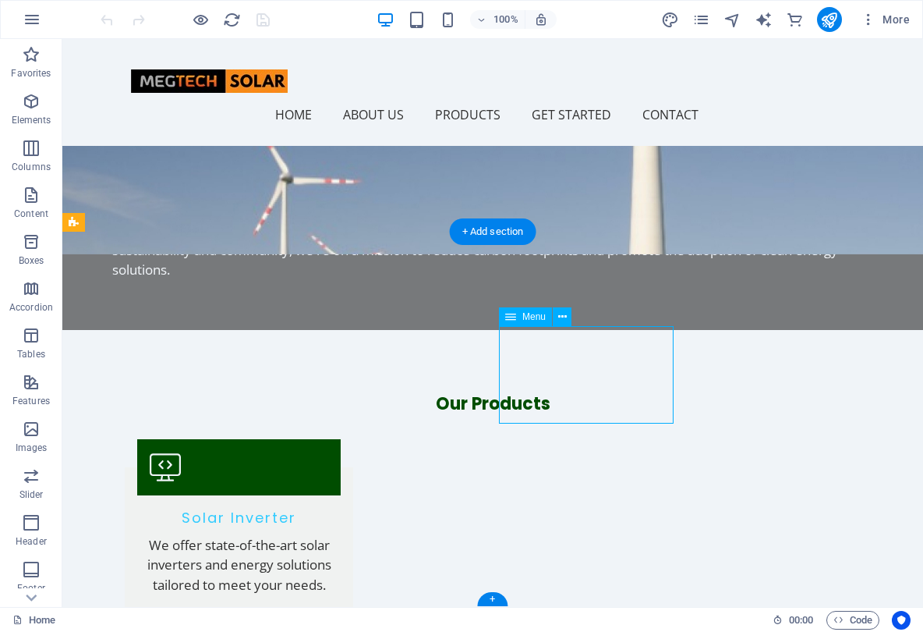
select select
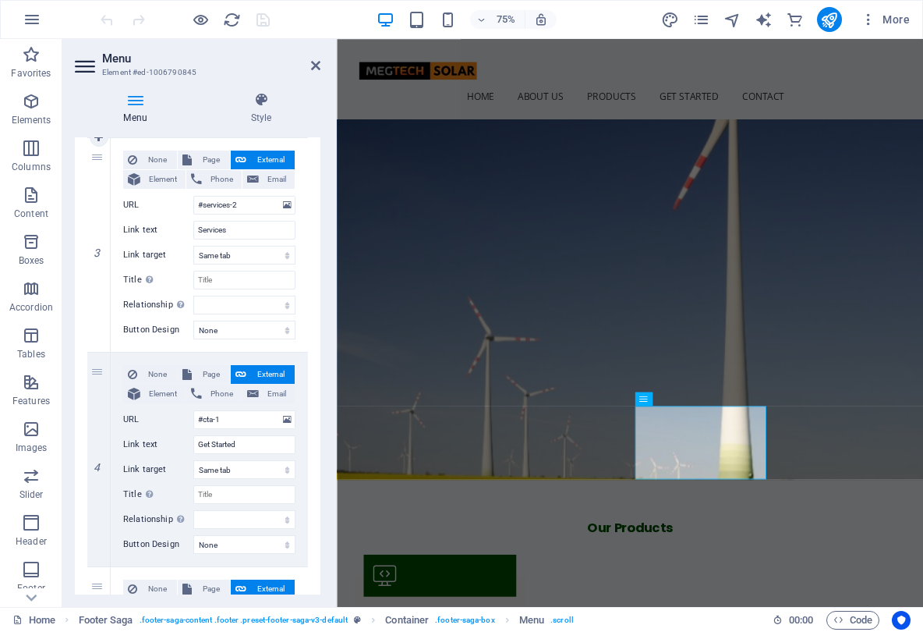
scroll to position [578, 0]
click at [234, 229] on input "Services" at bounding box center [244, 228] width 102 height 19
type input "S"
select select
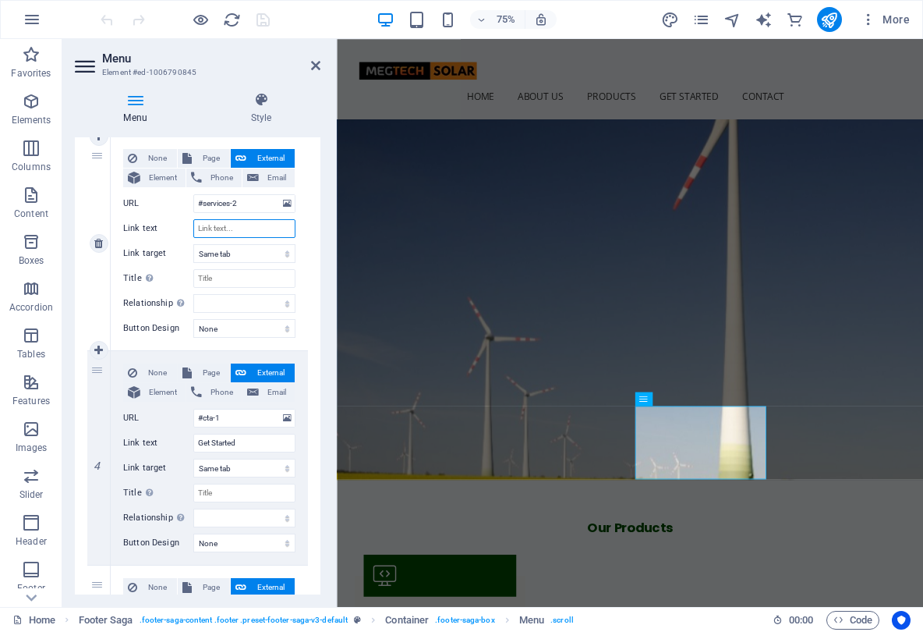
select select
type input "Product"
select select
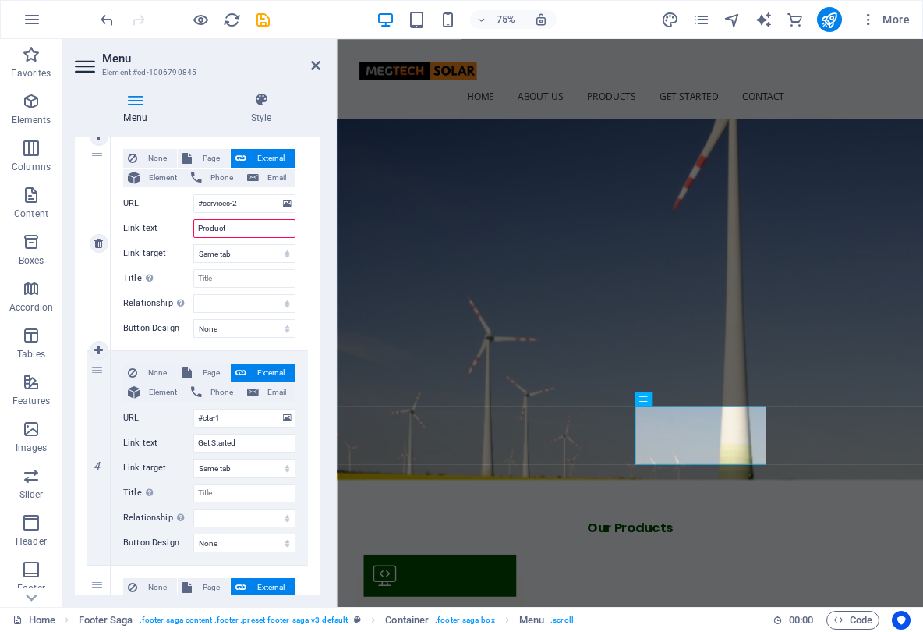
select select
type input "Products"
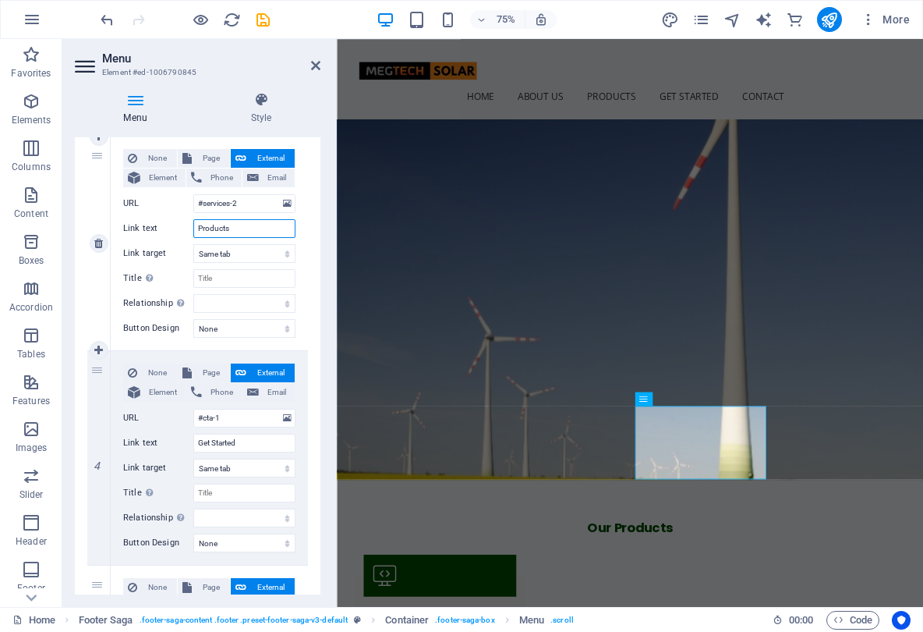
select select
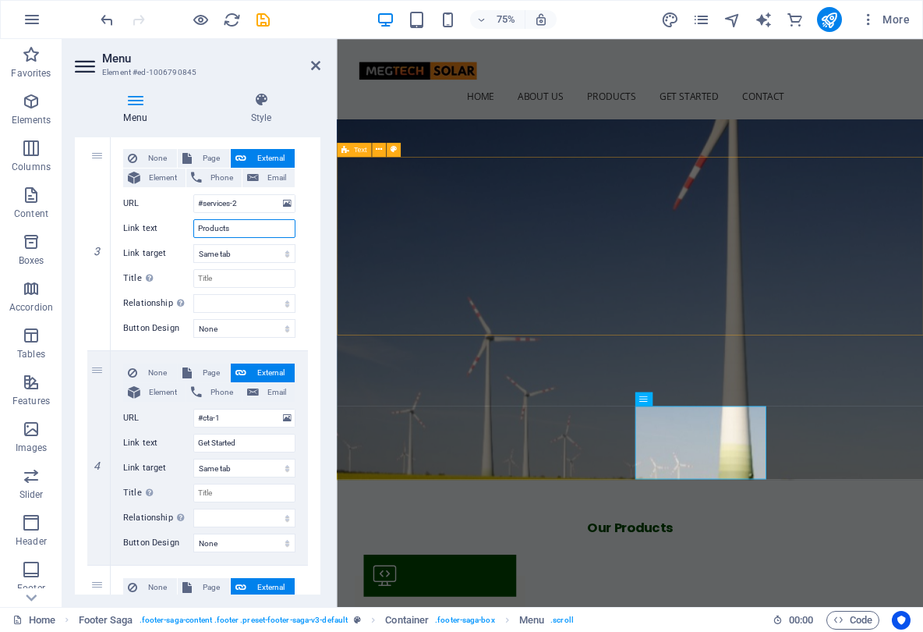
type input "Products"
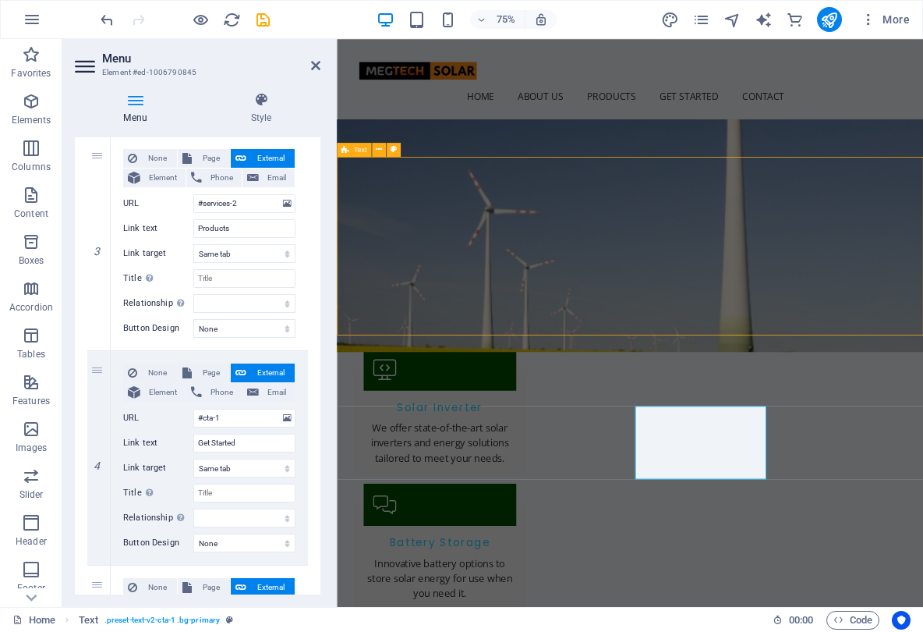
scroll to position [1165, 0]
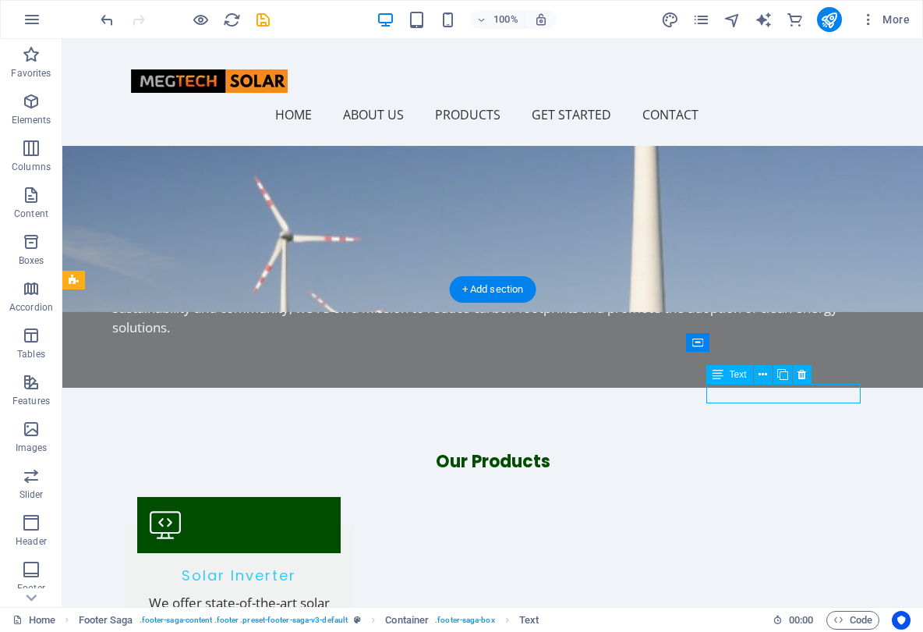
drag, startPoint x: 815, startPoint y: 388, endPoint x: 811, endPoint y: 409, distance: 22.2
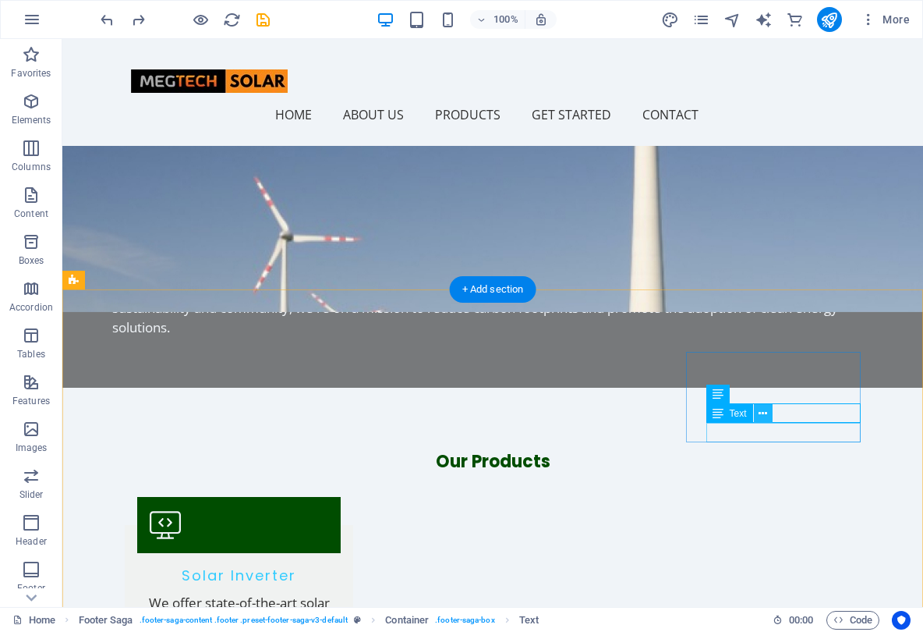
click at [767, 412] on icon at bounding box center [763, 414] width 9 height 16
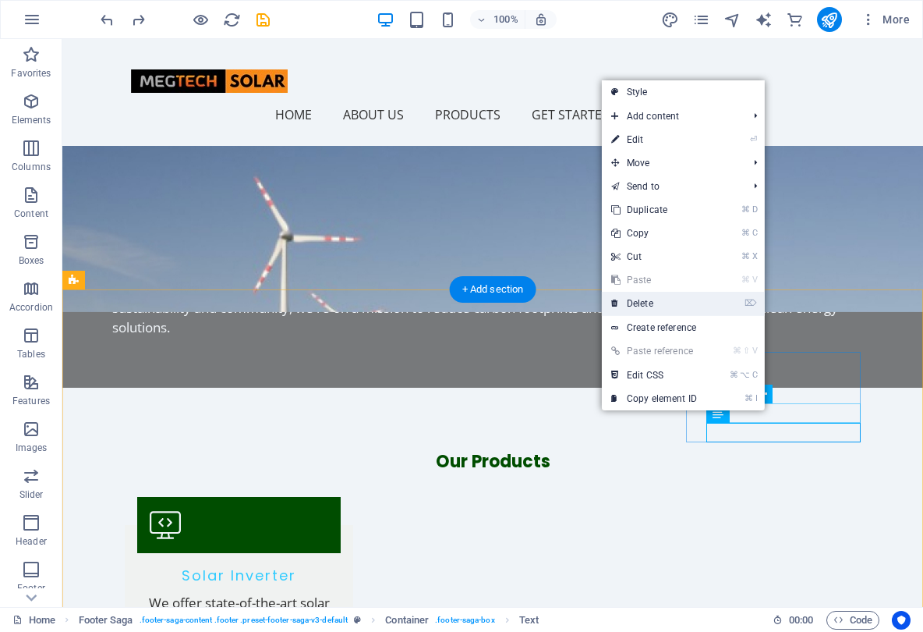
click at [646, 302] on link "⌦ Delete" at bounding box center [654, 303] width 105 height 23
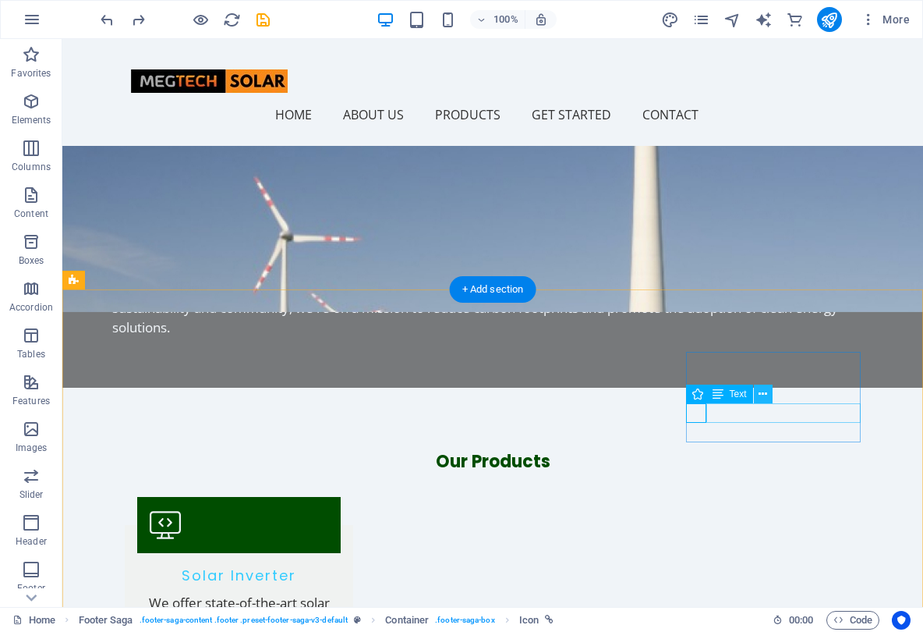
click at [767, 395] on icon at bounding box center [763, 394] width 9 height 16
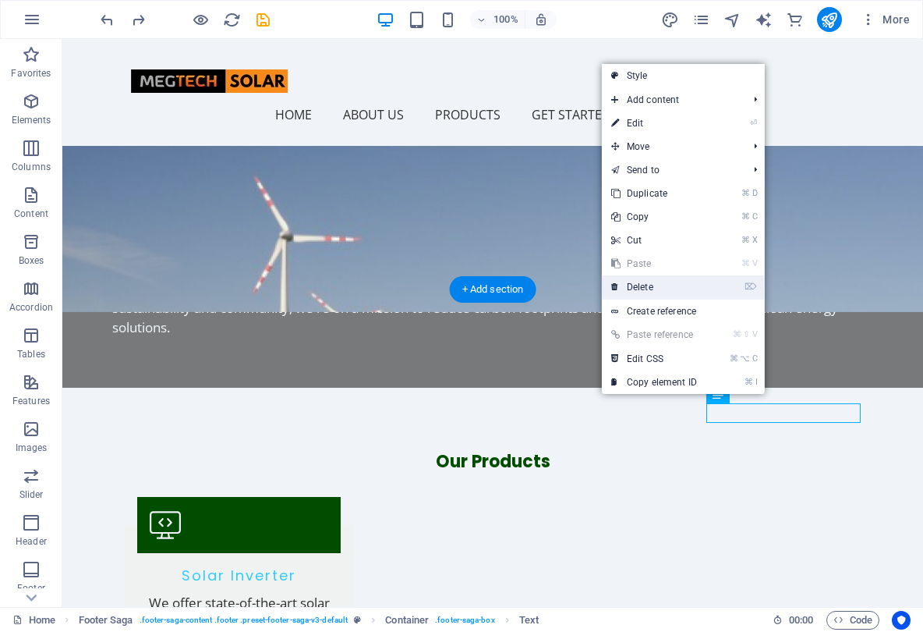
click at [647, 287] on link "⌦ Delete" at bounding box center [654, 286] width 105 height 23
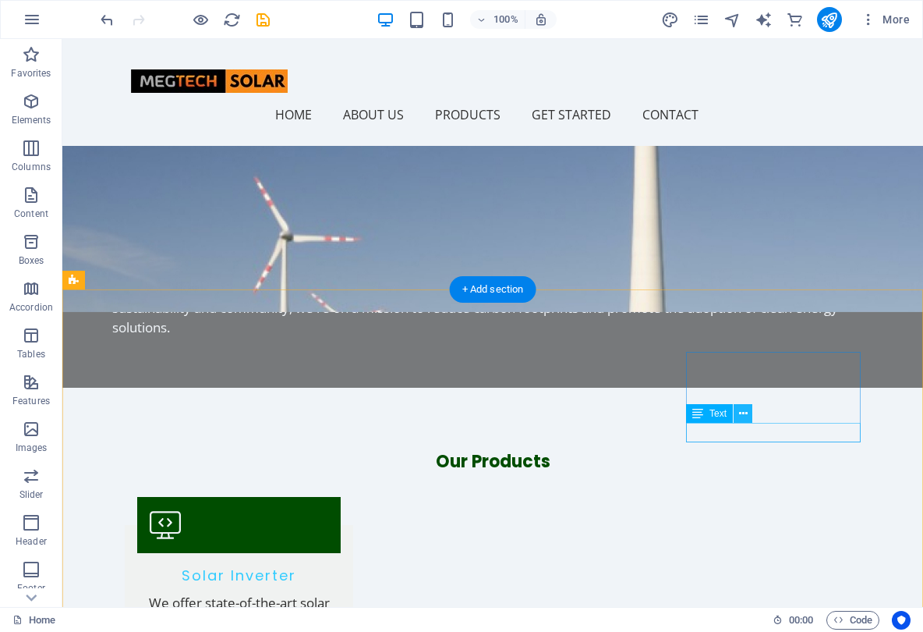
click at [742, 413] on icon at bounding box center [743, 414] width 9 height 16
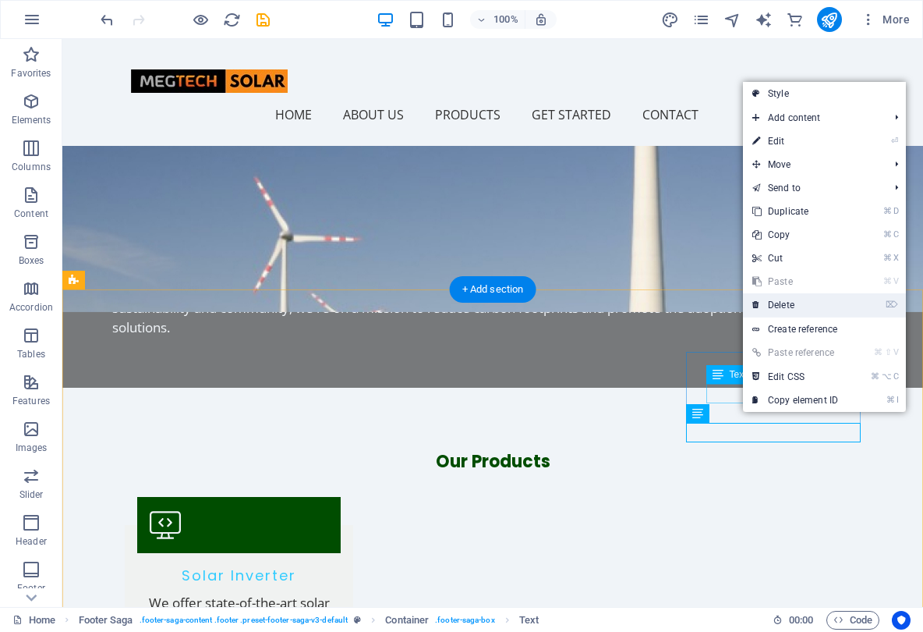
click at [793, 307] on link "⌦ Delete" at bounding box center [795, 304] width 105 height 23
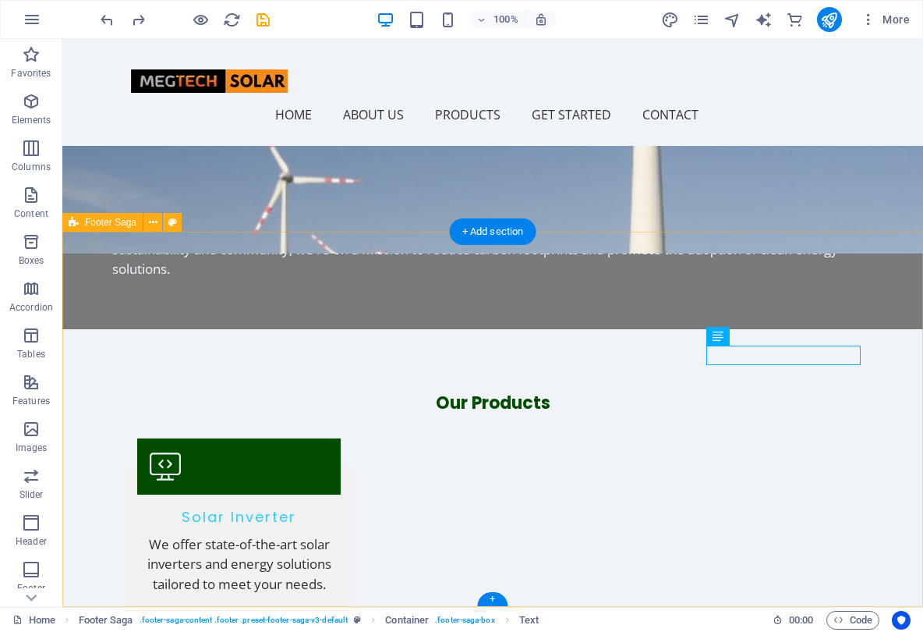
scroll to position [1223, 0]
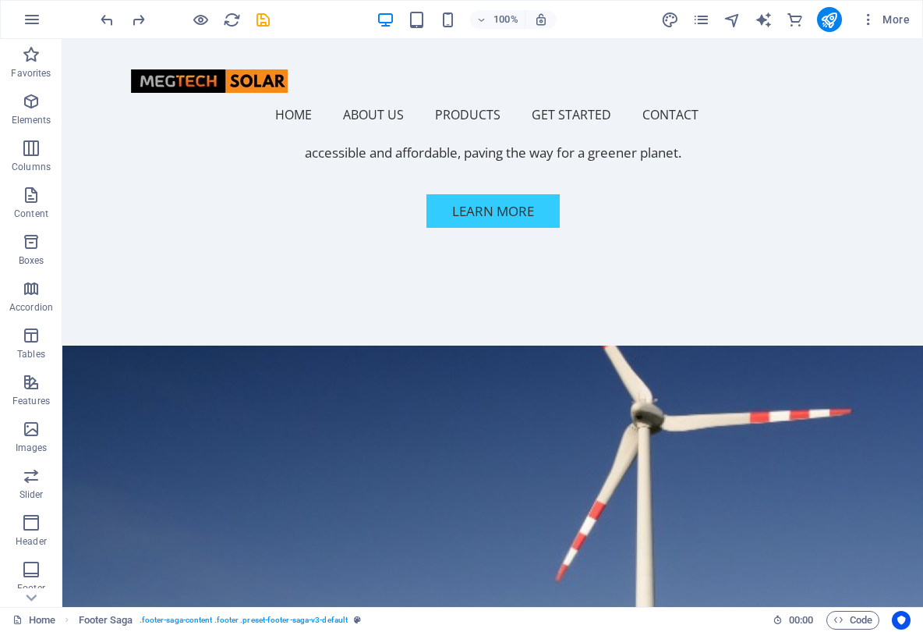
scroll to position [622, 0]
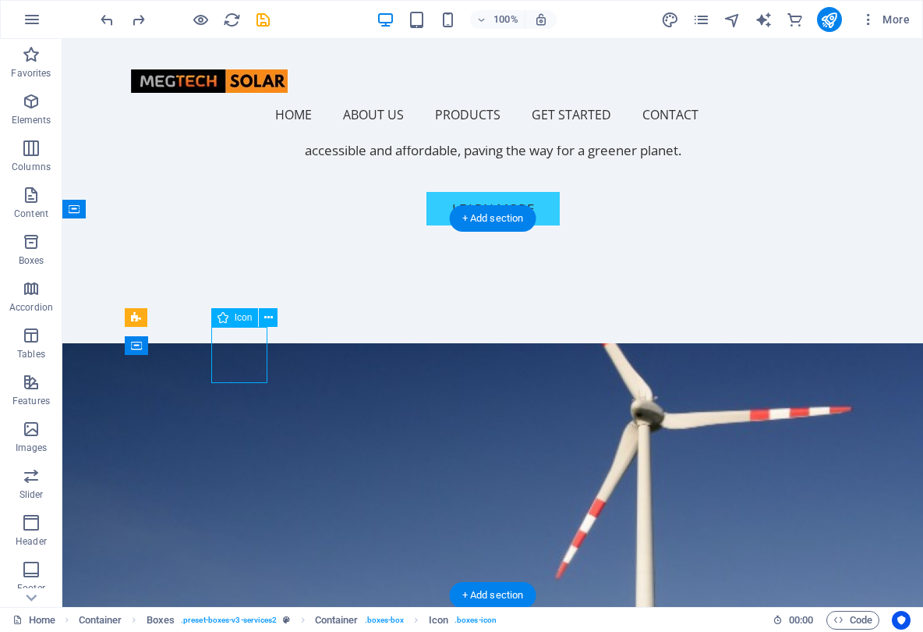
select select "xMidYMid"
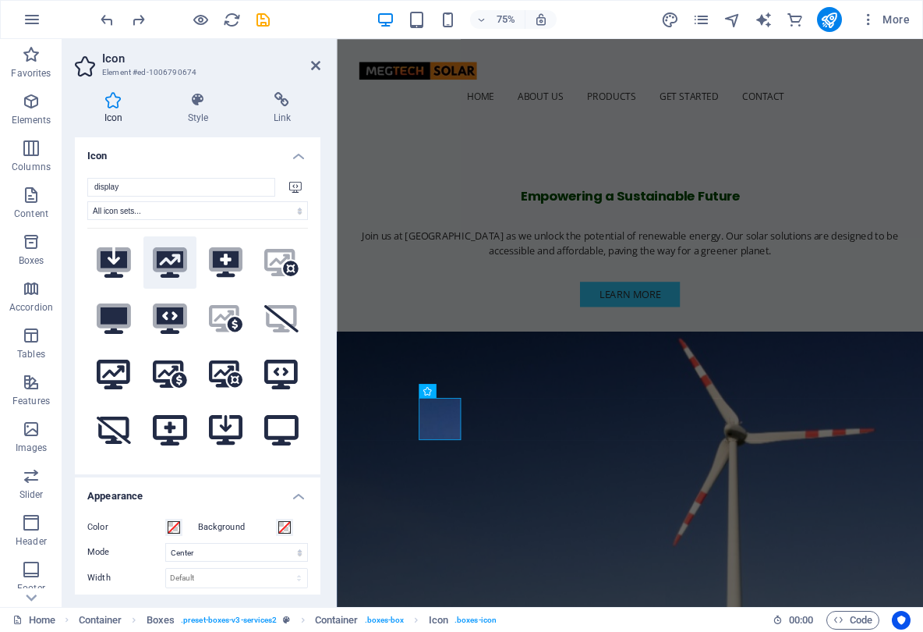
scroll to position [0, 0]
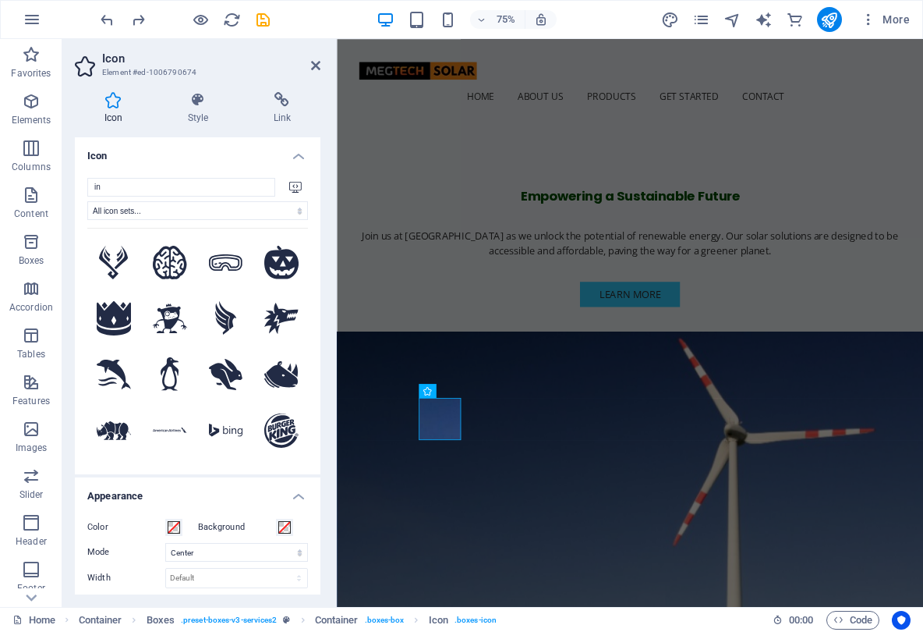
type input "i"
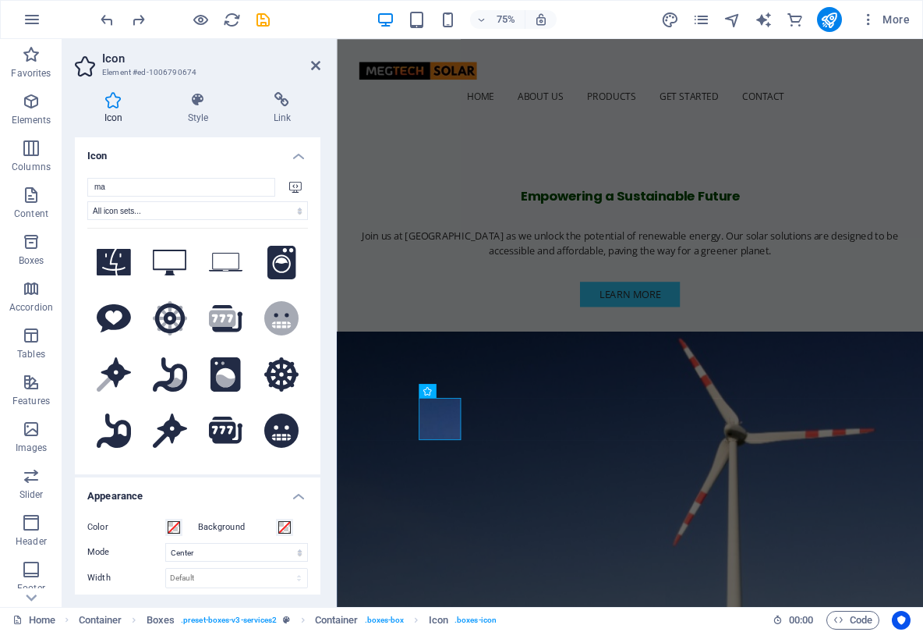
type input "m"
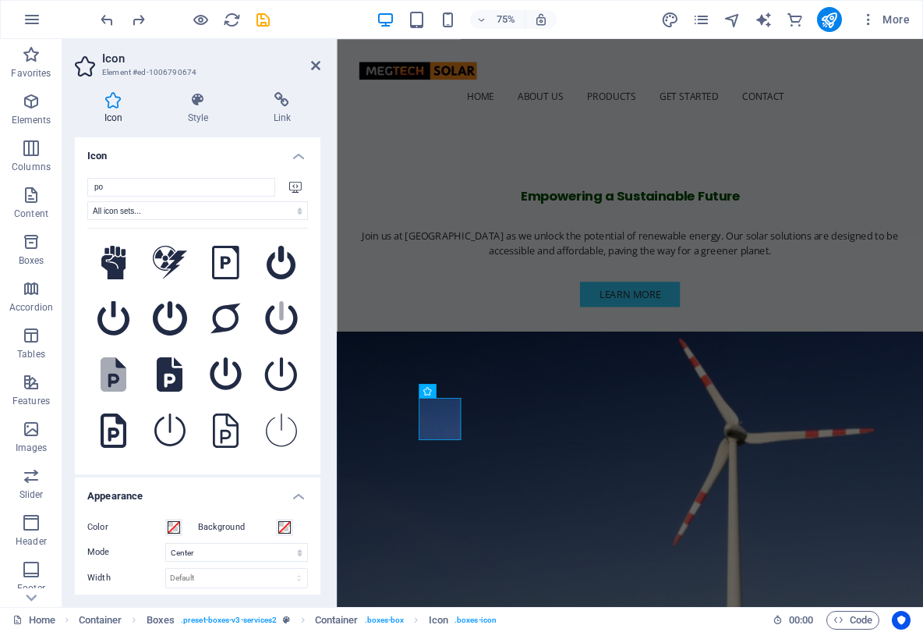
type input "p"
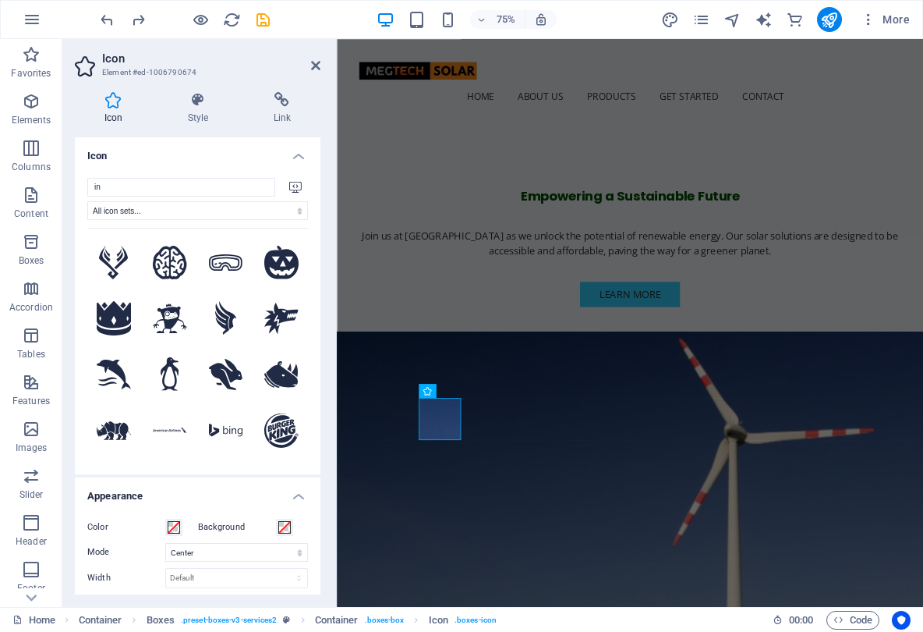
type input "i"
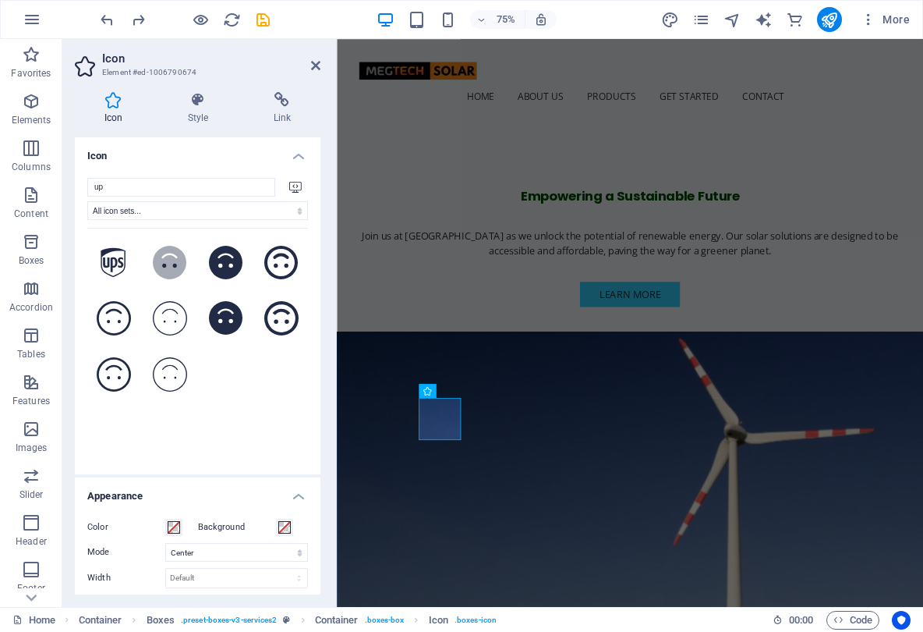
type input "u"
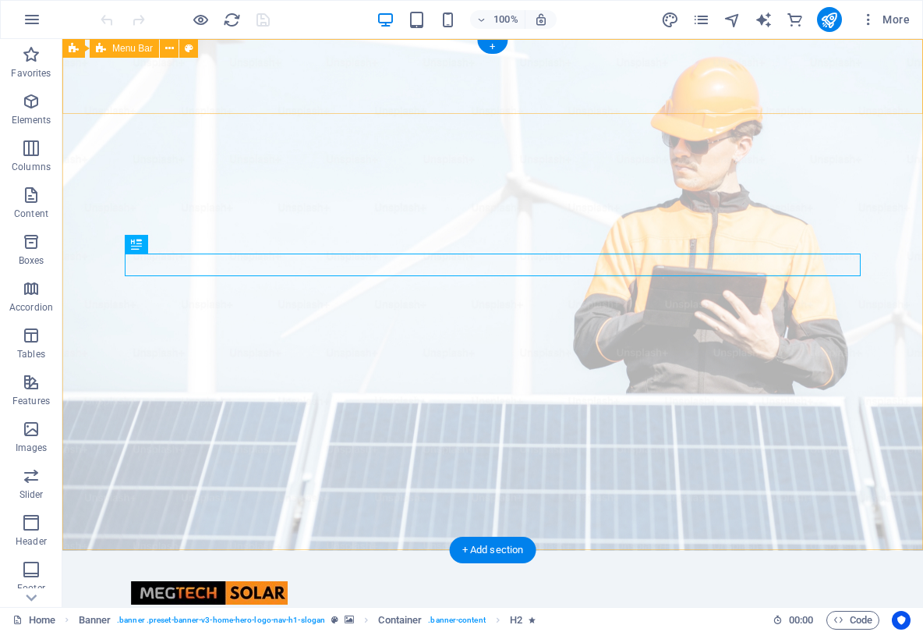
click at [885, 551] on div "Home About Us Products Get Started Contact Menu" at bounding box center [492, 604] width 861 height 107
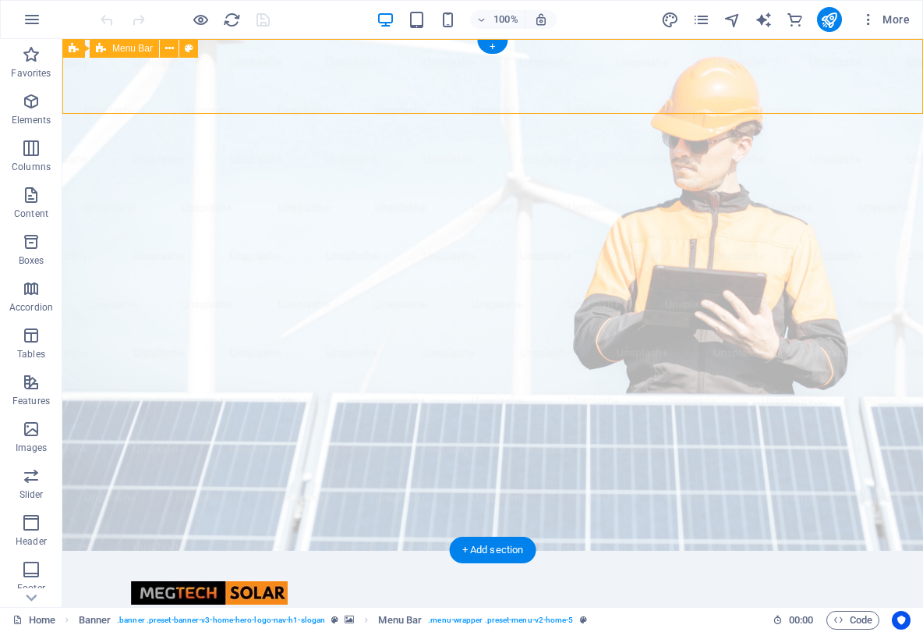
click at [885, 551] on div "Home About Us Products Get Started Contact Menu" at bounding box center [492, 604] width 861 height 107
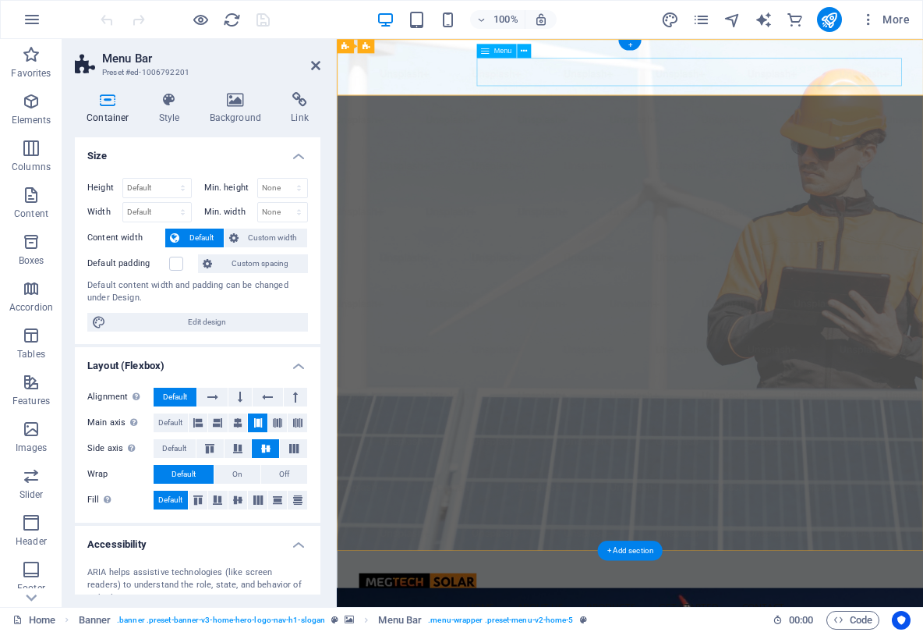
select select
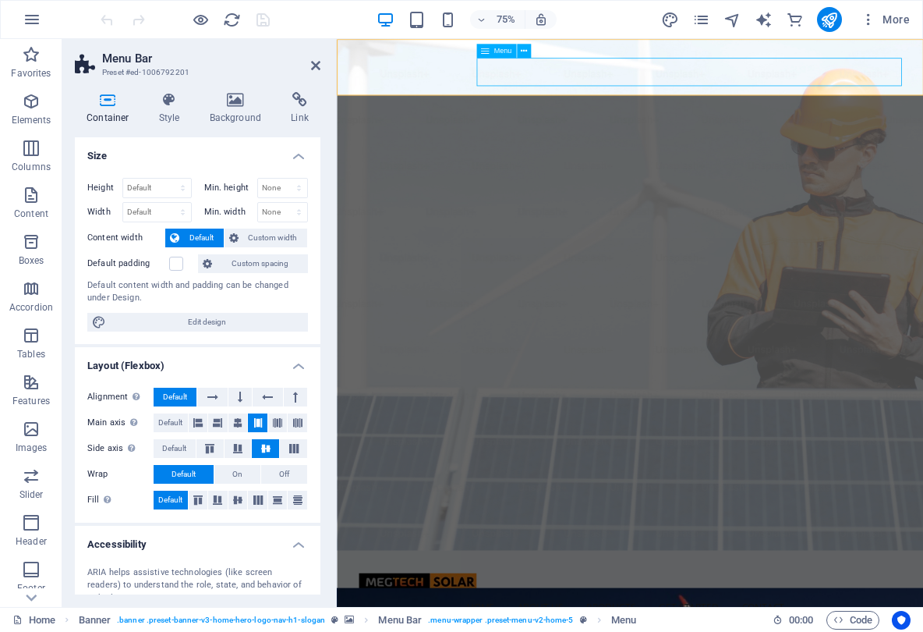
select select
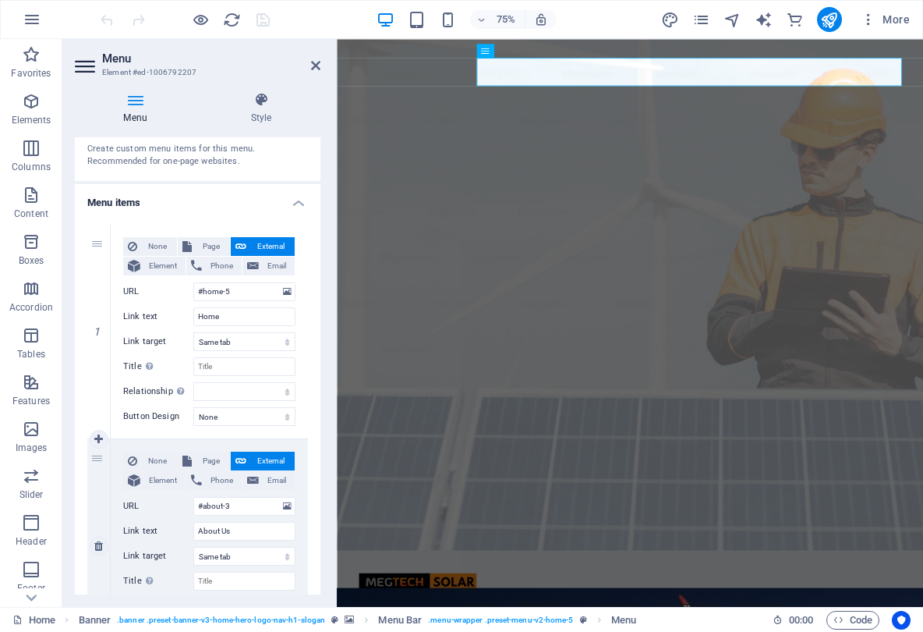
scroll to position [63, 0]
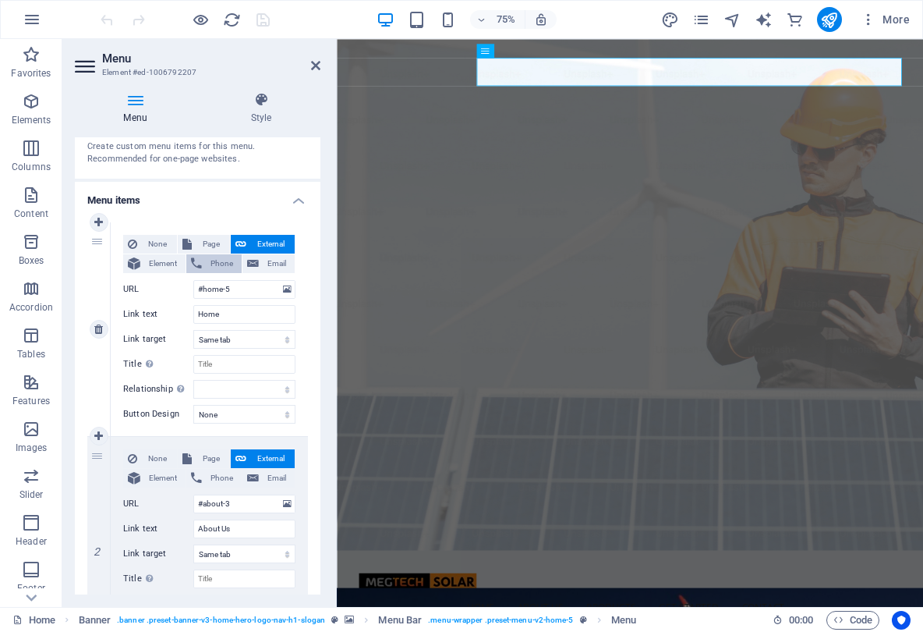
click at [212, 260] on span "Phone" at bounding box center [222, 263] width 30 height 19
select select
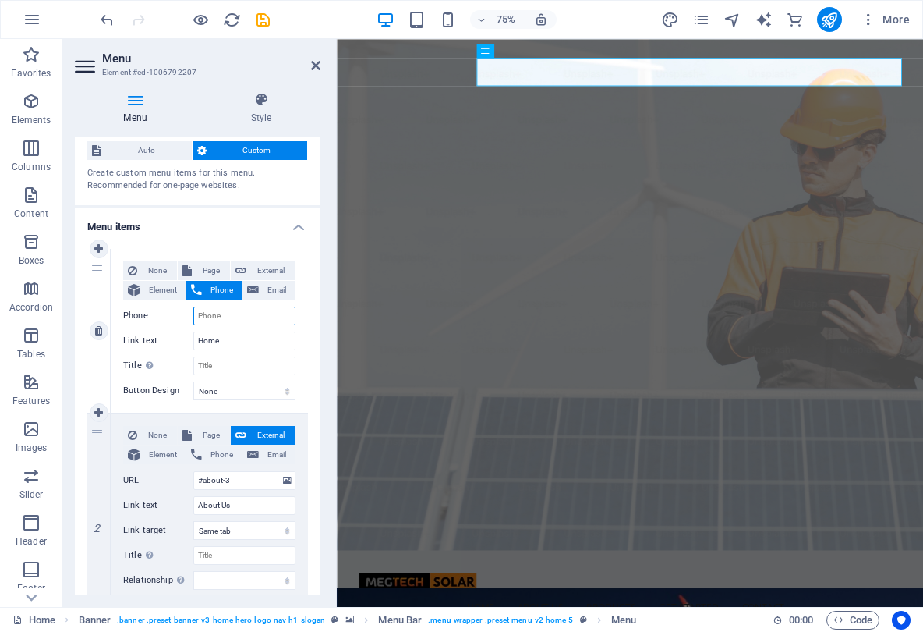
scroll to position [14, 0]
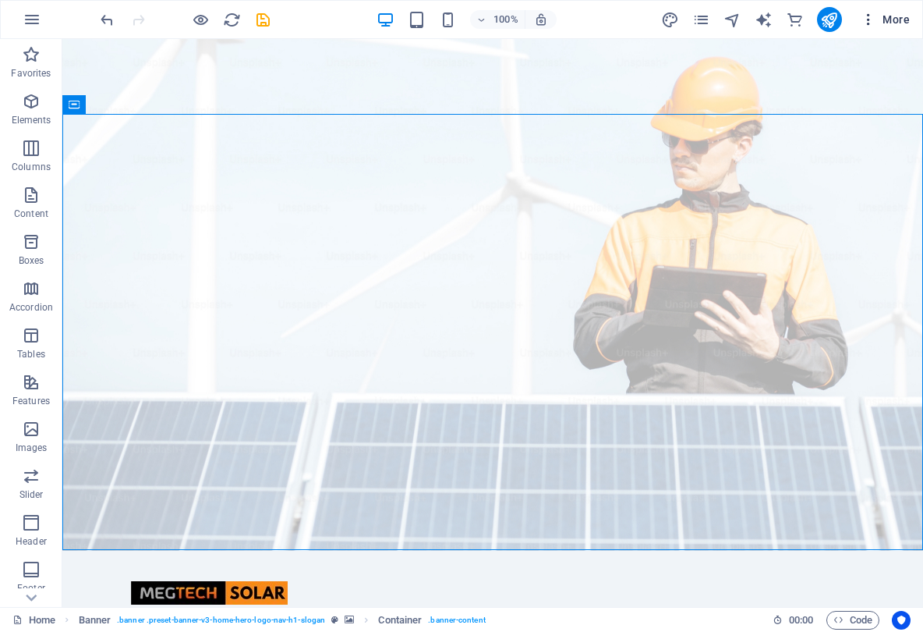
click at [871, 20] on icon "button" at bounding box center [869, 20] width 16 height 16
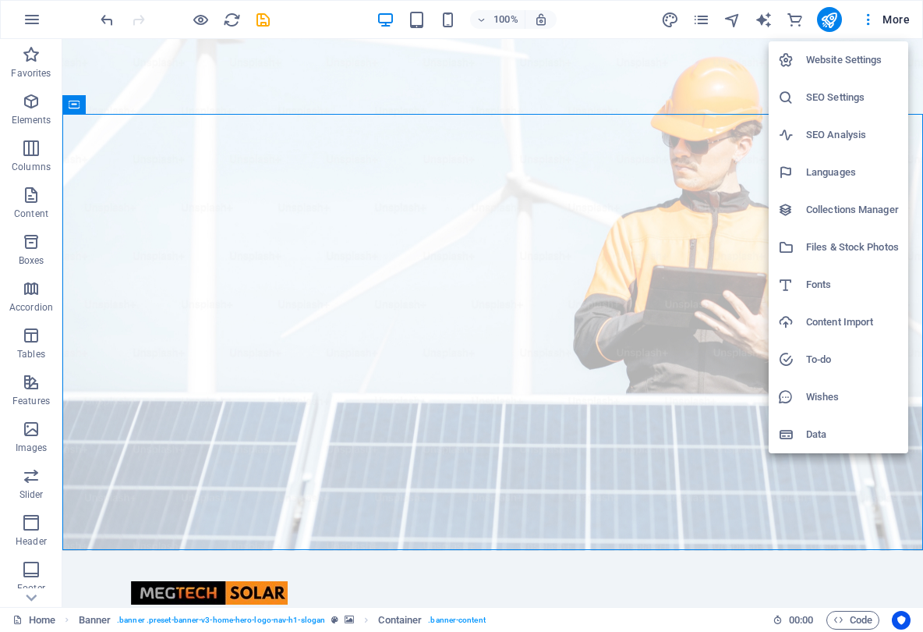
click at [647, 161] on div at bounding box center [461, 316] width 923 height 632
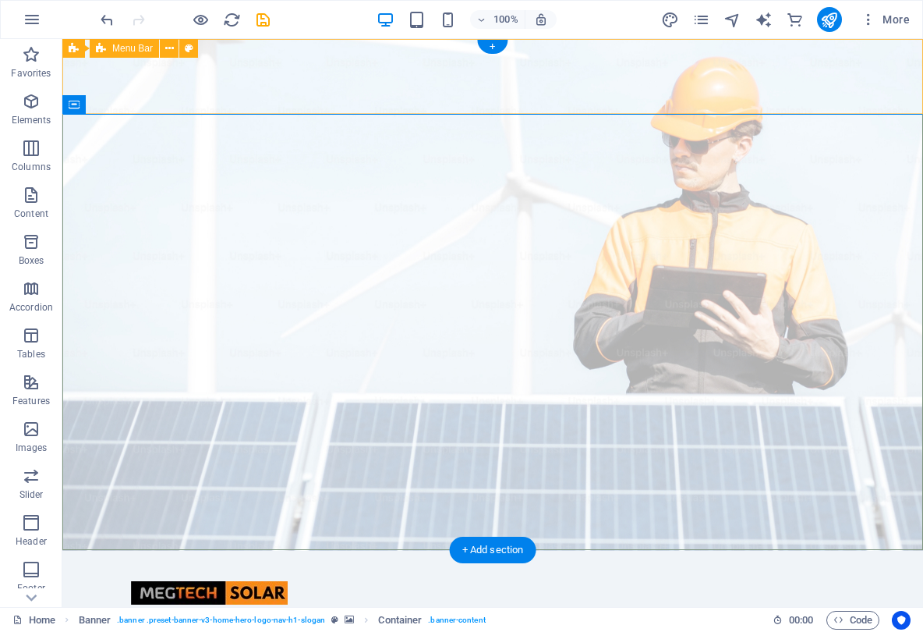
click at [231, 551] on div "Home About Us Products Get Started Contact Menu" at bounding box center [492, 604] width 861 height 107
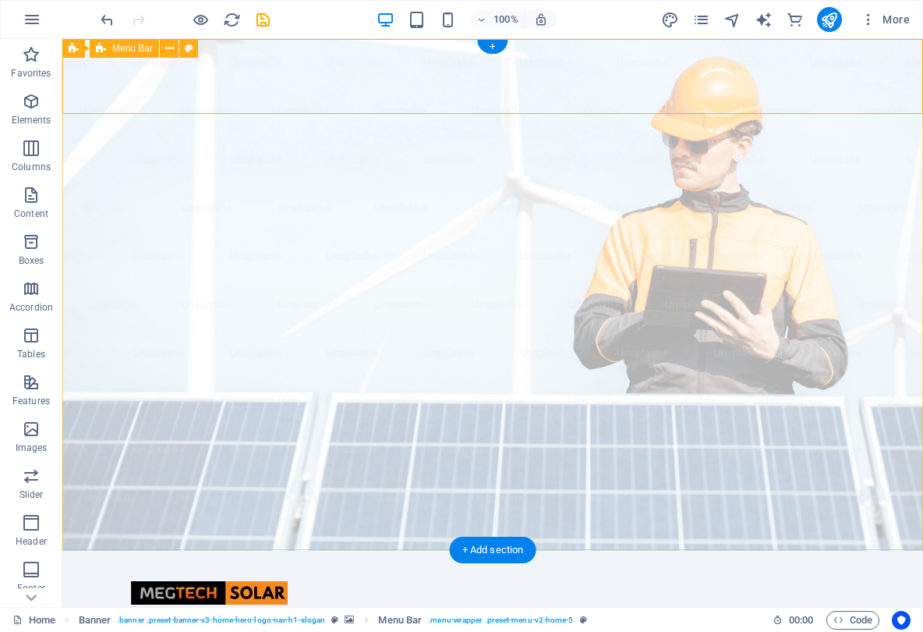
click at [132, 51] on span "Menu Bar" at bounding box center [132, 48] width 41 height 9
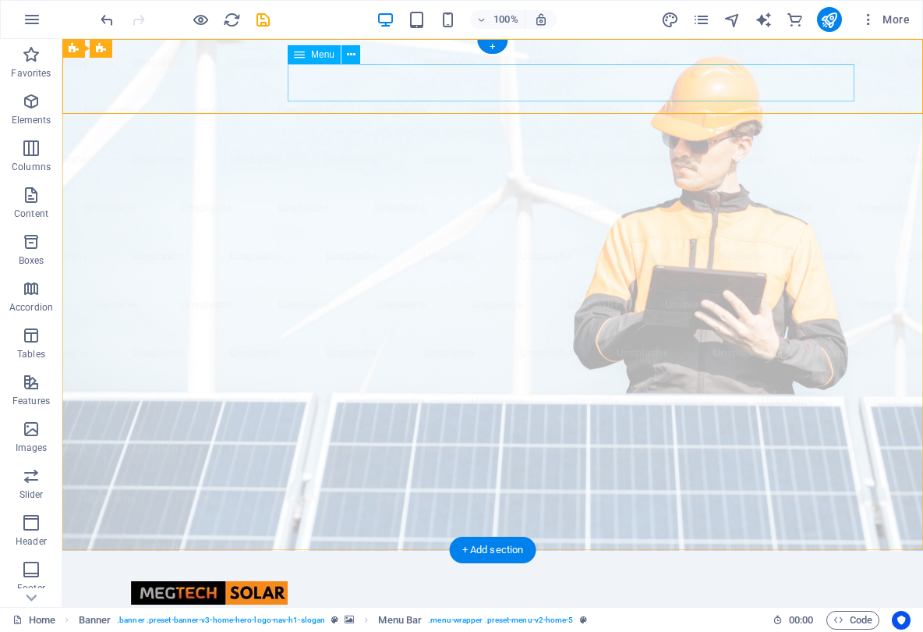
click at [314, 608] on nav "Home About Us Products Get Started Contact" at bounding box center [493, 626] width 724 height 37
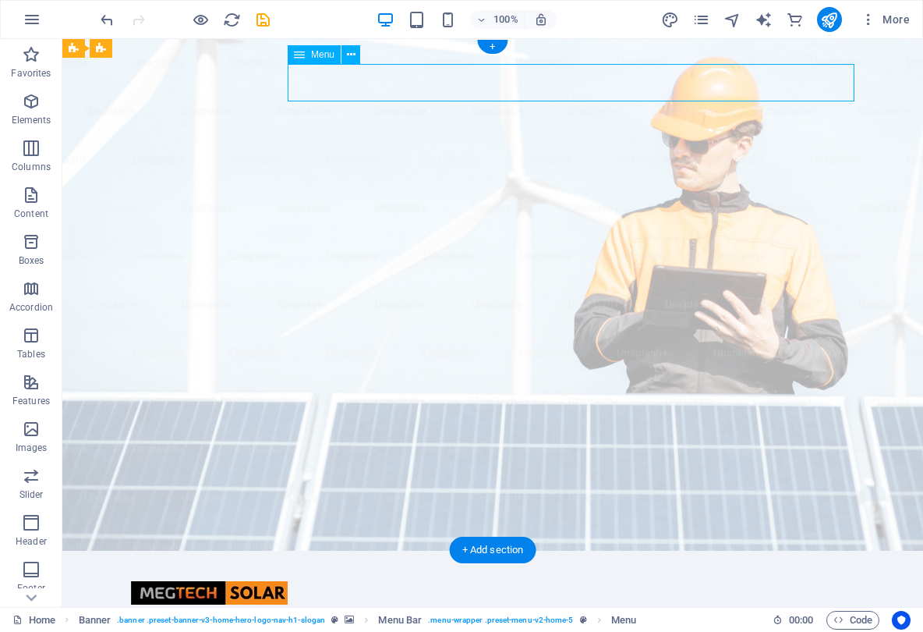
click at [314, 608] on nav "Home About Us Products Get Started Contact" at bounding box center [493, 626] width 724 height 37
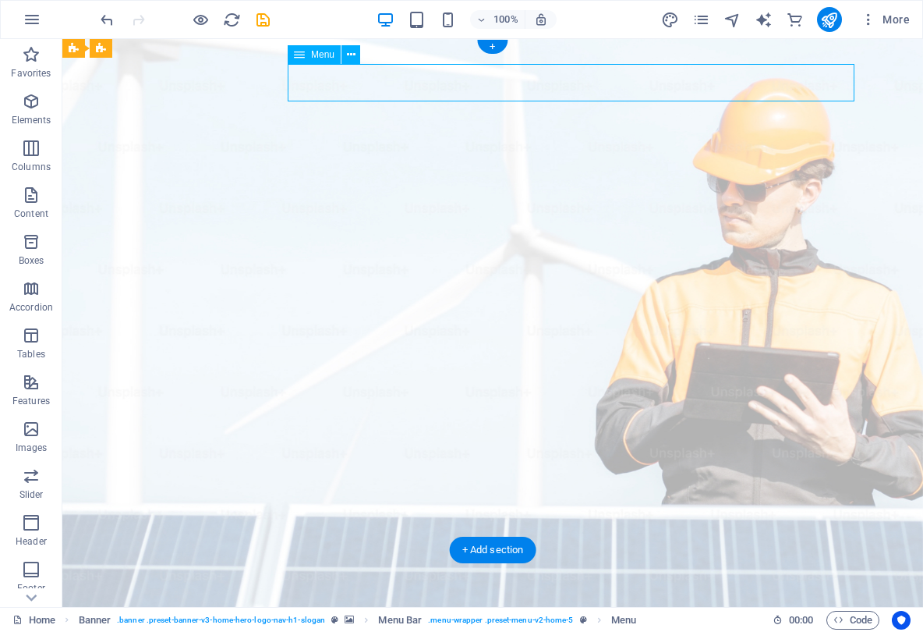
select select
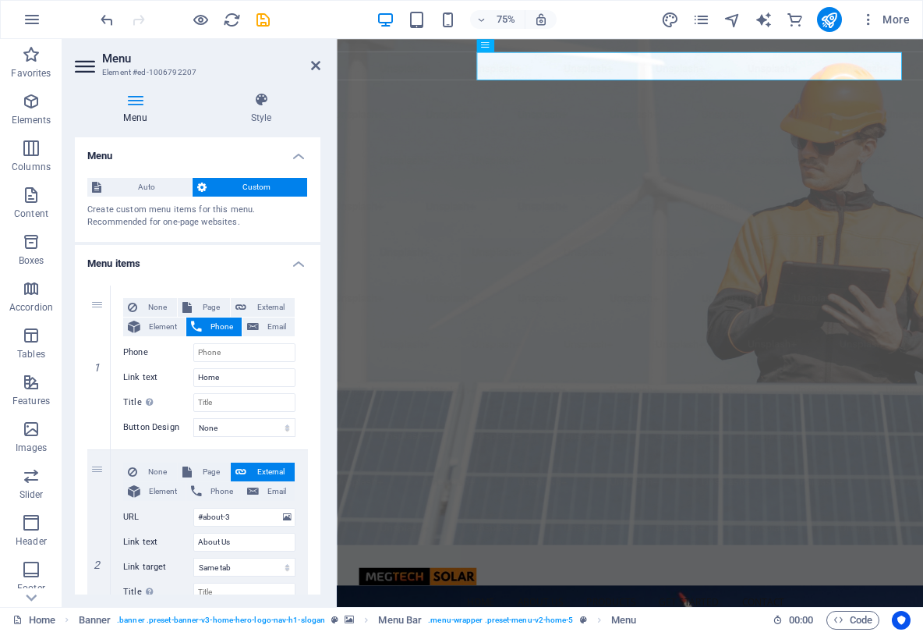
scroll to position [0, 0]
click at [137, 100] on icon at bounding box center [135, 100] width 121 height 16
click at [128, 101] on icon at bounding box center [135, 100] width 121 height 16
click at [525, 43] on icon at bounding box center [524, 45] width 6 height 12
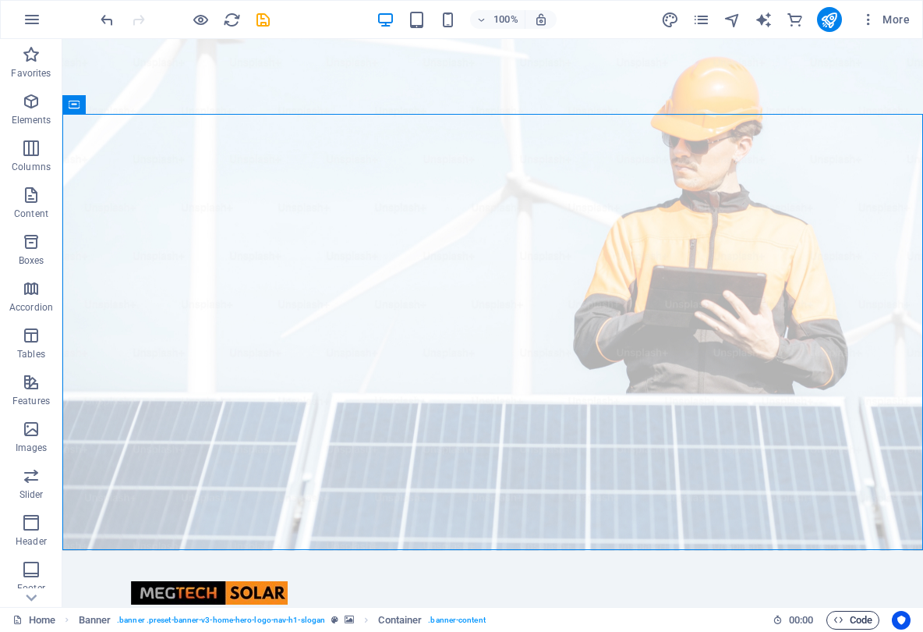
click at [850, 619] on span "Code" at bounding box center [853, 620] width 39 height 19
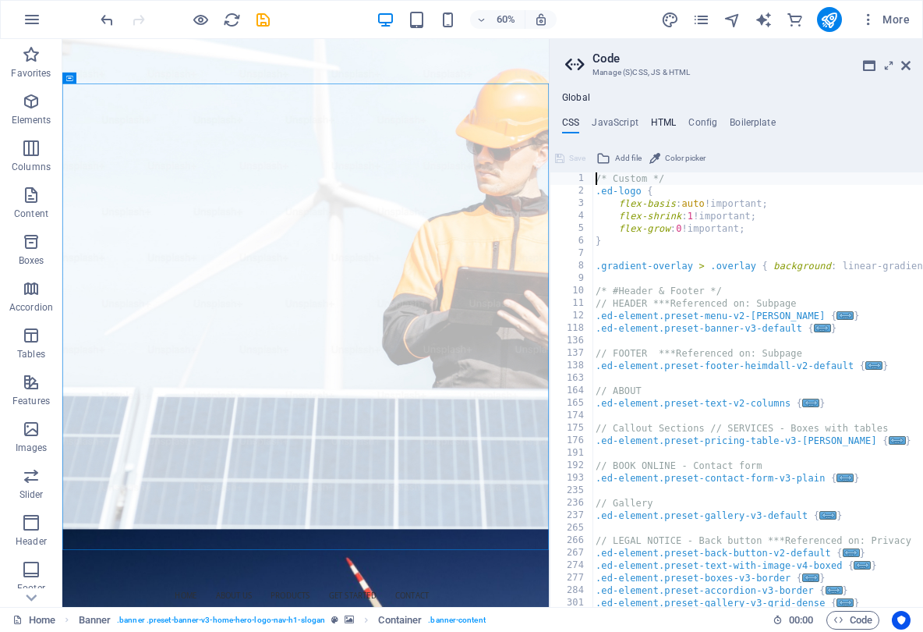
click at [664, 119] on h4 "HTML" at bounding box center [664, 125] width 26 height 17
type textarea "<a href="#main-content" class="wv-link-content button">Skip to main content</a>"
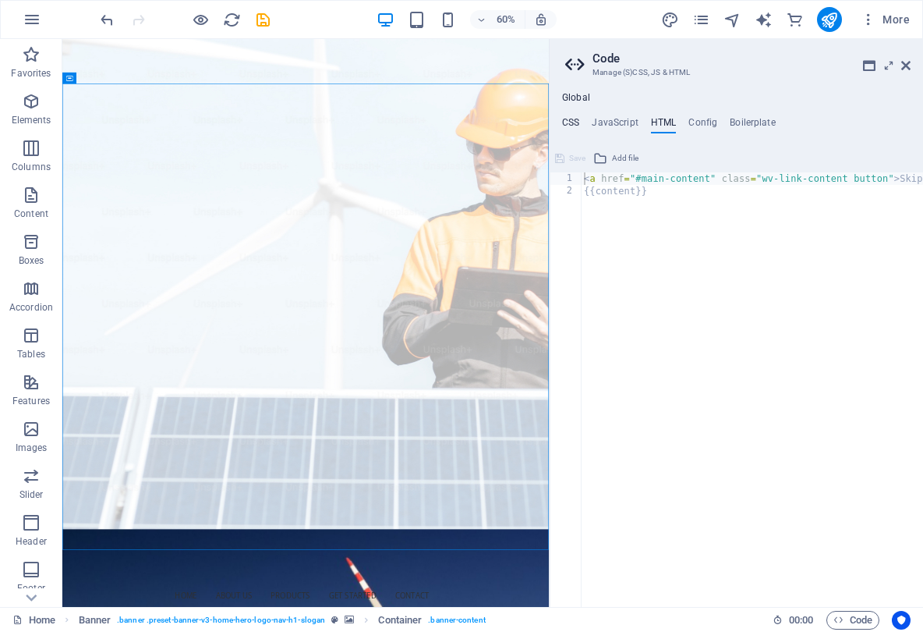
click at [569, 125] on h4 "CSS" at bounding box center [570, 125] width 17 height 17
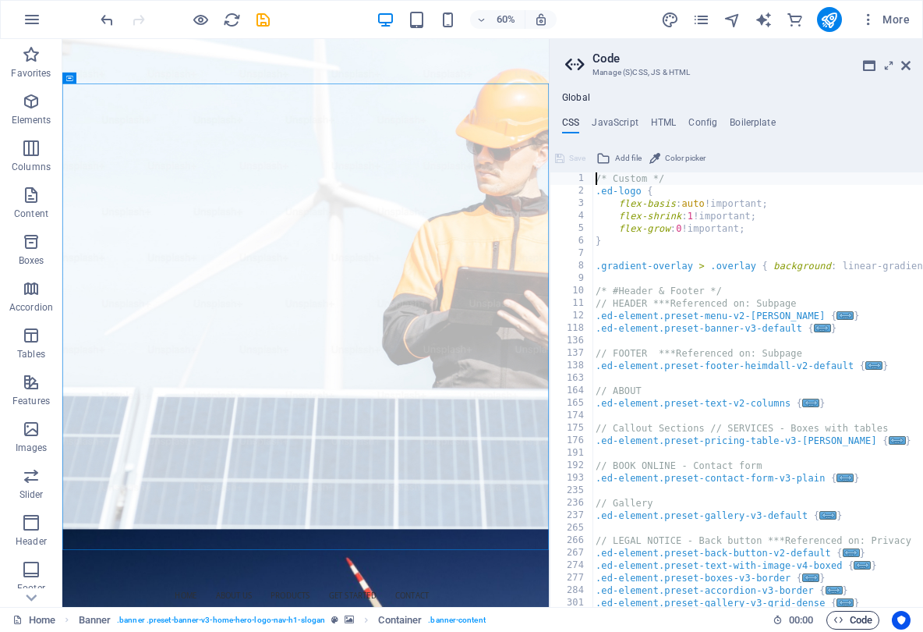
click at [855, 614] on span "Code" at bounding box center [853, 620] width 39 height 19
click at [842, 622] on icon "button" at bounding box center [839, 620] width 10 height 10
click at [843, 622] on span "Code" at bounding box center [853, 620] width 39 height 19
click at [873, 64] on icon at bounding box center [869, 65] width 12 height 12
